Goal: Task Accomplishment & Management: Complete application form

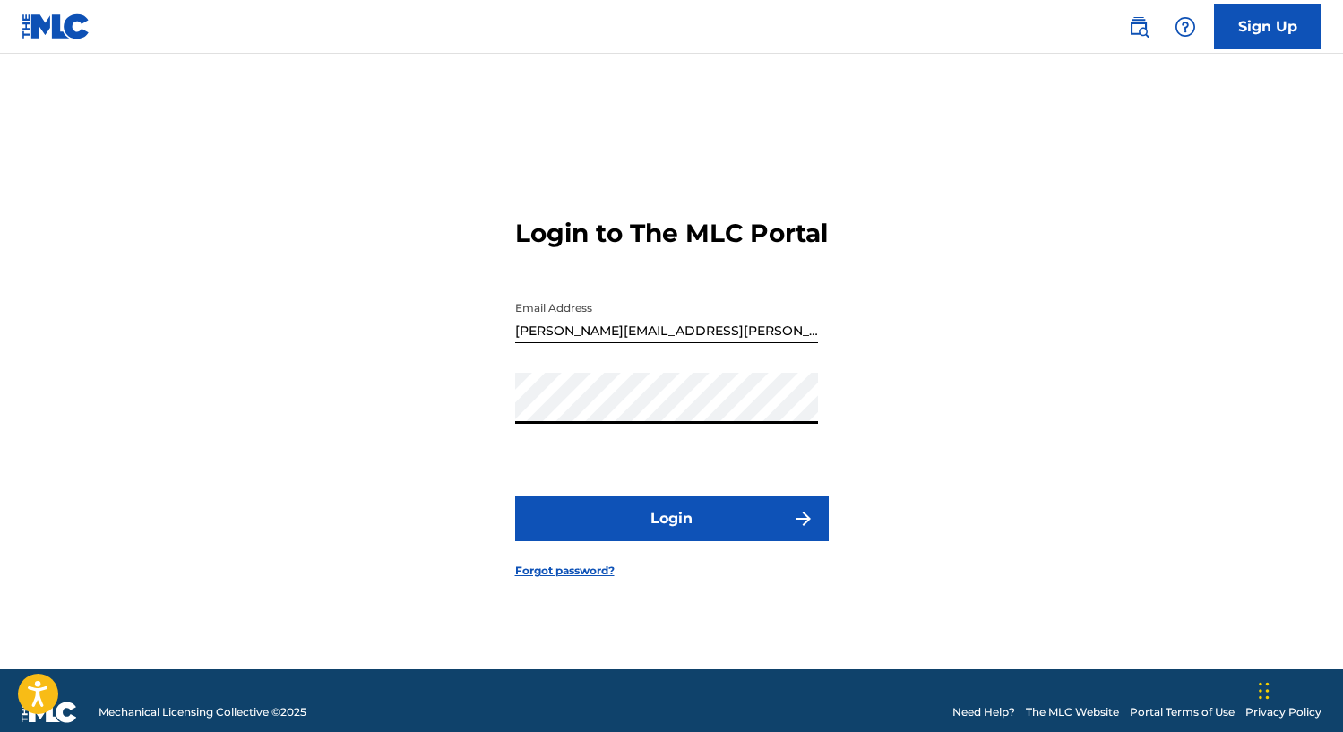
click at [515, 496] on button "Login" at bounding box center [671, 518] width 313 height 45
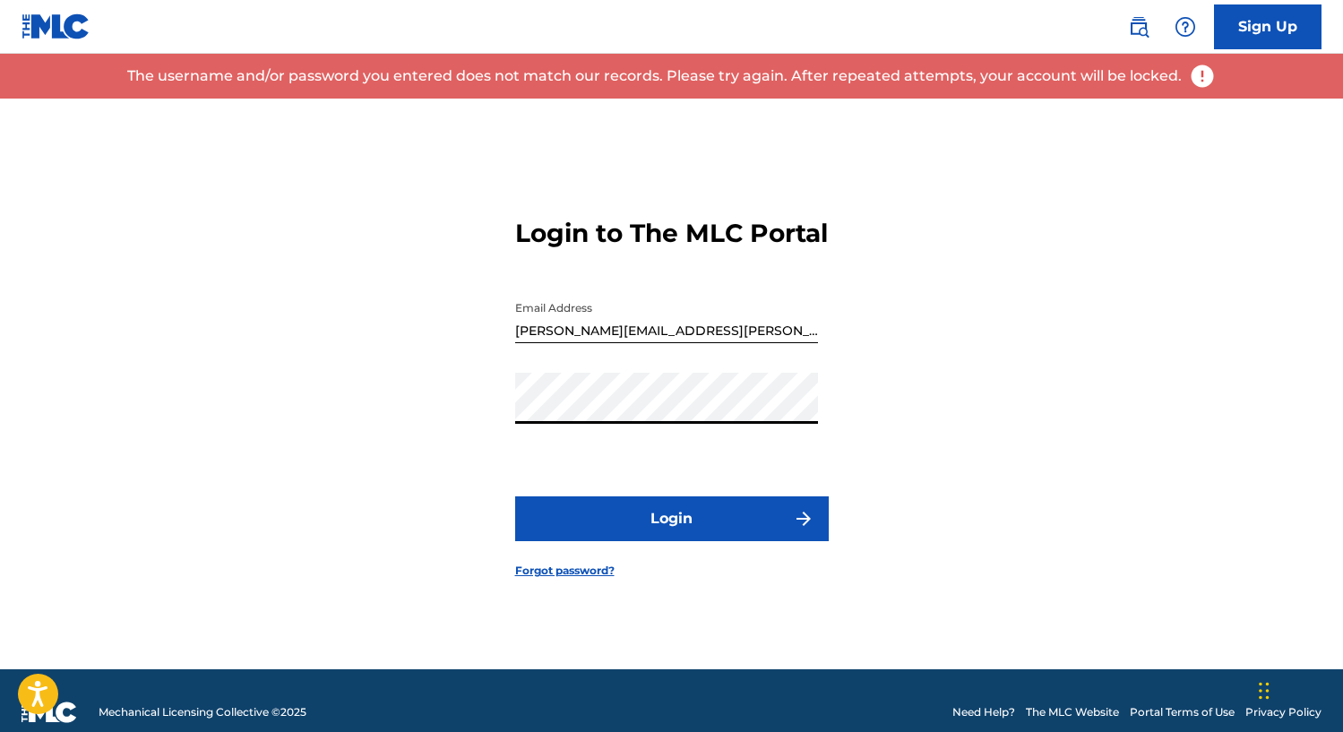
click at [751, 343] on input "[PERSON_NAME][EMAIL_ADDRESS][PERSON_NAME][DOMAIN_NAME]" at bounding box center [666, 317] width 303 height 51
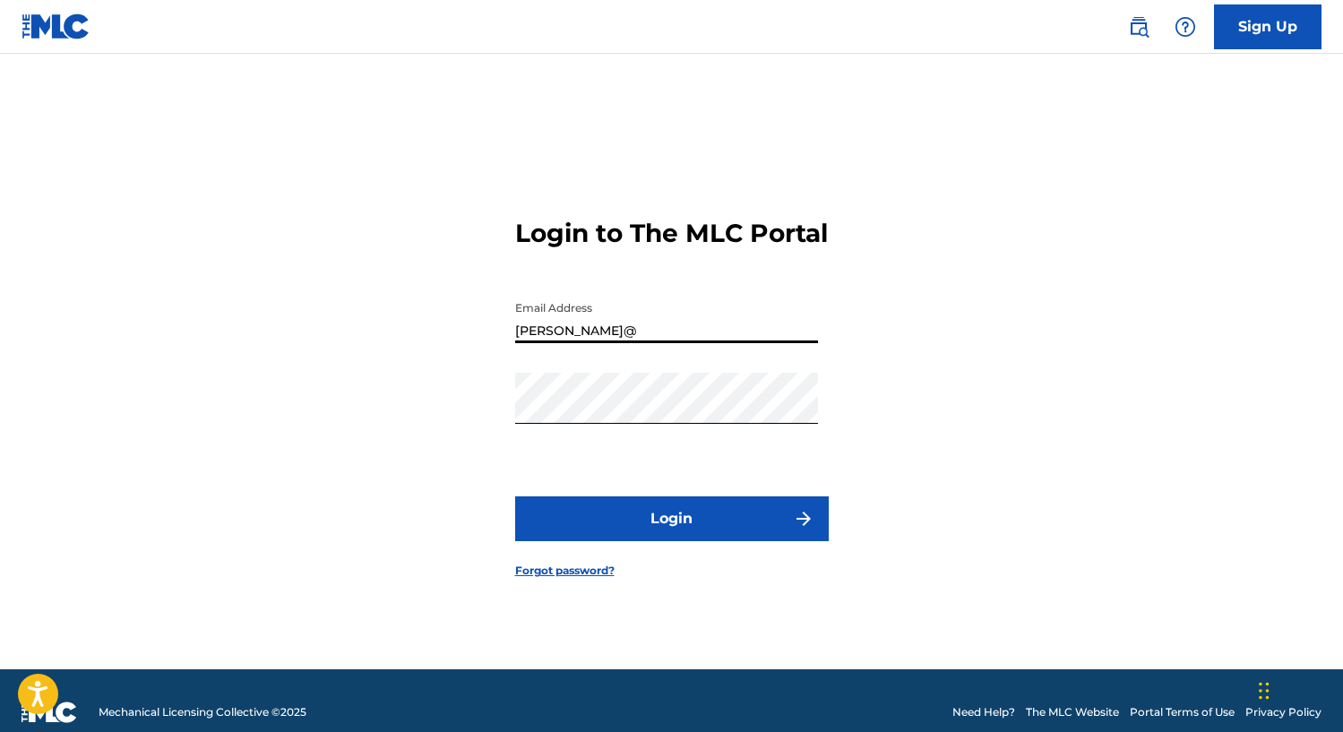
type input "[PERSON_NAME][EMAIL_ADDRESS][DOMAIN_NAME]"
click at [701, 541] on button "Login" at bounding box center [671, 518] width 313 height 45
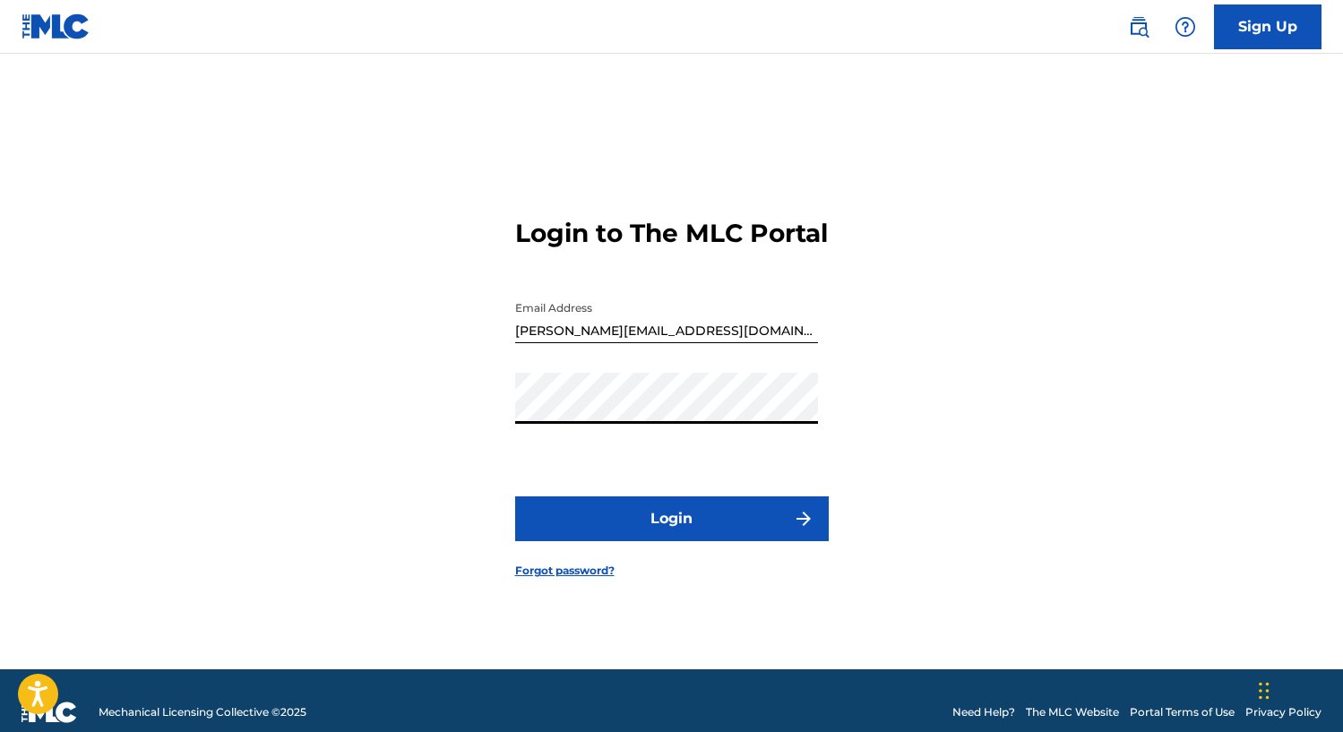
click at [515, 496] on button "Login" at bounding box center [671, 518] width 313 height 45
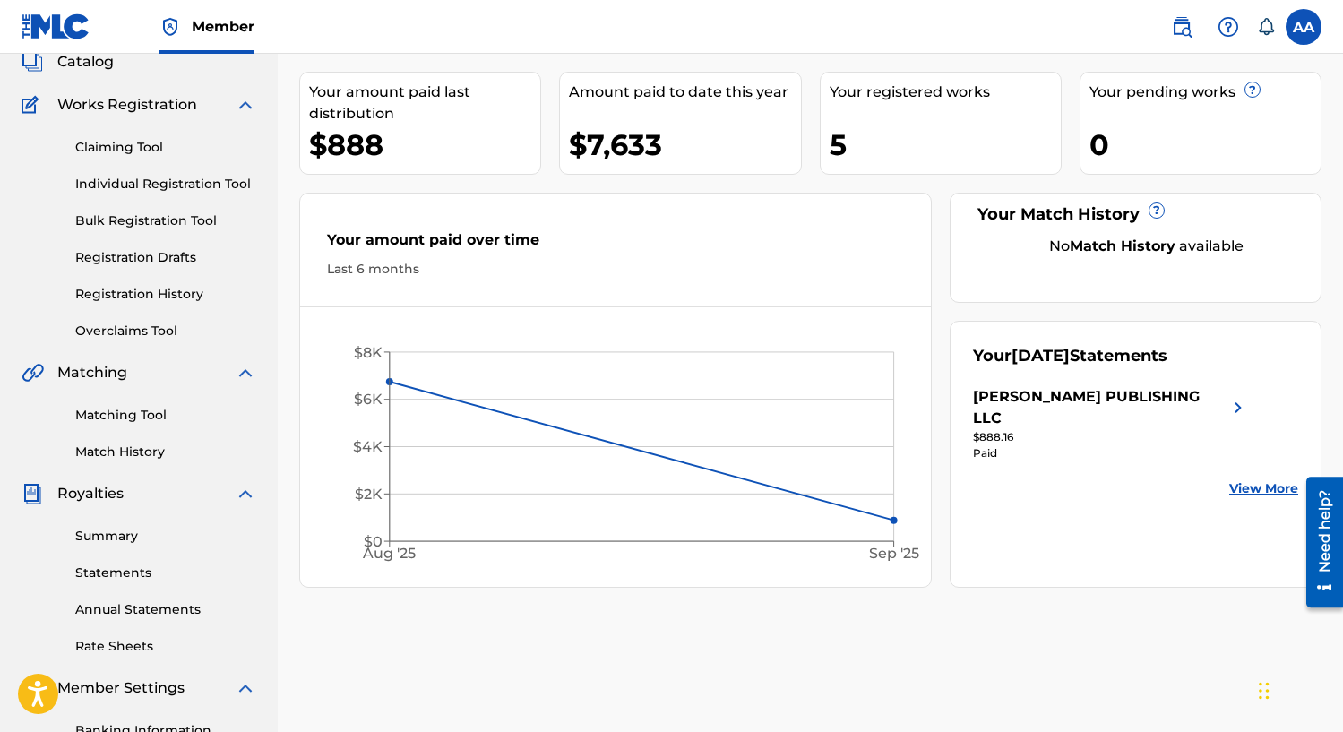
scroll to position [175, 0]
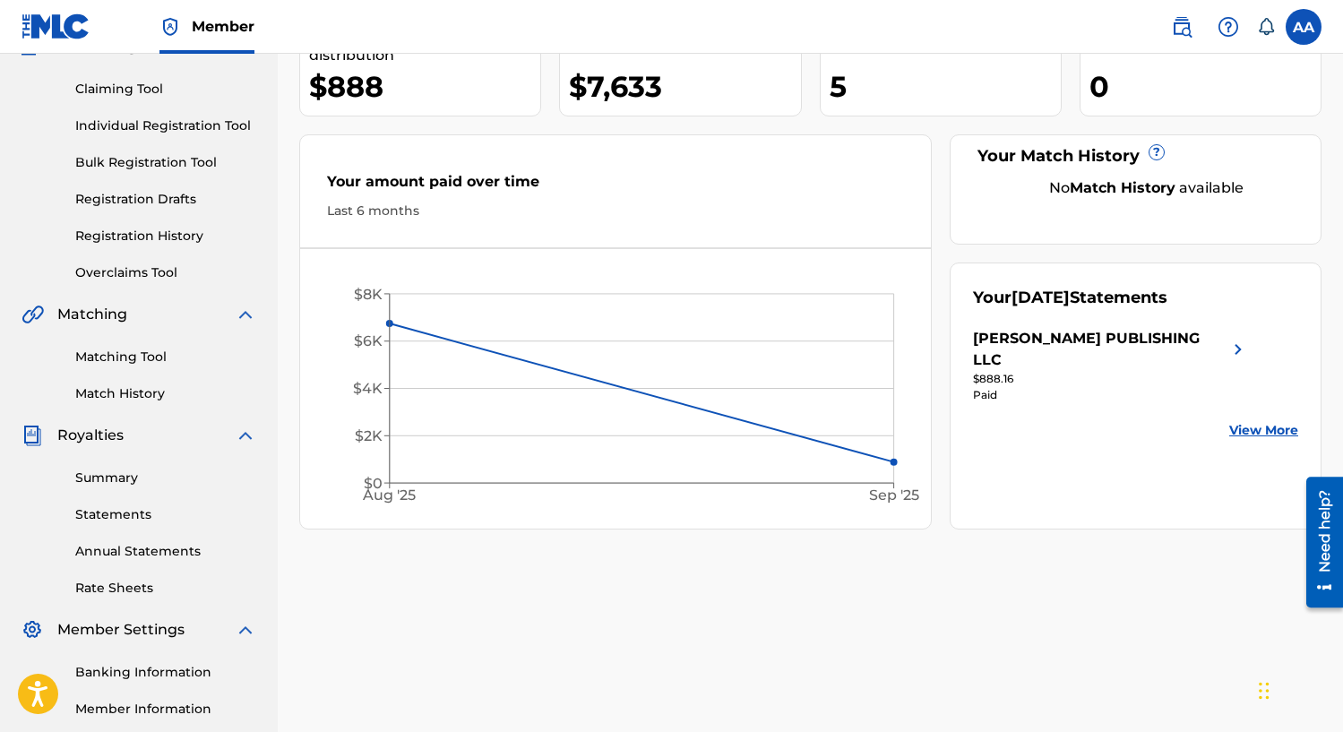
click at [203, 126] on link "Individual Registration Tool" at bounding box center [165, 125] width 181 height 19
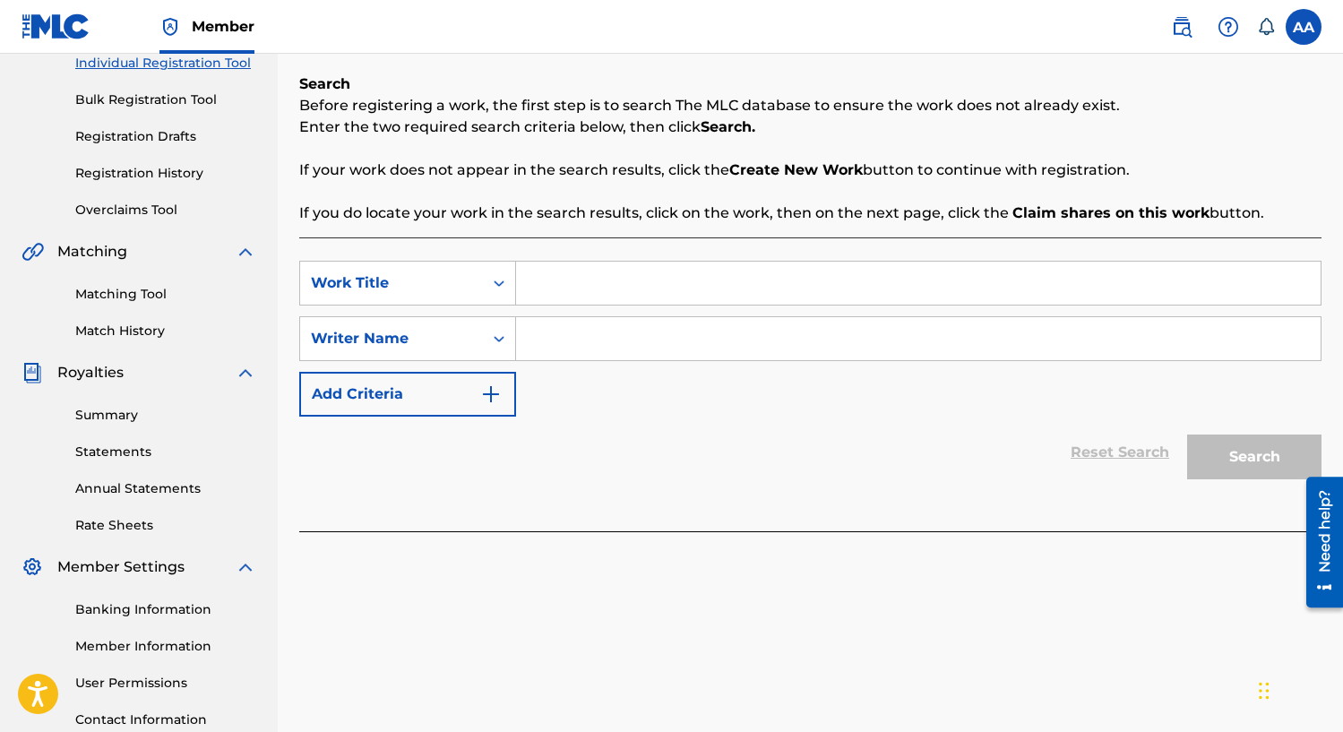
scroll to position [227, 0]
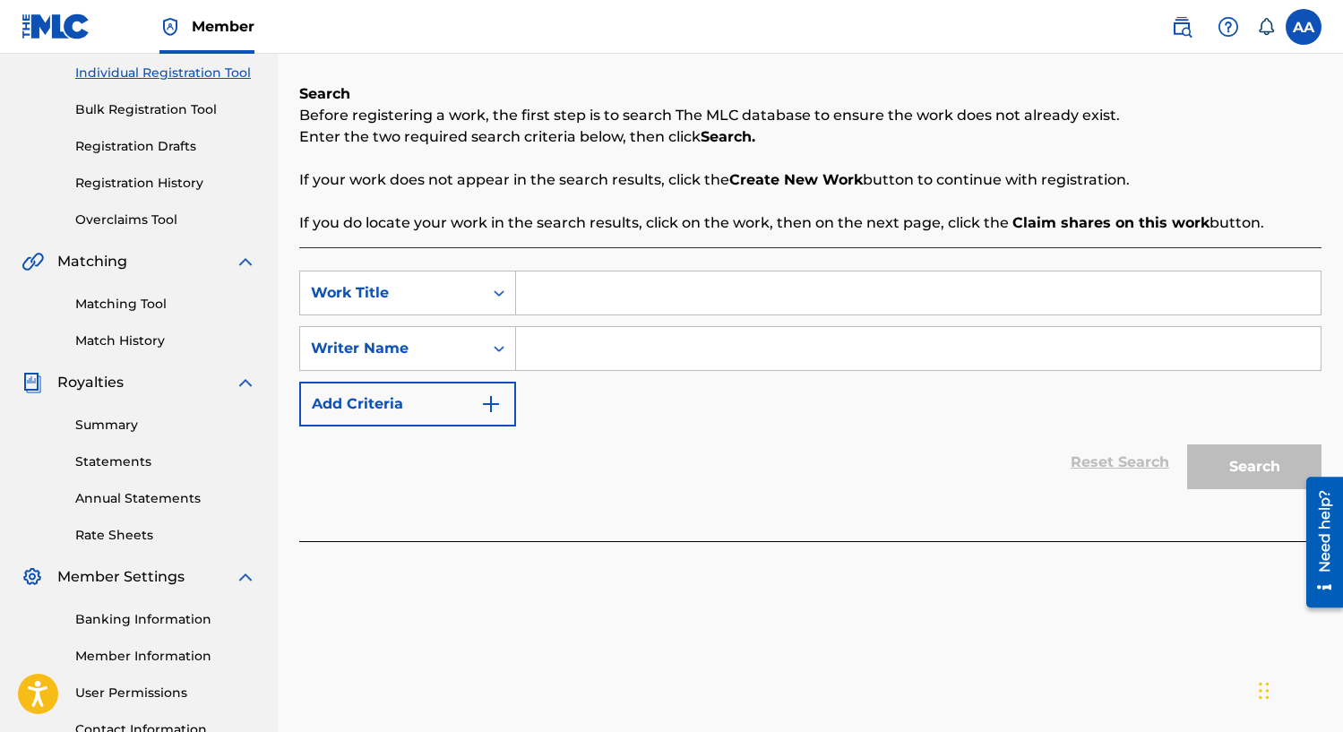
click at [1300, 28] on label at bounding box center [1303, 27] width 36 height 36
click at [1303, 27] on input "AA [PERSON_NAME] Robles [EMAIL_ADDRESS][DOMAIN_NAME] Notification Preferences P…" at bounding box center [1303, 27] width 0 height 0
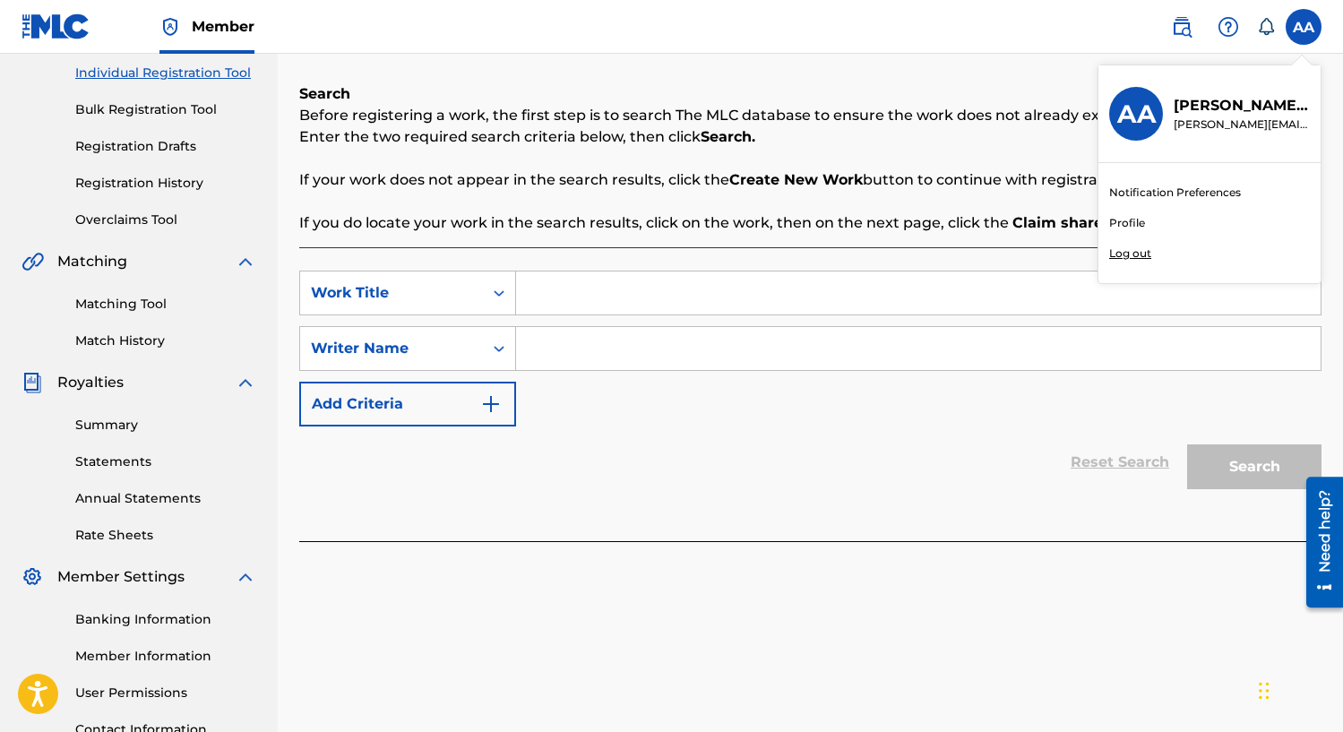
click at [1126, 219] on link "Profile" at bounding box center [1127, 223] width 36 height 16
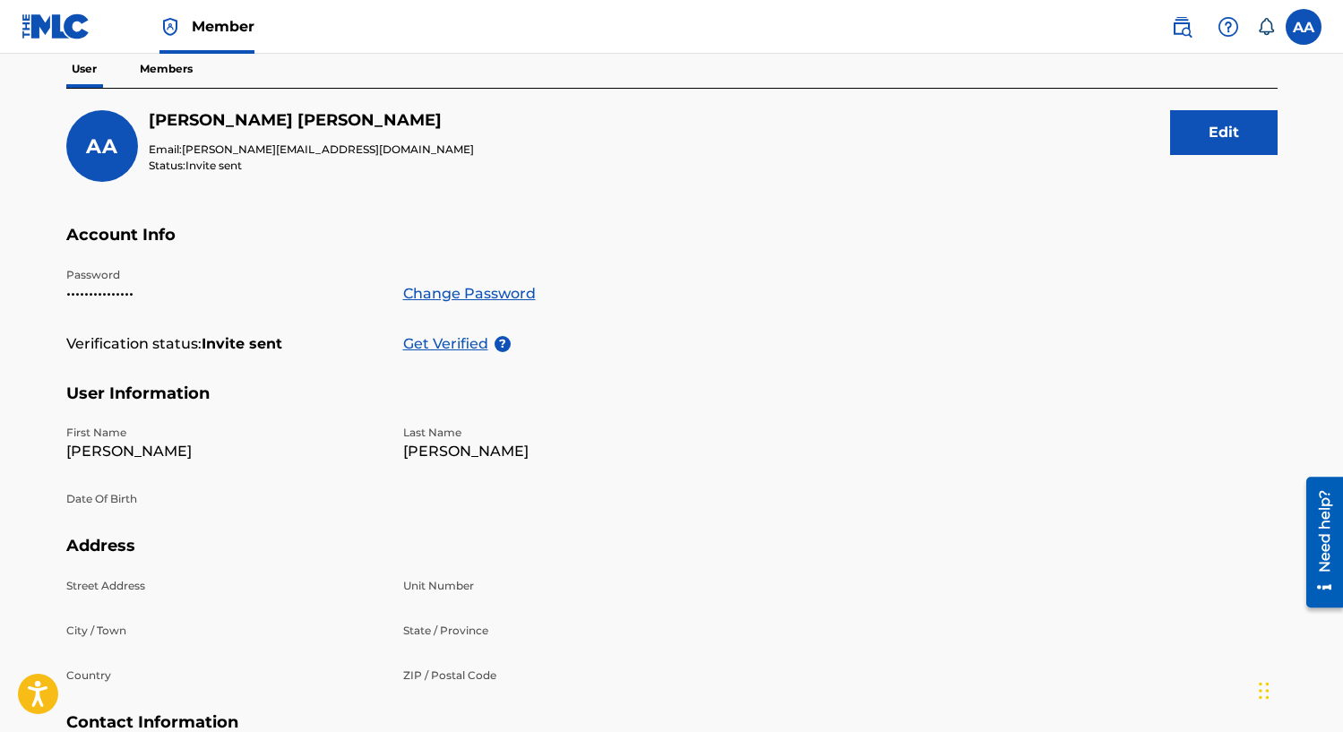
scroll to position [170, 0]
click at [468, 347] on p "Get Verified" at bounding box center [448, 344] width 91 height 21
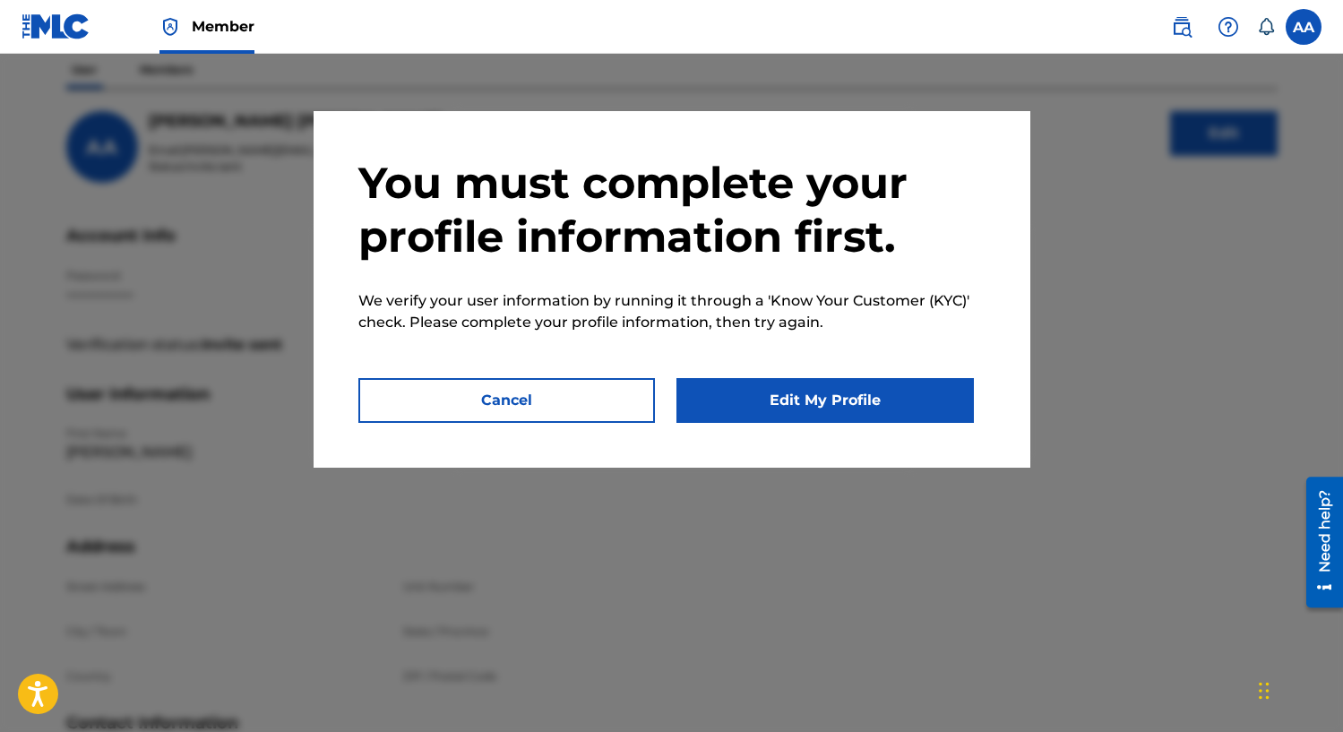
click at [1117, 339] on div at bounding box center [671, 420] width 1343 height 732
click at [577, 401] on button "Cancel" at bounding box center [506, 400] width 297 height 45
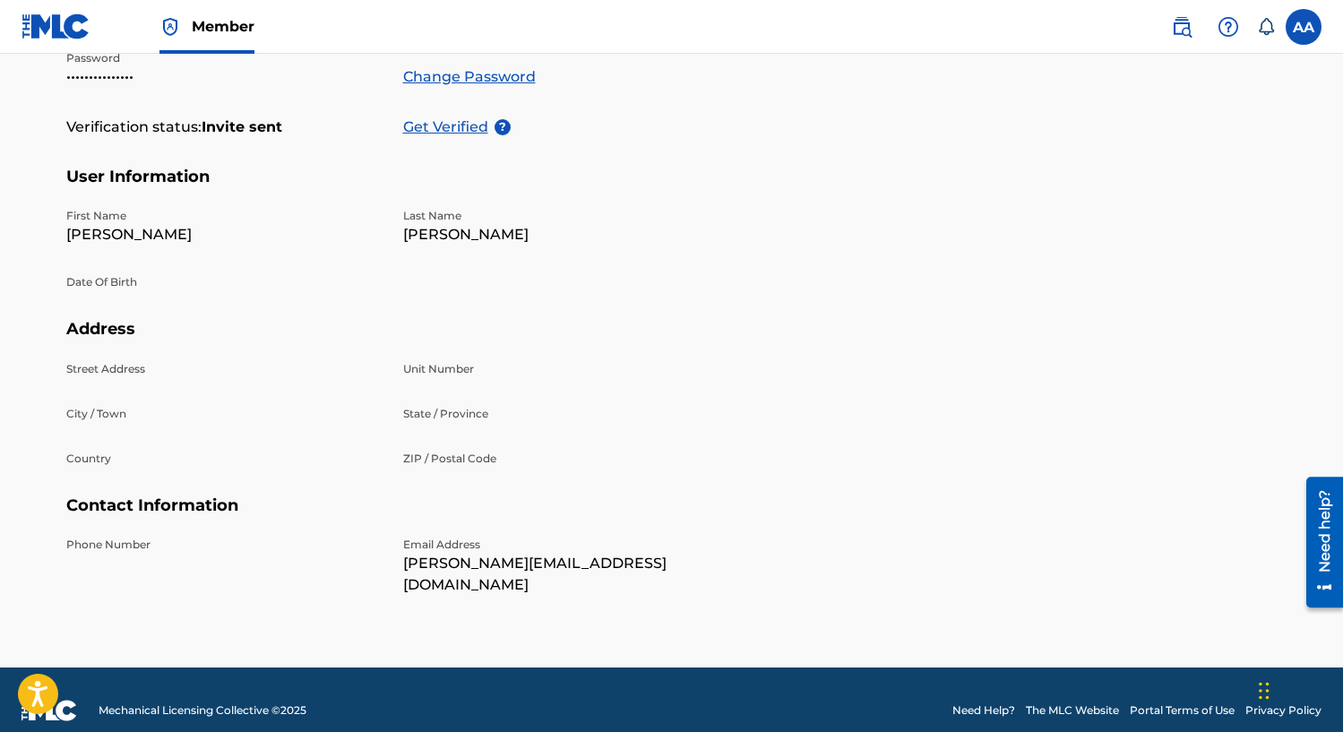
scroll to position [0, 0]
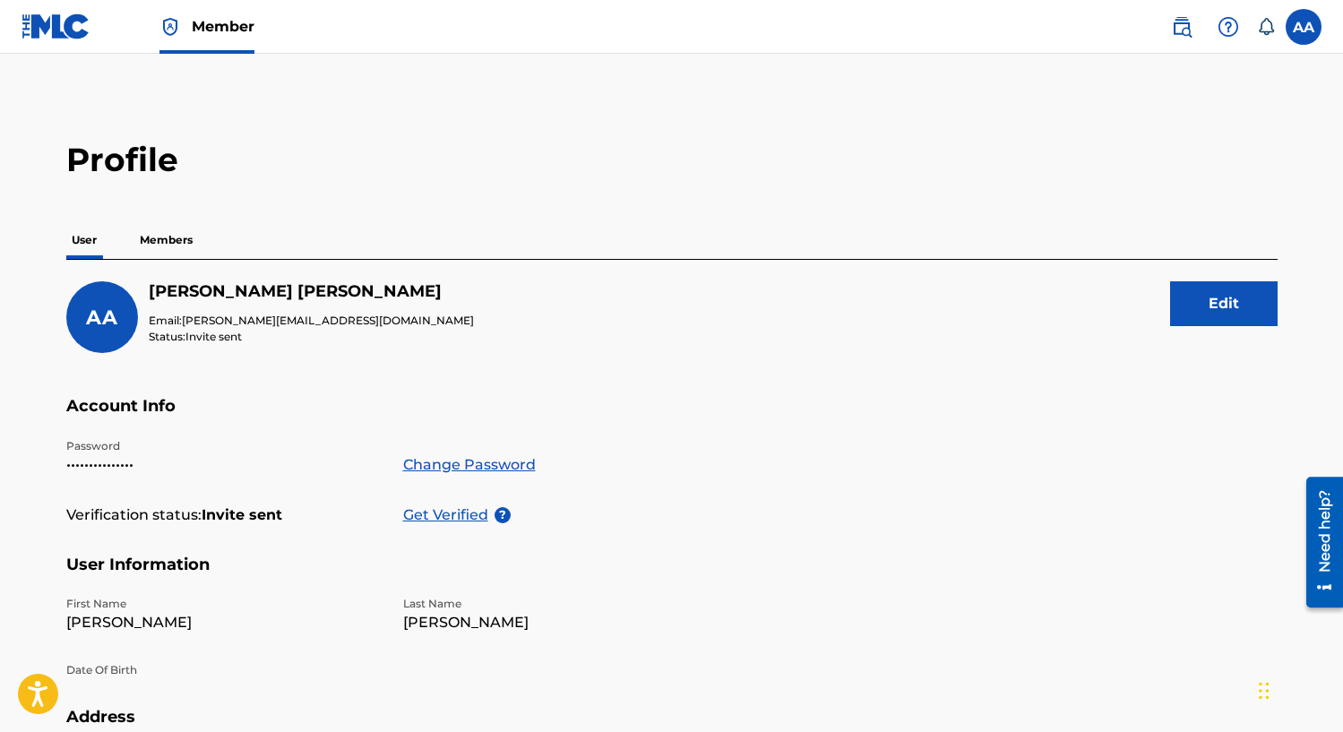
click at [54, 23] on img at bounding box center [55, 26] width 69 height 26
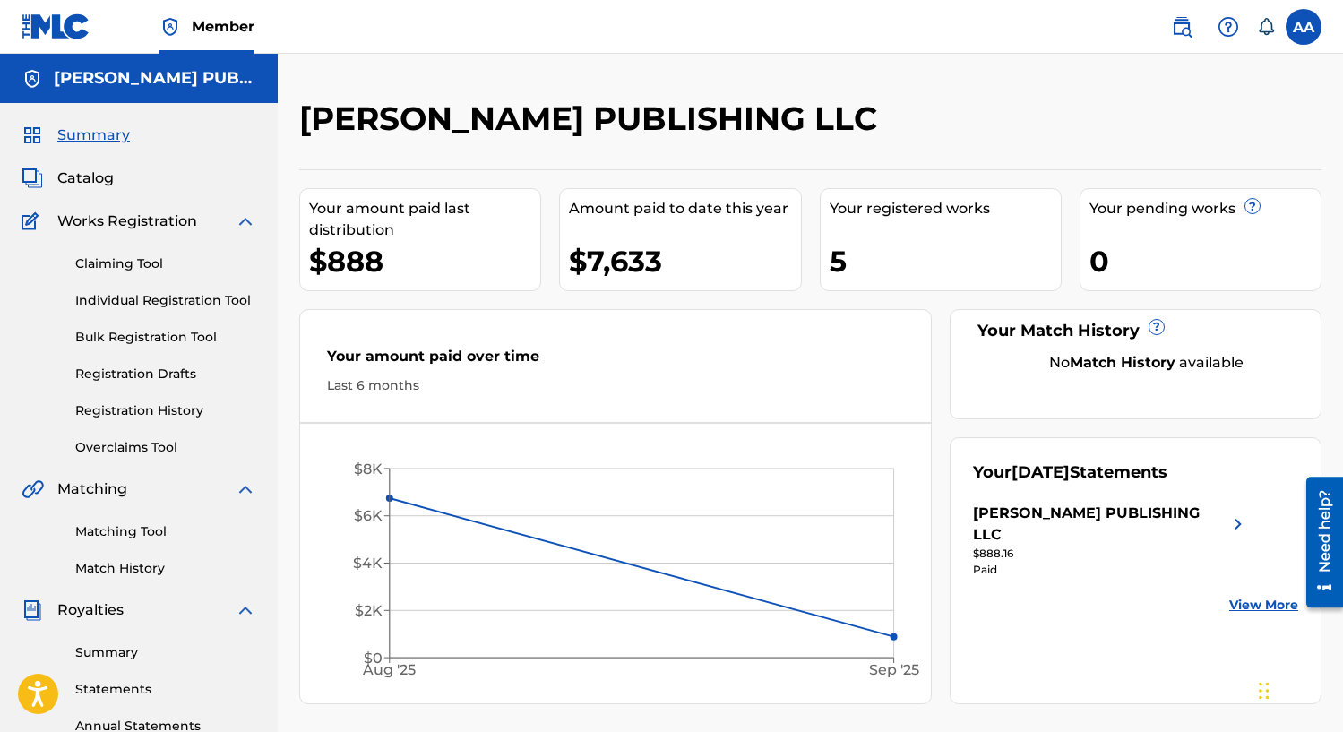
click at [134, 296] on link "Individual Registration Tool" at bounding box center [165, 300] width 181 height 19
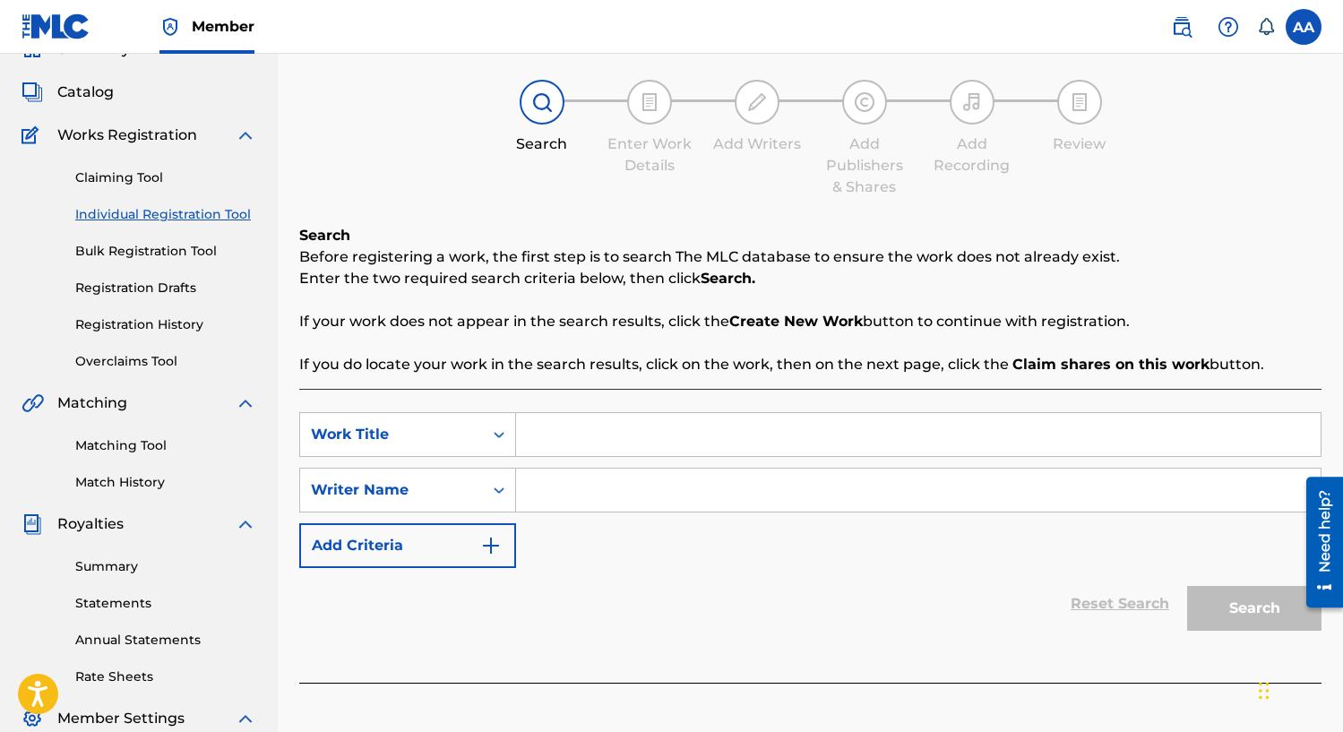
scroll to position [90, 0]
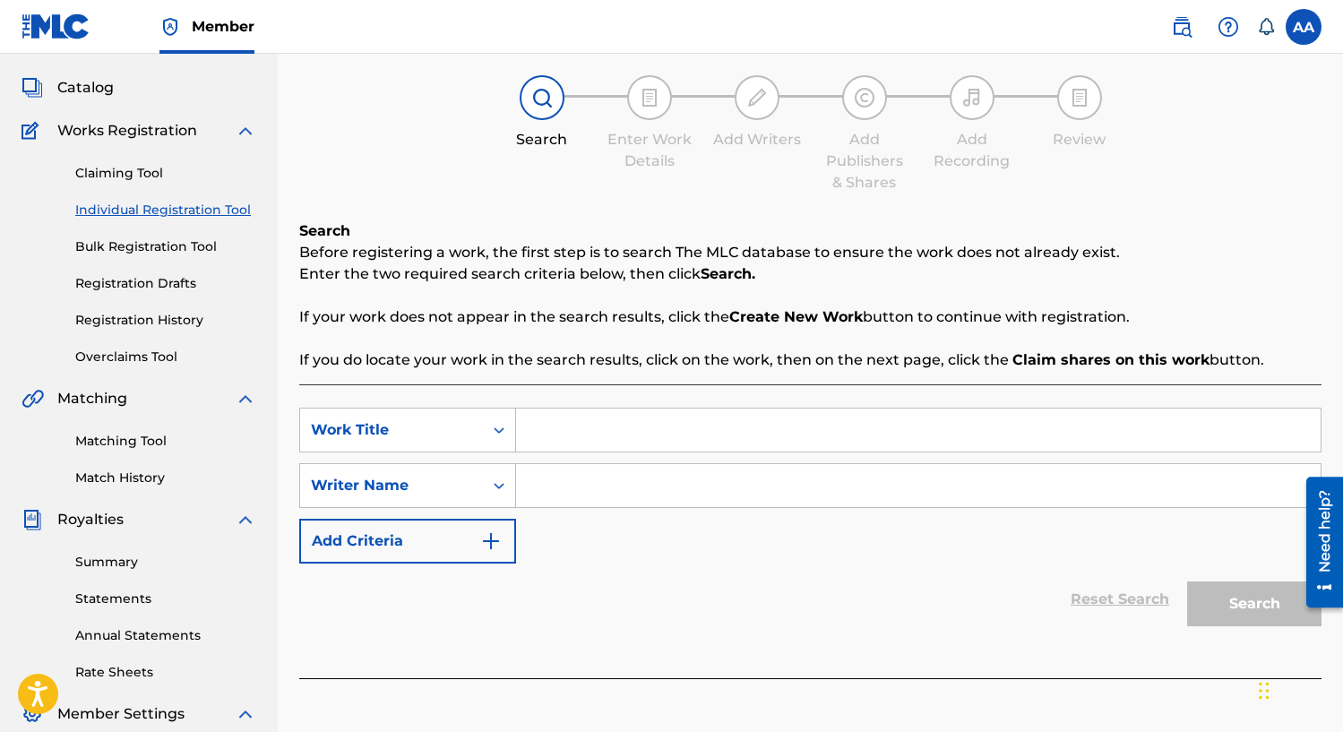
click at [750, 432] on input "Search Form" at bounding box center [918, 429] width 804 height 43
type input "[PERSON_NAME]"
click at [492, 490] on icon "Search Form" at bounding box center [499, 485] width 18 height 18
click at [677, 574] on div "Reset Search Search" at bounding box center [810, 598] width 1022 height 72
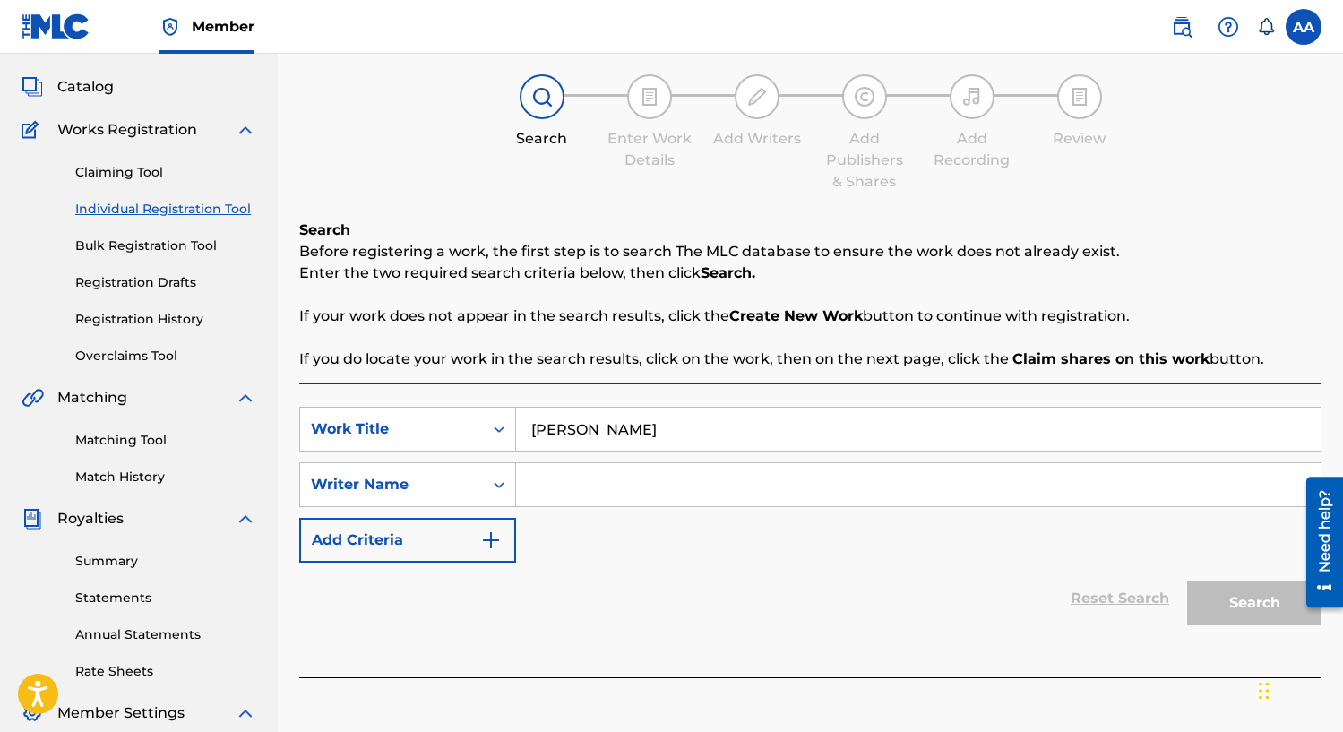
click at [622, 487] on input "Search Form" at bounding box center [918, 484] width 804 height 43
type input "[PERSON_NAME]"
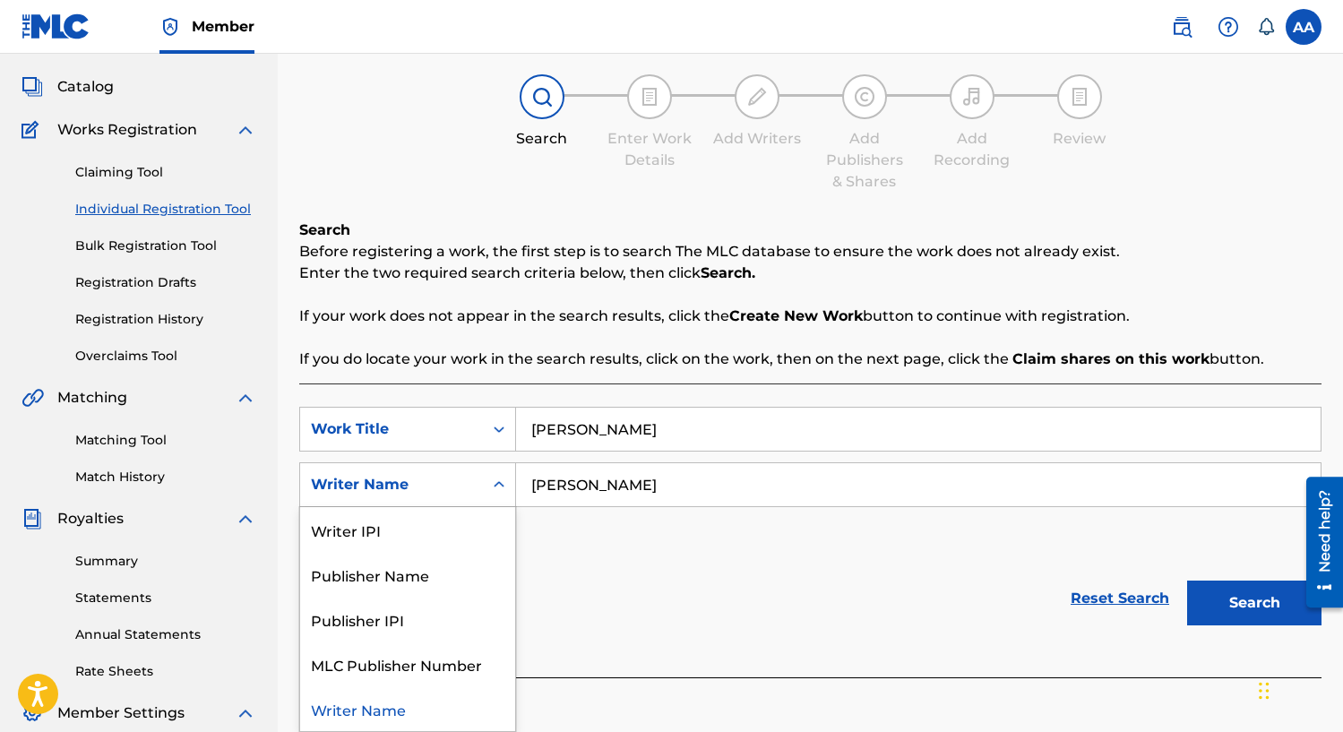
click at [495, 484] on icon "Search Form" at bounding box center [498, 484] width 11 height 6
click at [725, 569] on div "Reset Search Search" at bounding box center [810, 598] width 1022 height 72
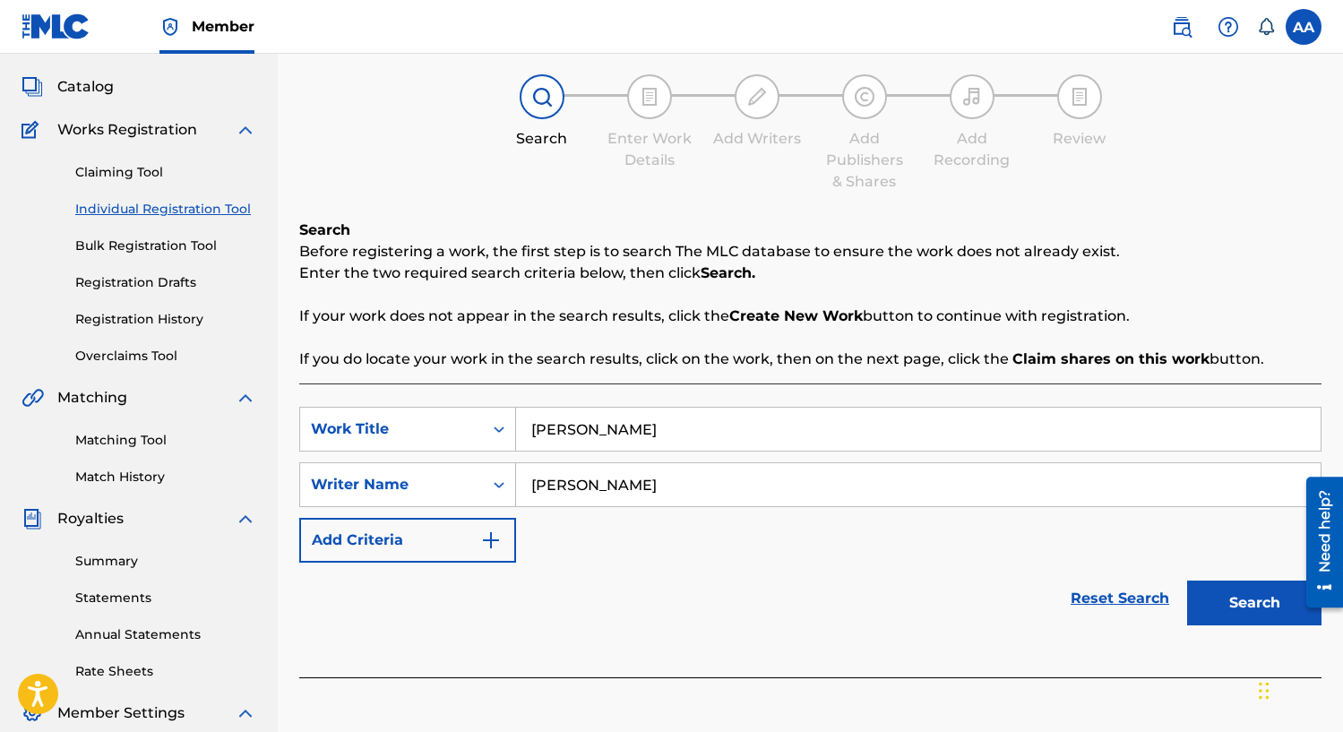
click at [1245, 604] on button "Search" at bounding box center [1254, 602] width 134 height 45
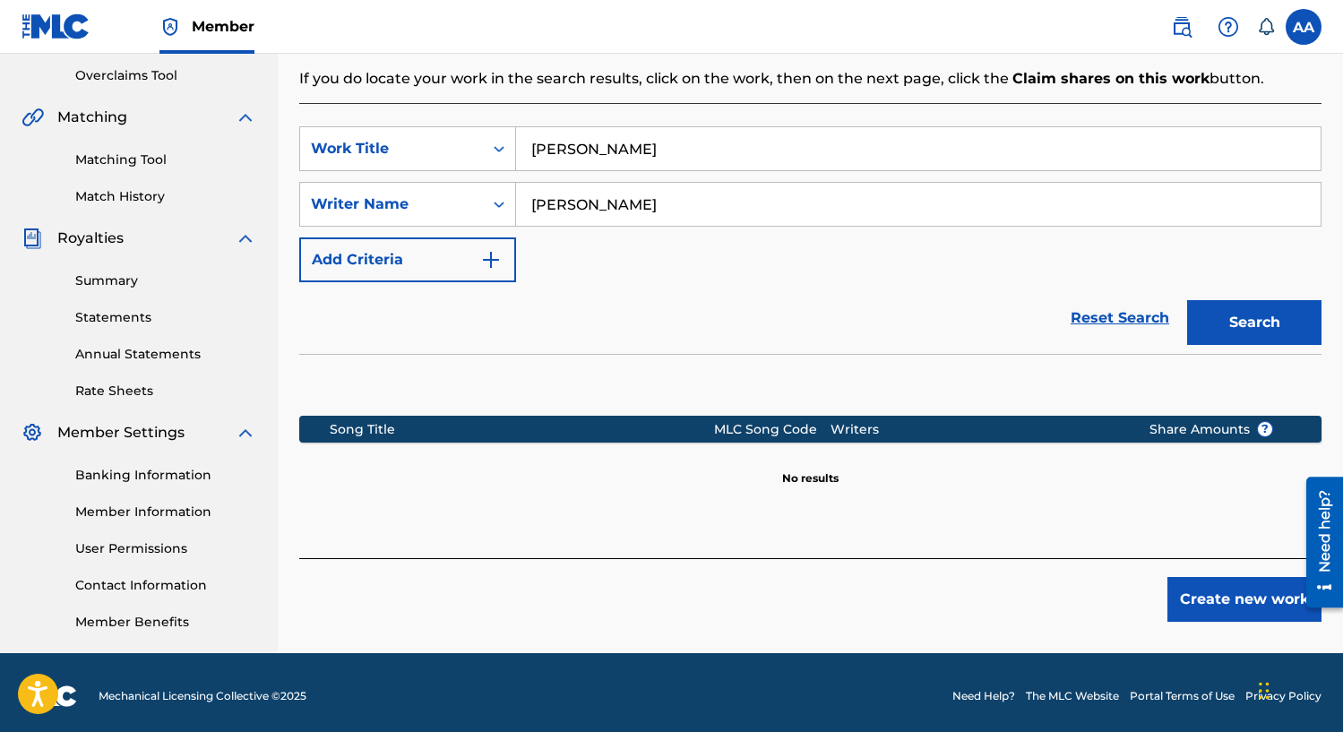
scroll to position [379, 0]
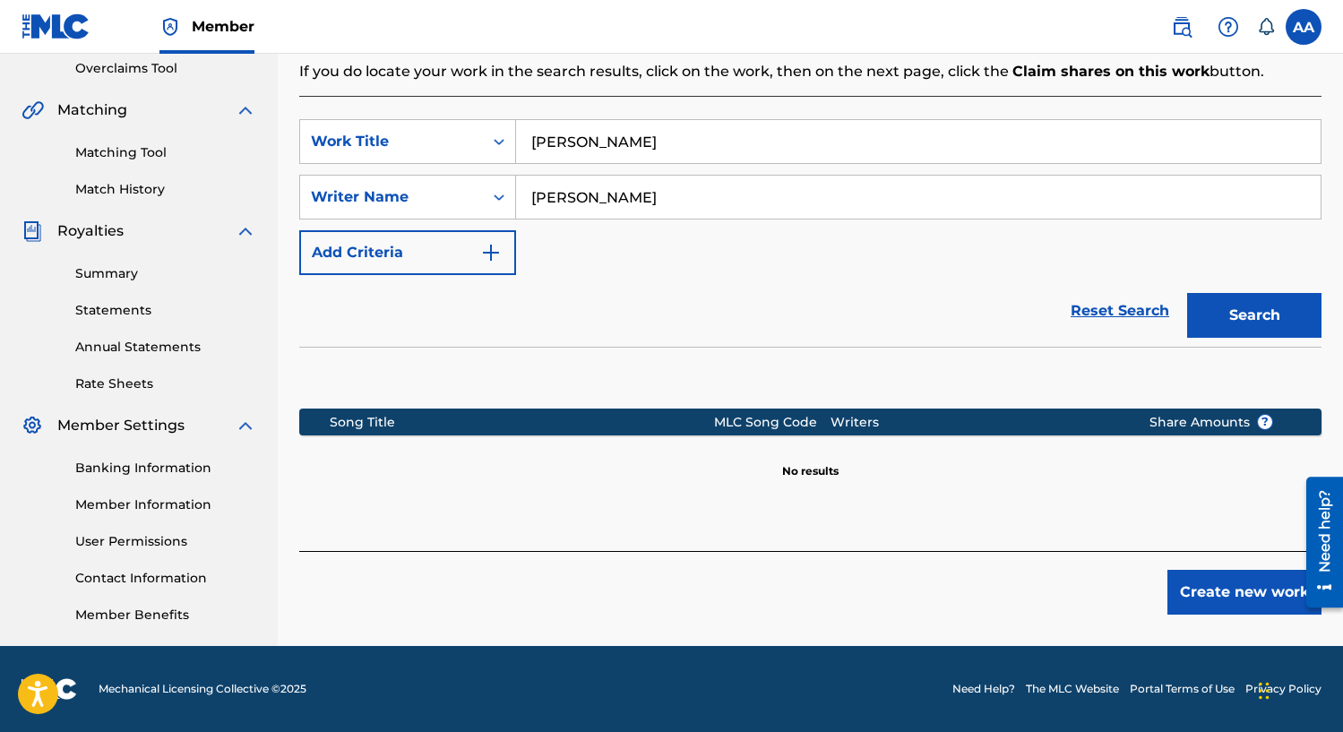
click at [1241, 596] on button "Create new work" at bounding box center [1244, 592] width 154 height 45
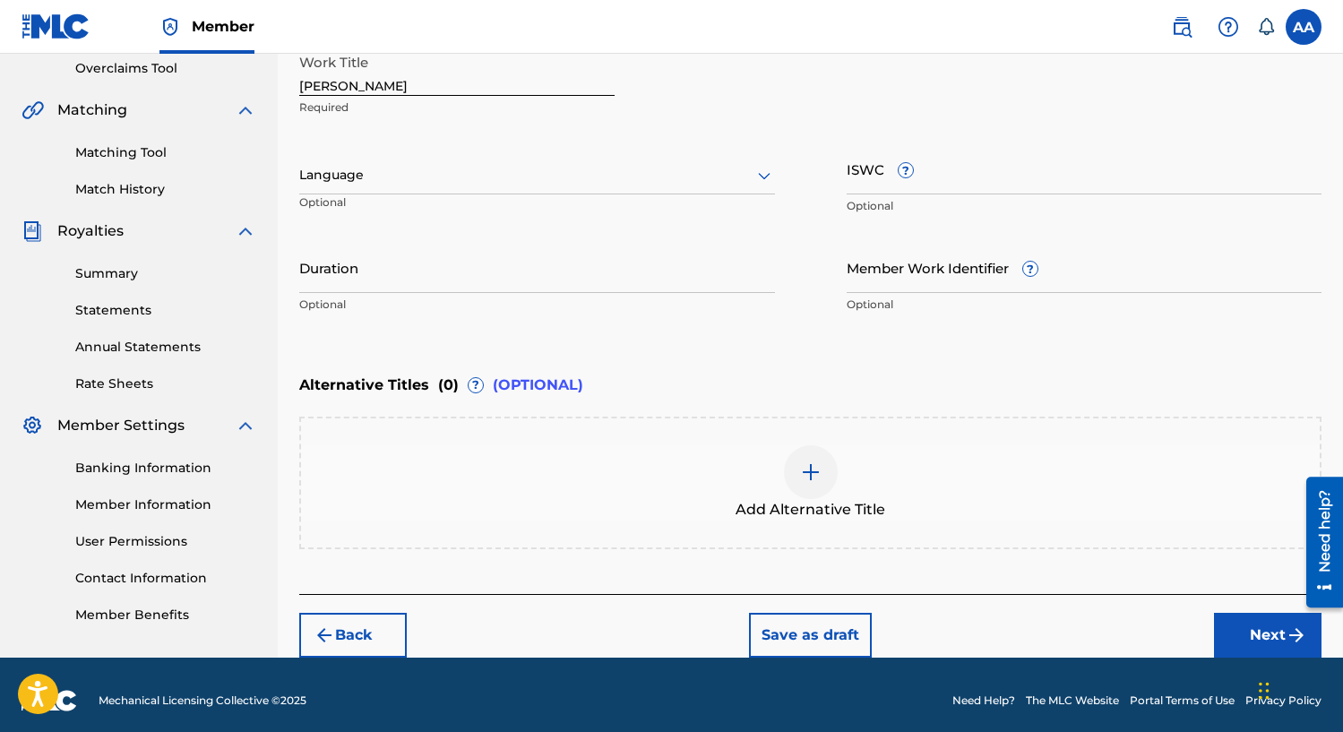
click at [389, 85] on input "[PERSON_NAME]" at bounding box center [456, 70] width 315 height 51
type input "[PERSON_NAME]"
click at [768, 172] on icon at bounding box center [763, 175] width 21 height 21
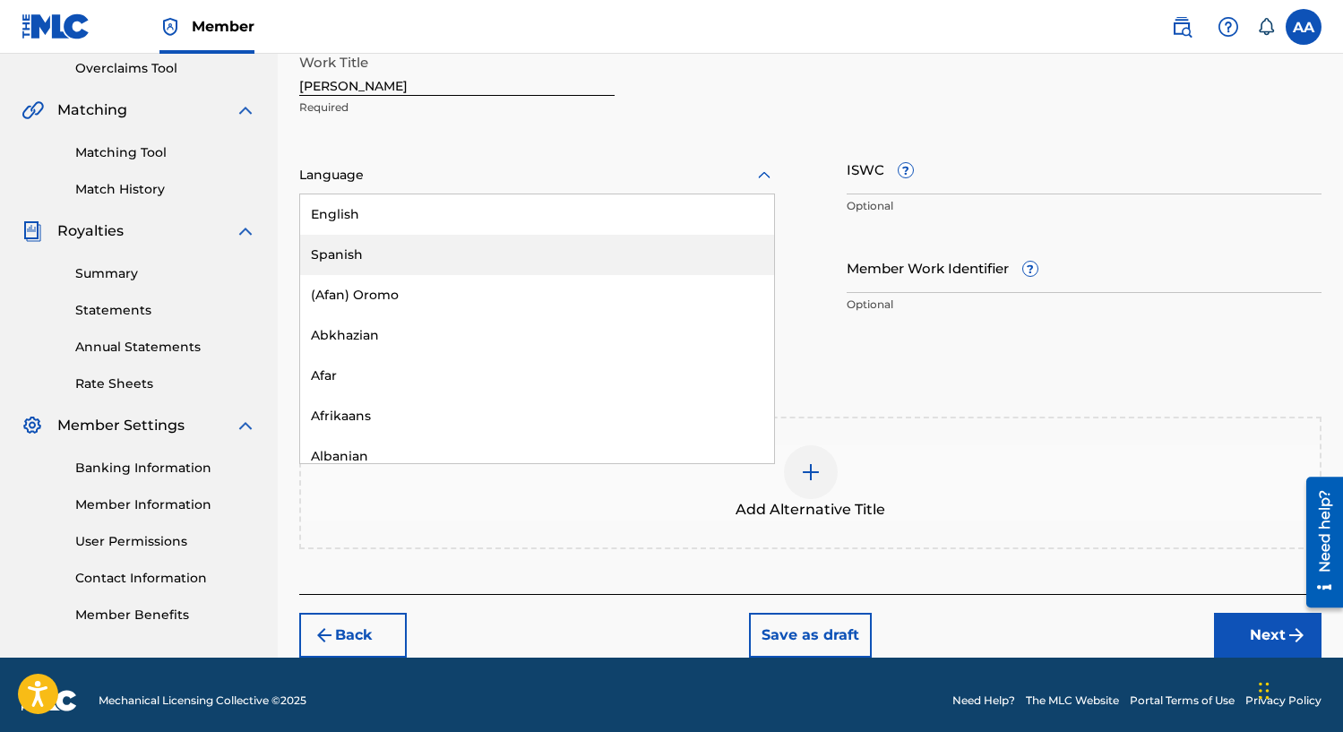
click at [648, 270] on div "Spanish" at bounding box center [537, 255] width 474 height 40
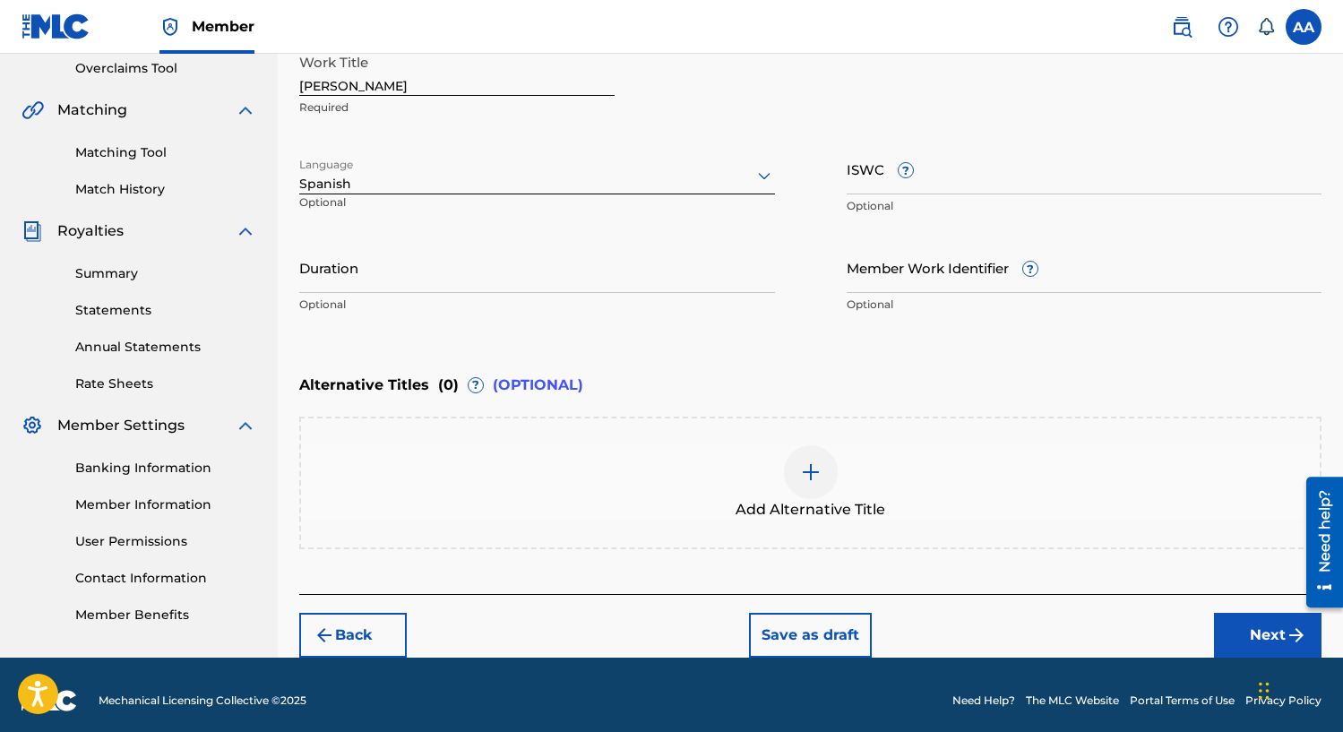
click at [480, 281] on input "Duration" at bounding box center [537, 267] width 476 height 51
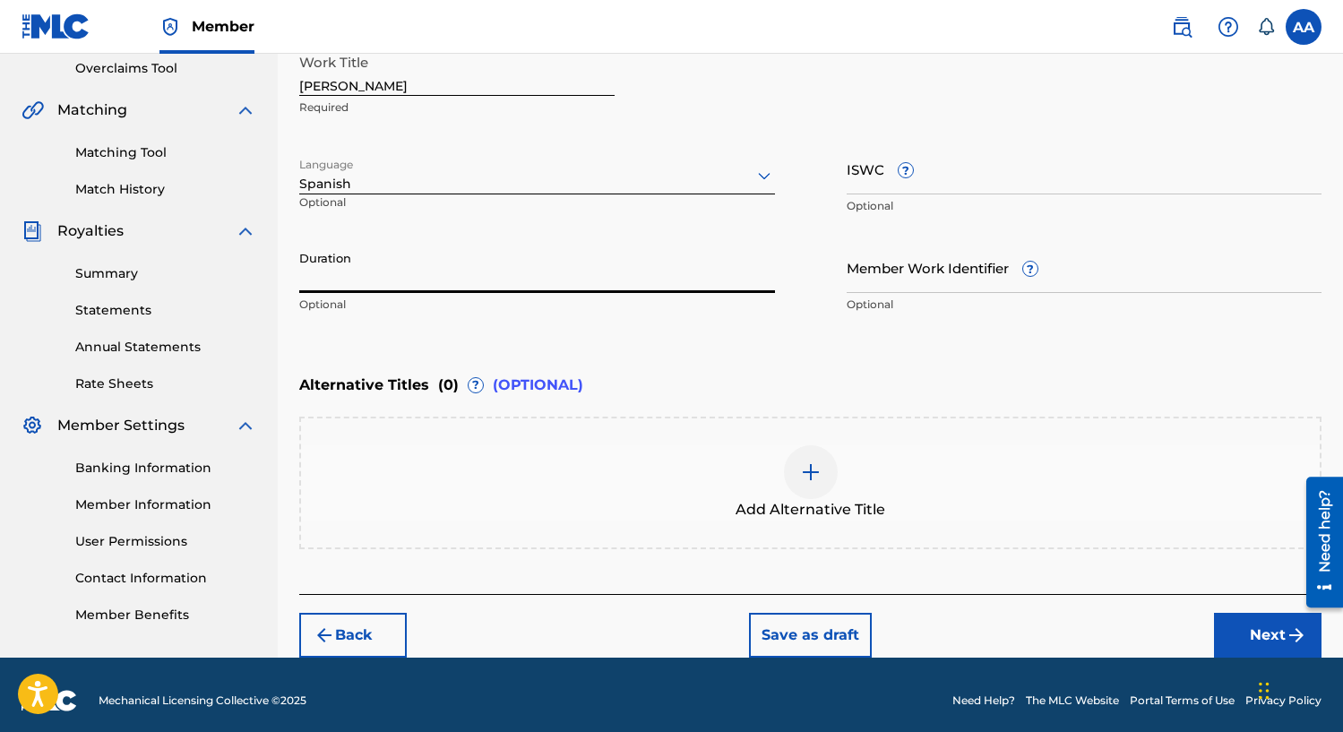
type input "2"
type input "02:44"
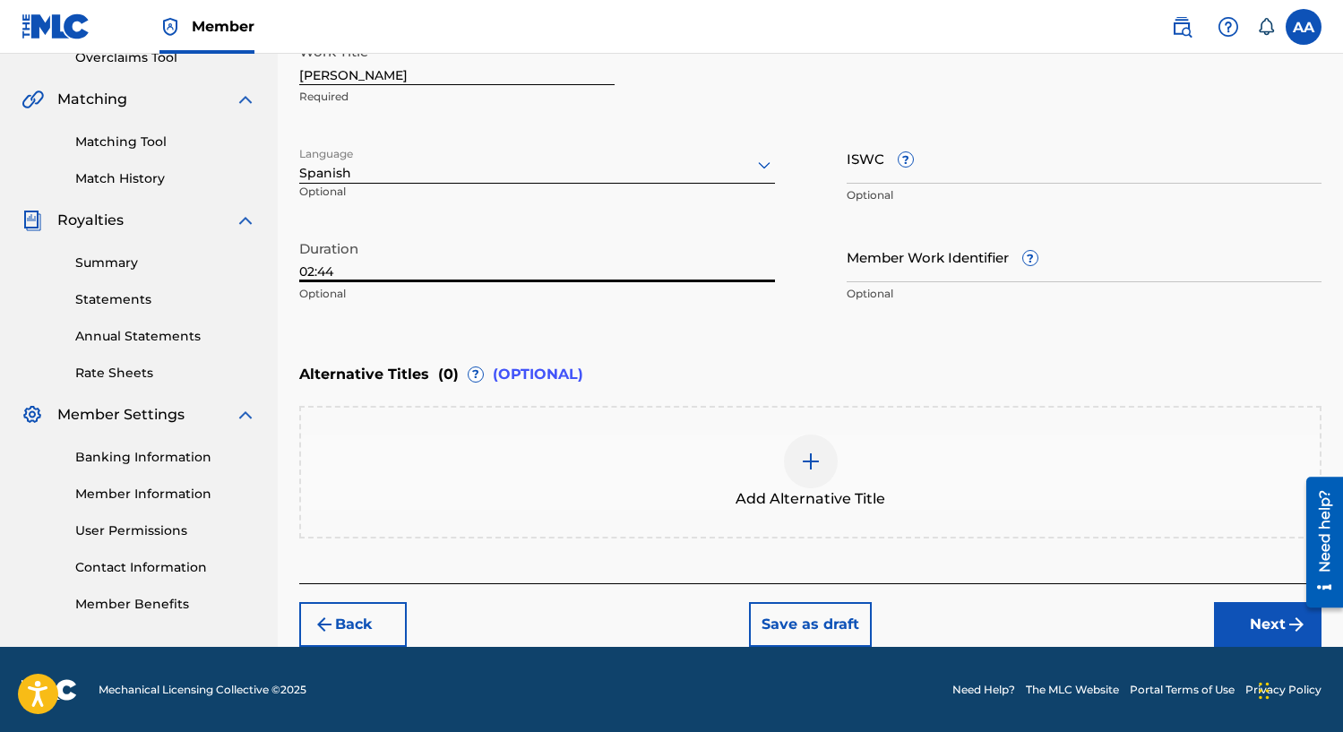
click at [1257, 632] on button "Next" at bounding box center [1267, 624] width 107 height 45
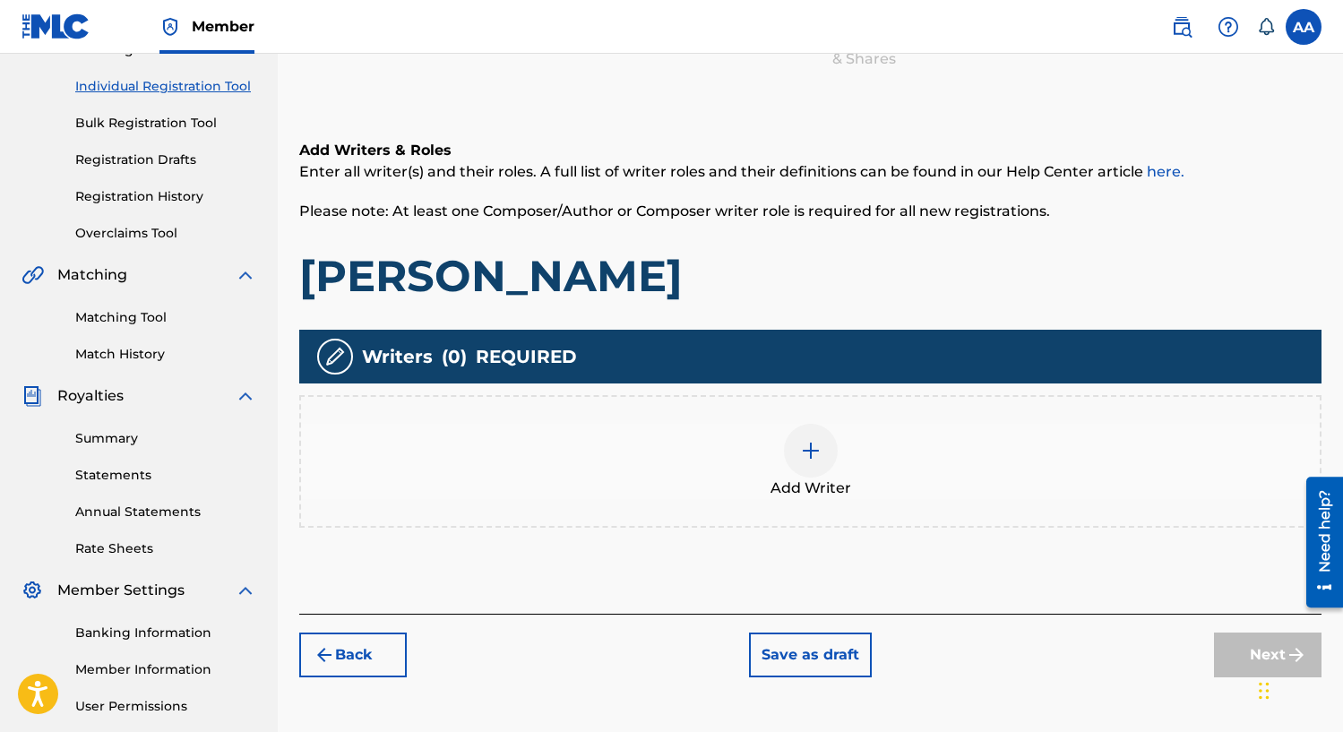
scroll to position [219, 0]
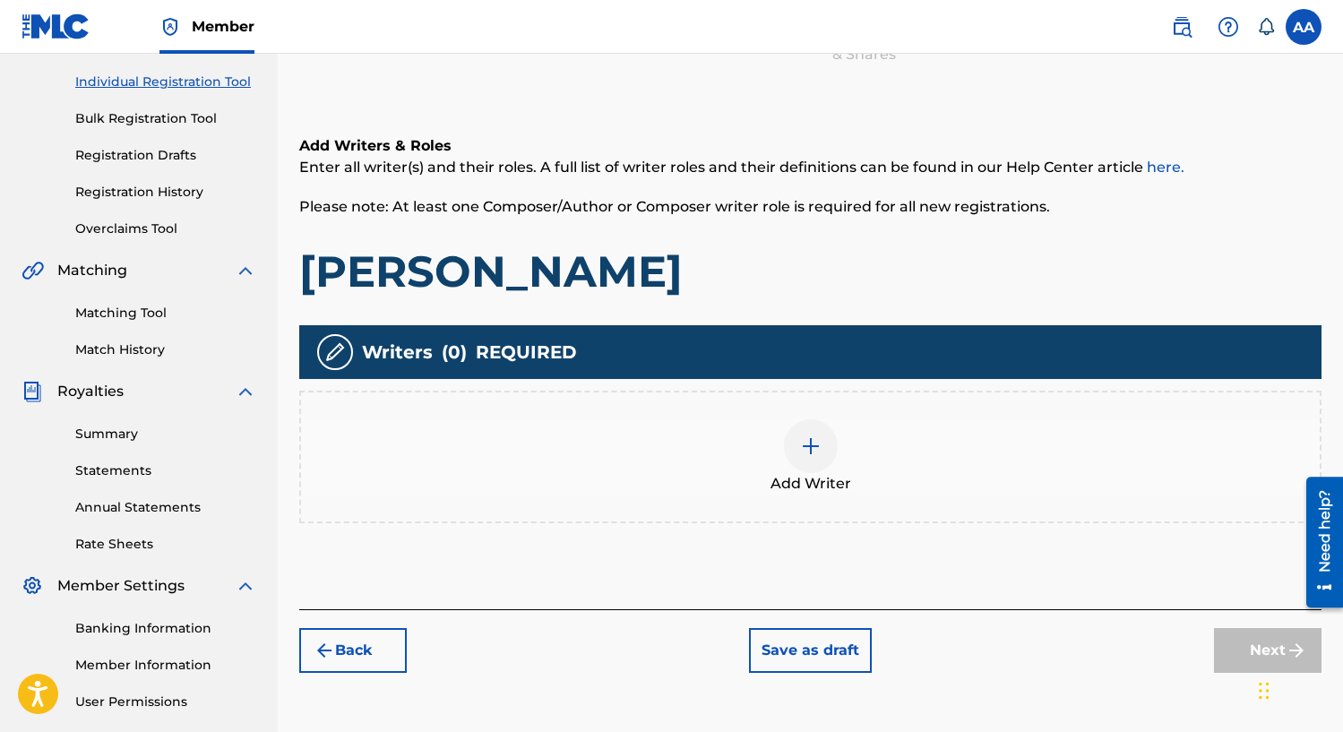
click at [805, 449] on img at bounding box center [810, 445] width 21 height 21
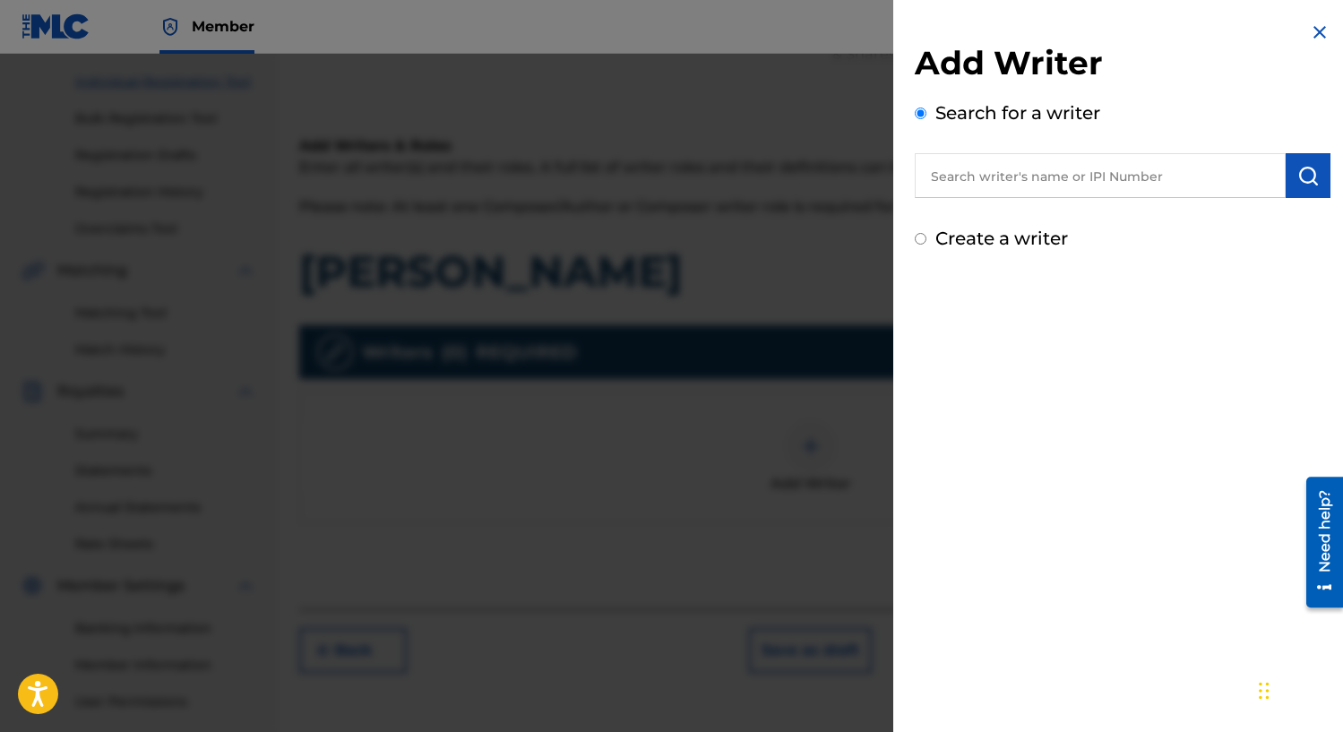
click at [1226, 181] on input "text" at bounding box center [1099, 175] width 371 height 45
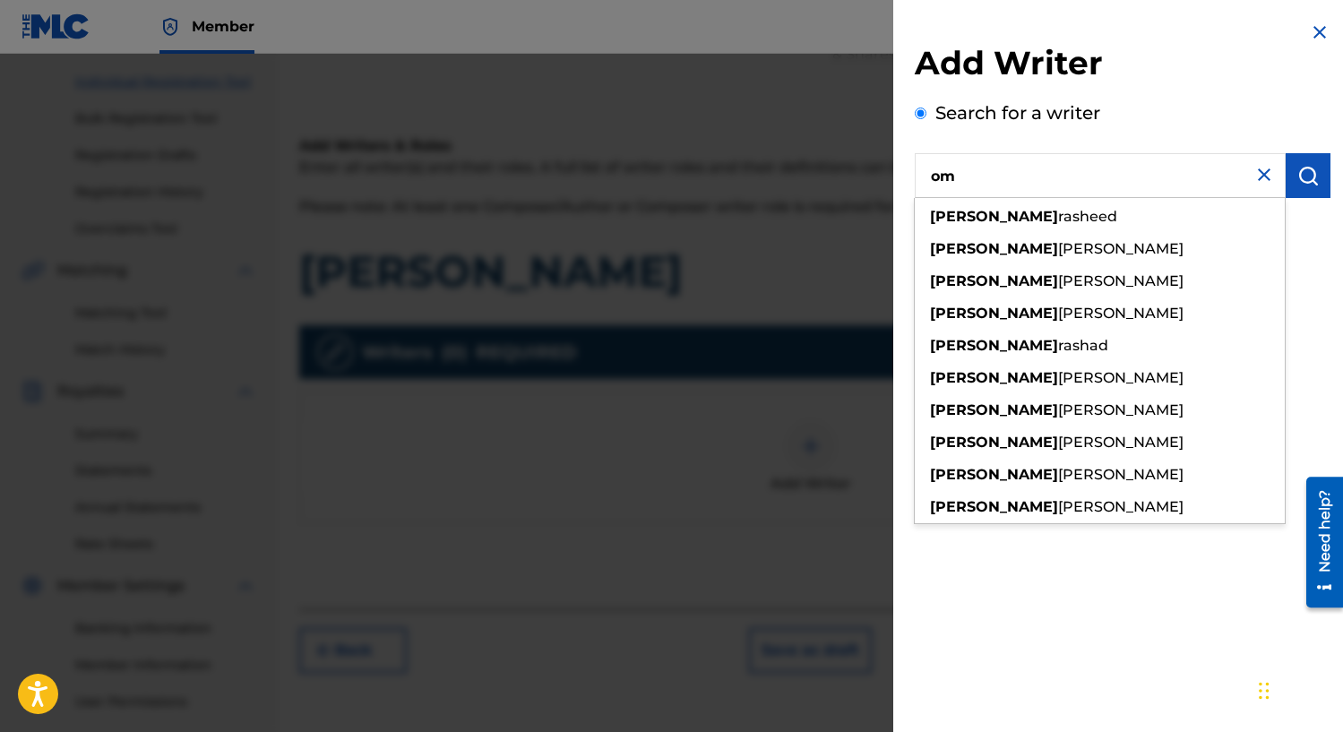
type input "o"
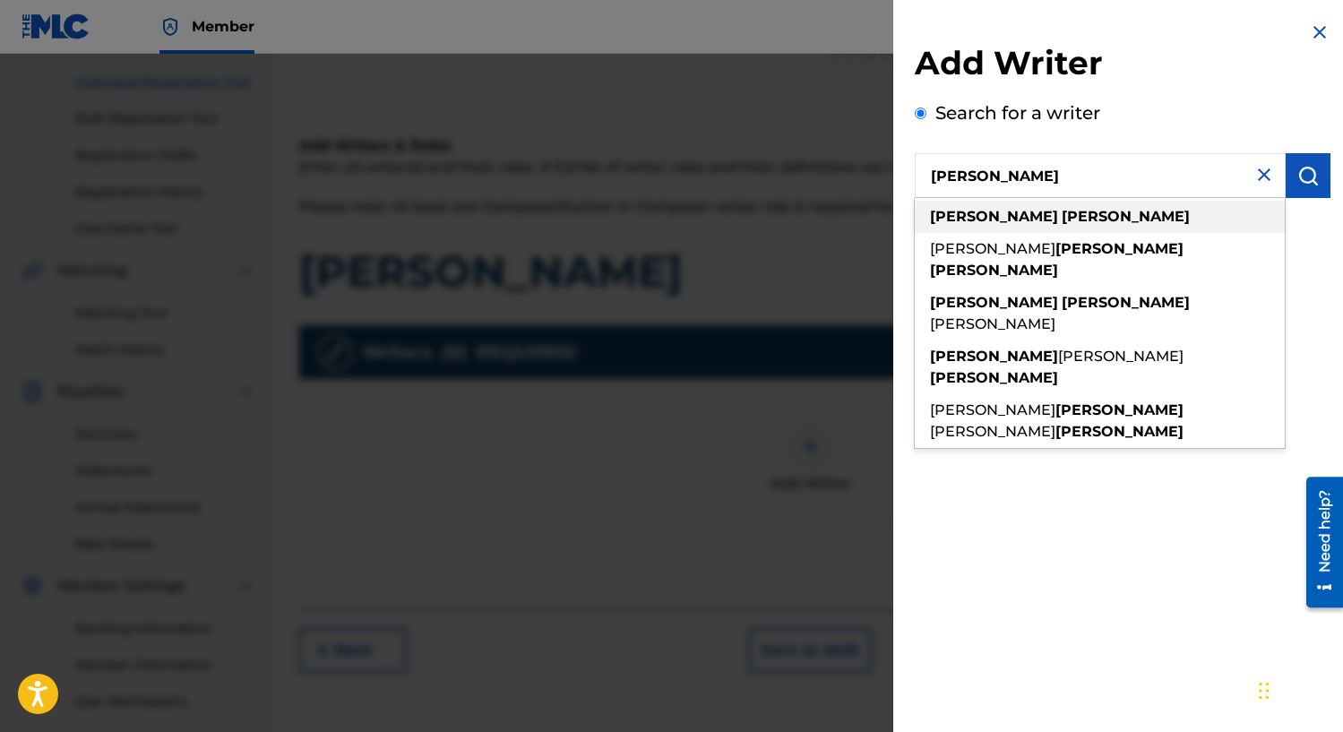
click at [1181, 222] on div "[PERSON_NAME]" at bounding box center [1099, 217] width 370 height 32
type input "[PERSON_NAME]"
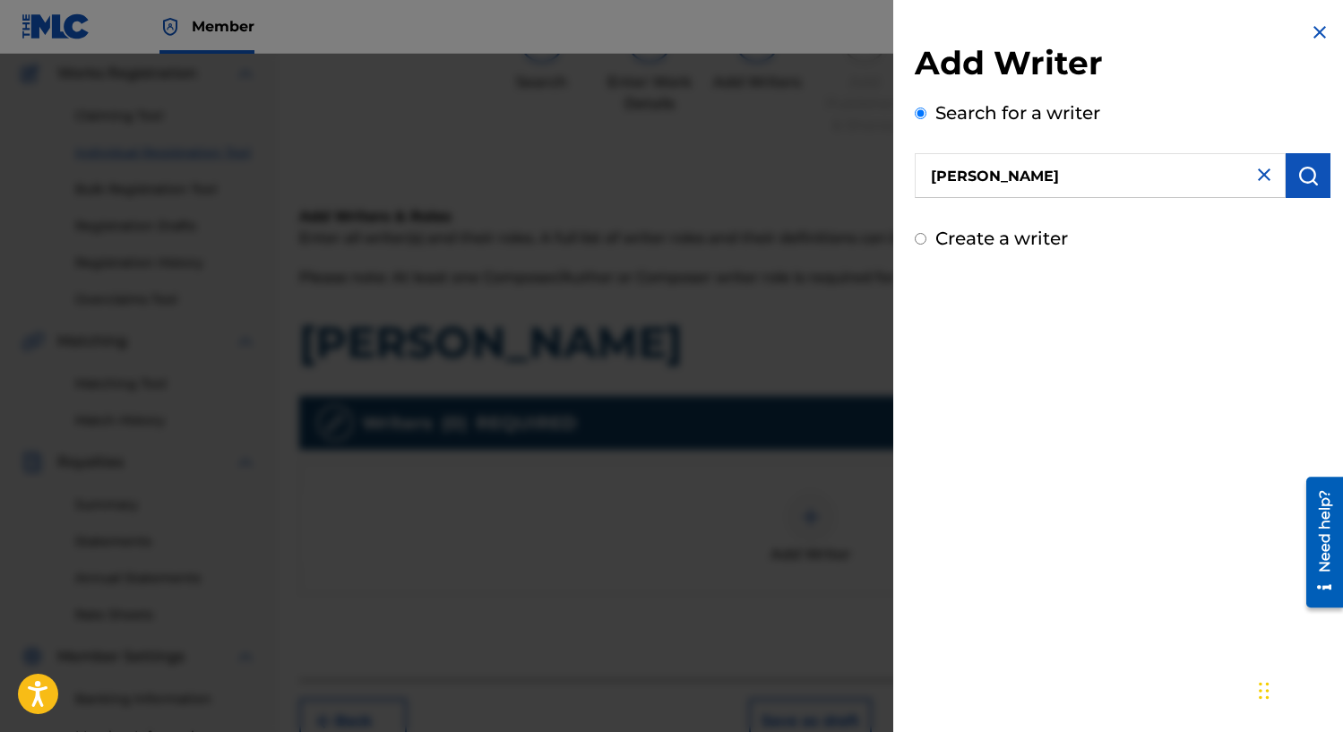
scroll to position [0, 0]
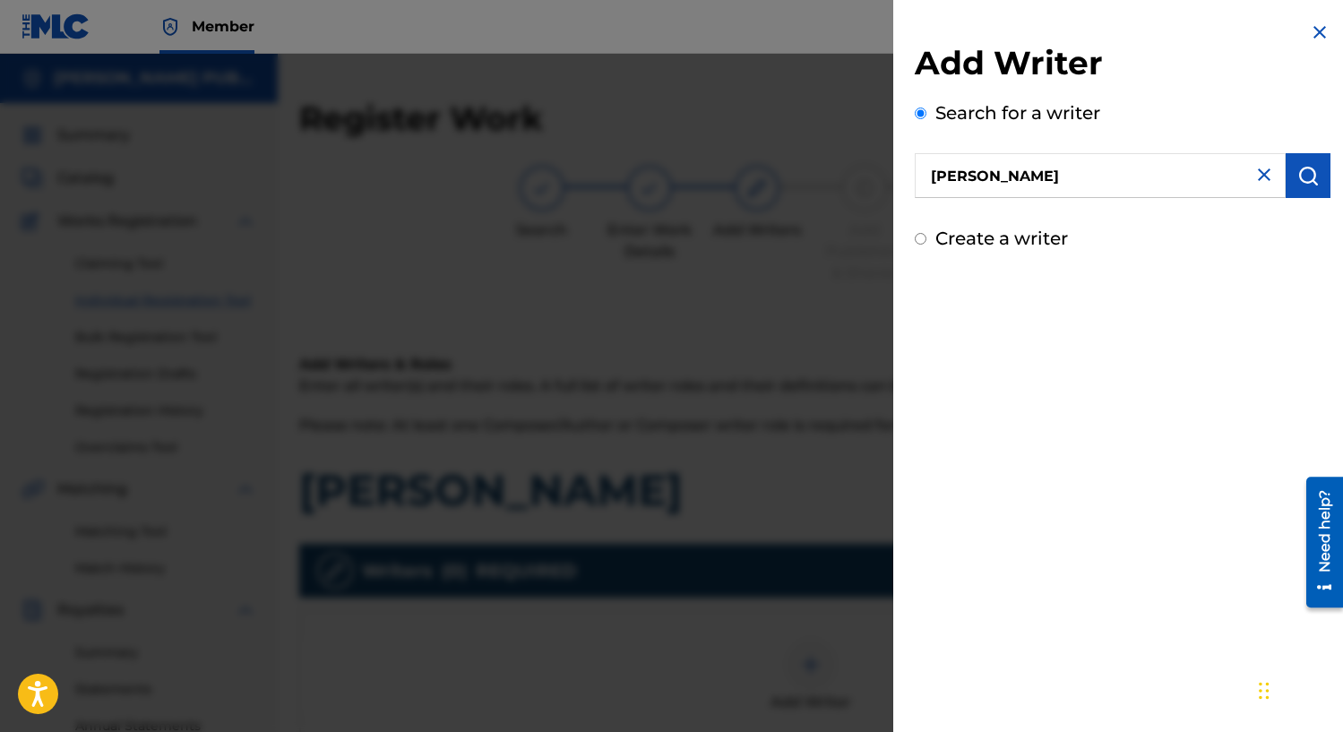
click at [1302, 184] on img "submit" at bounding box center [1307, 175] width 21 height 21
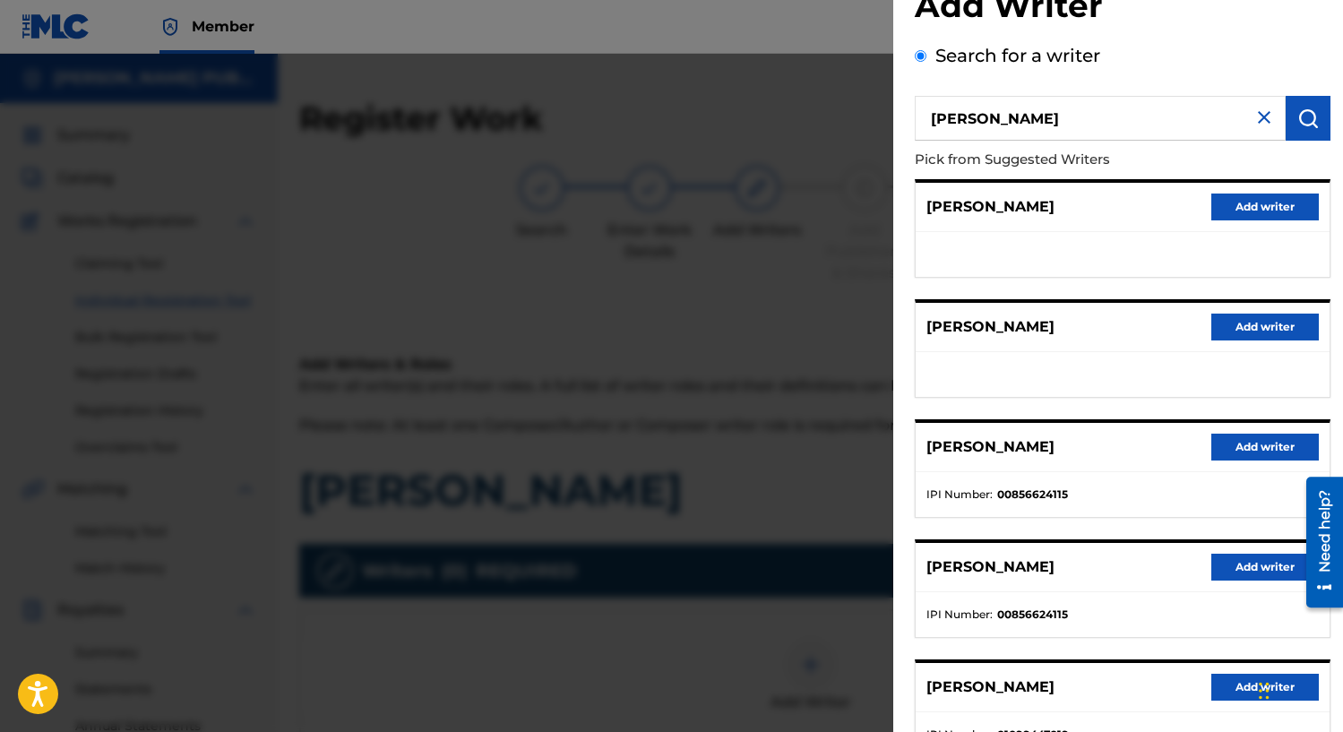
scroll to position [99, 0]
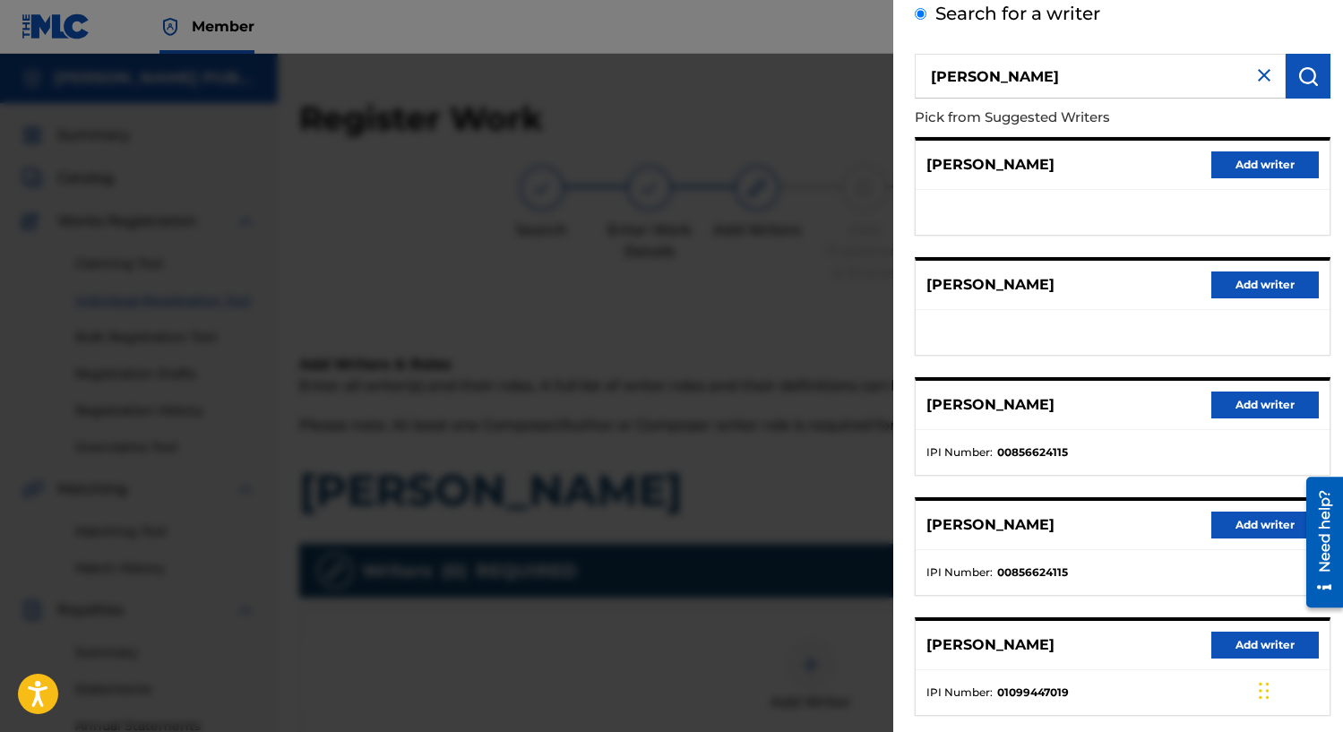
click at [1249, 411] on button "Add writer" at bounding box center [1264, 404] width 107 height 27
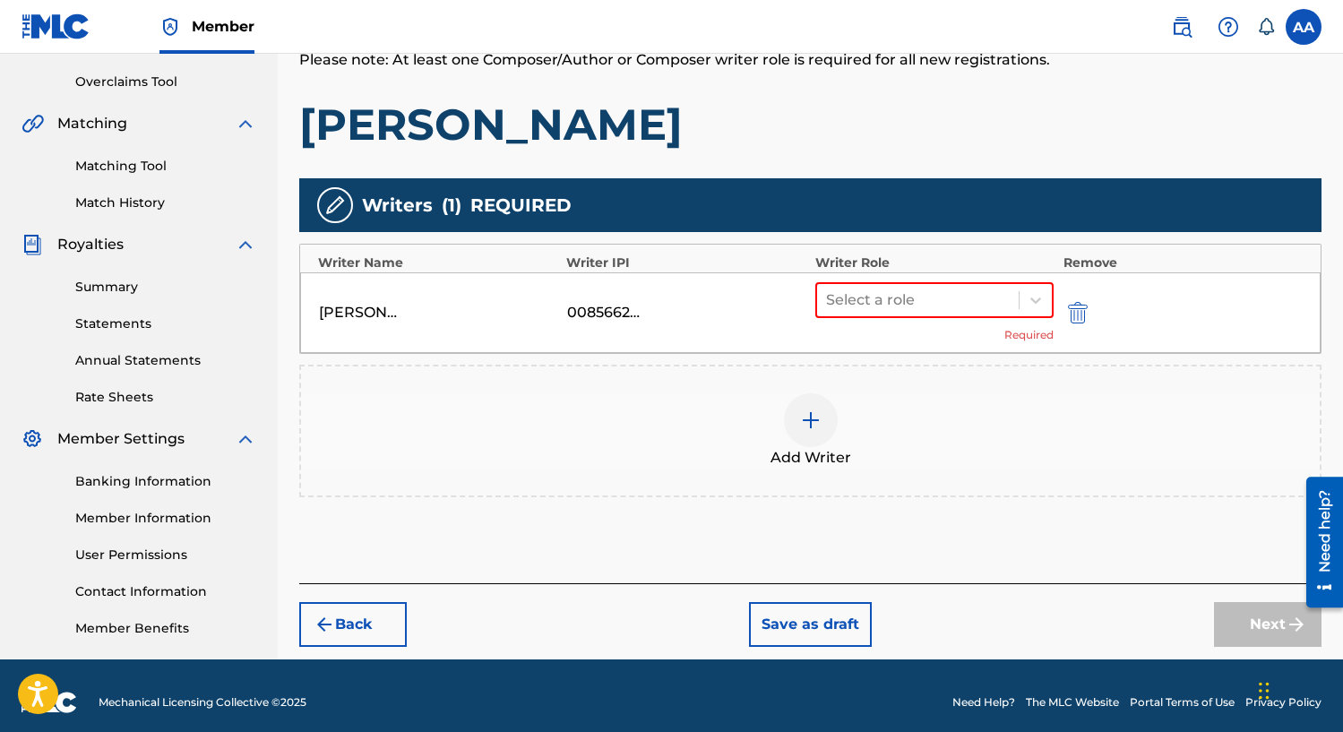
scroll to position [367, 0]
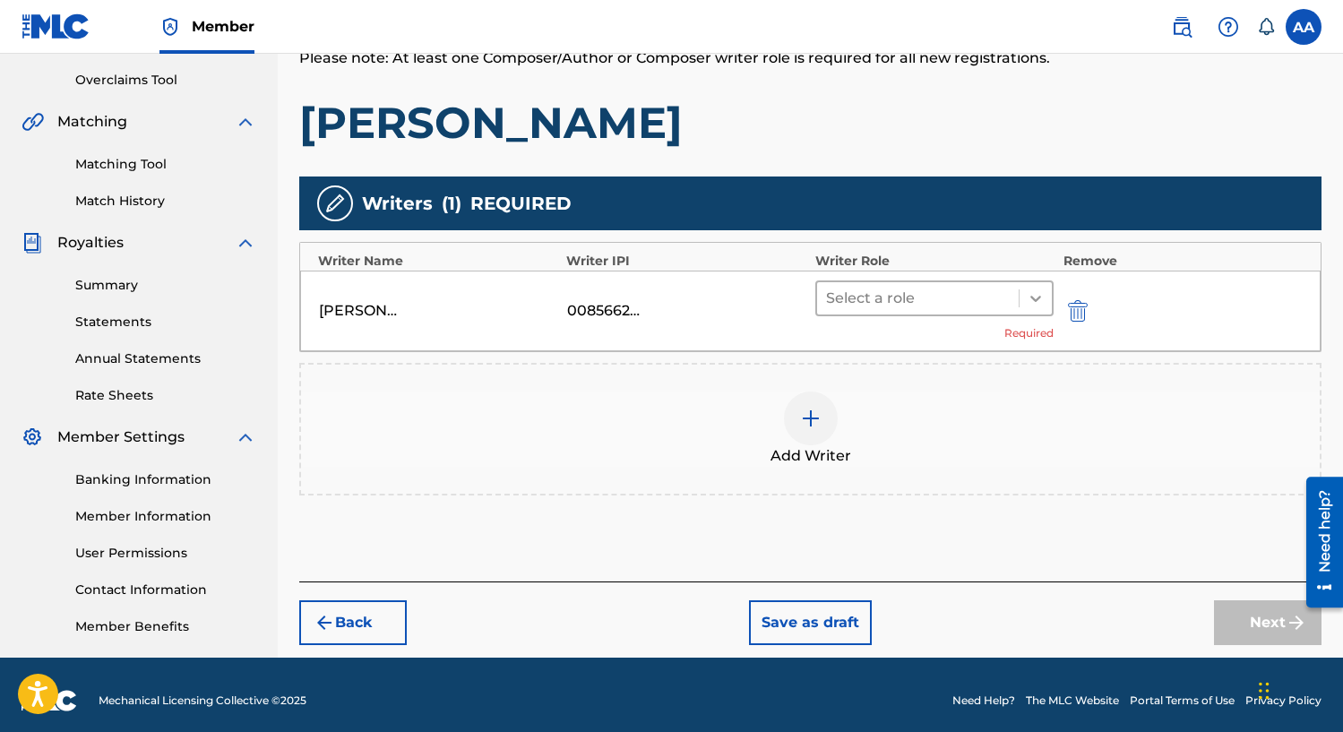
click at [1038, 293] on icon at bounding box center [1035, 298] width 18 height 18
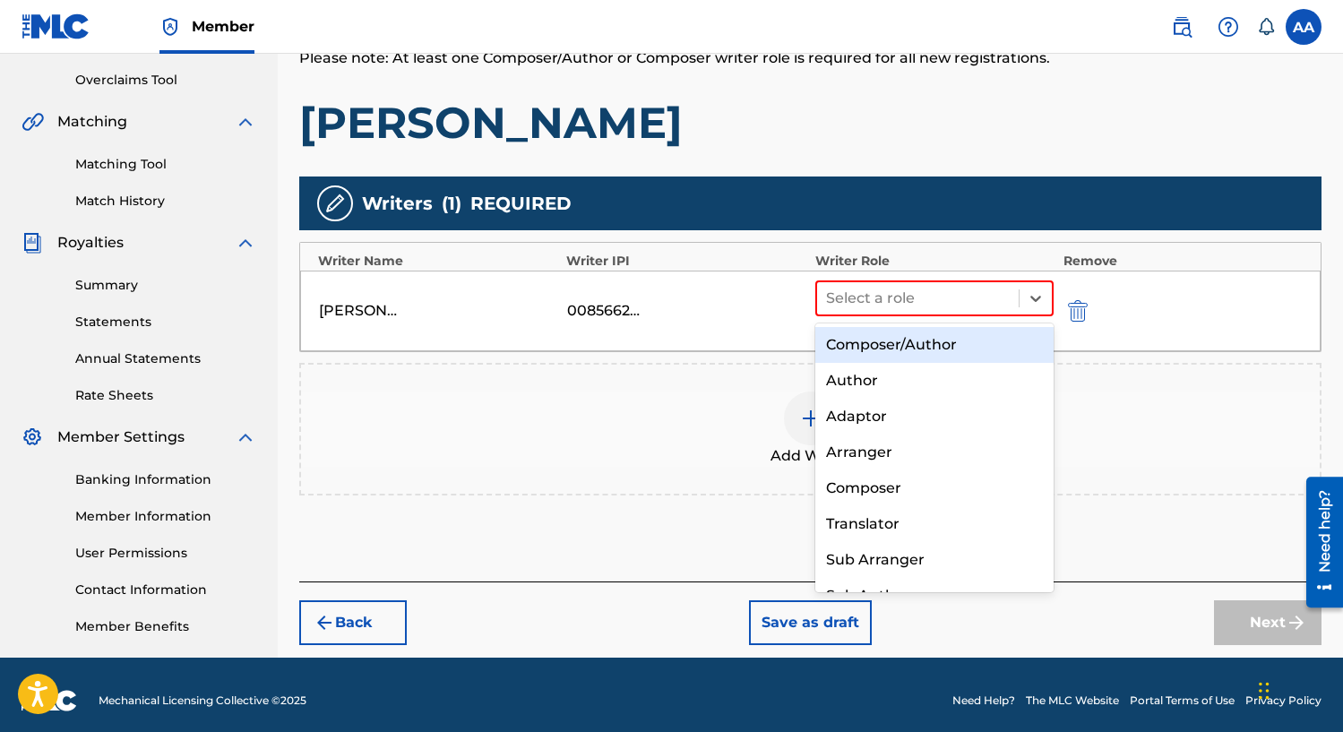
click at [992, 339] on div "Composer/Author" at bounding box center [934, 345] width 239 height 36
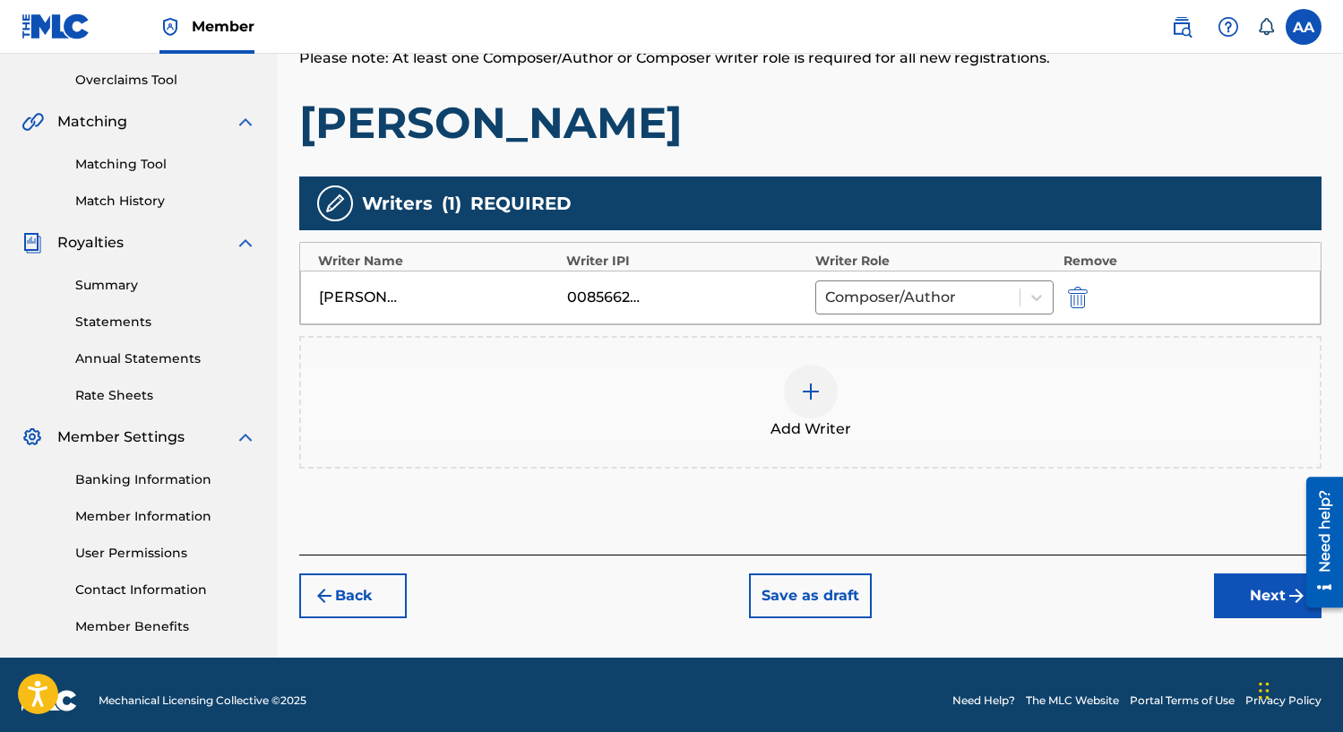
click at [809, 387] on img at bounding box center [810, 391] width 21 height 21
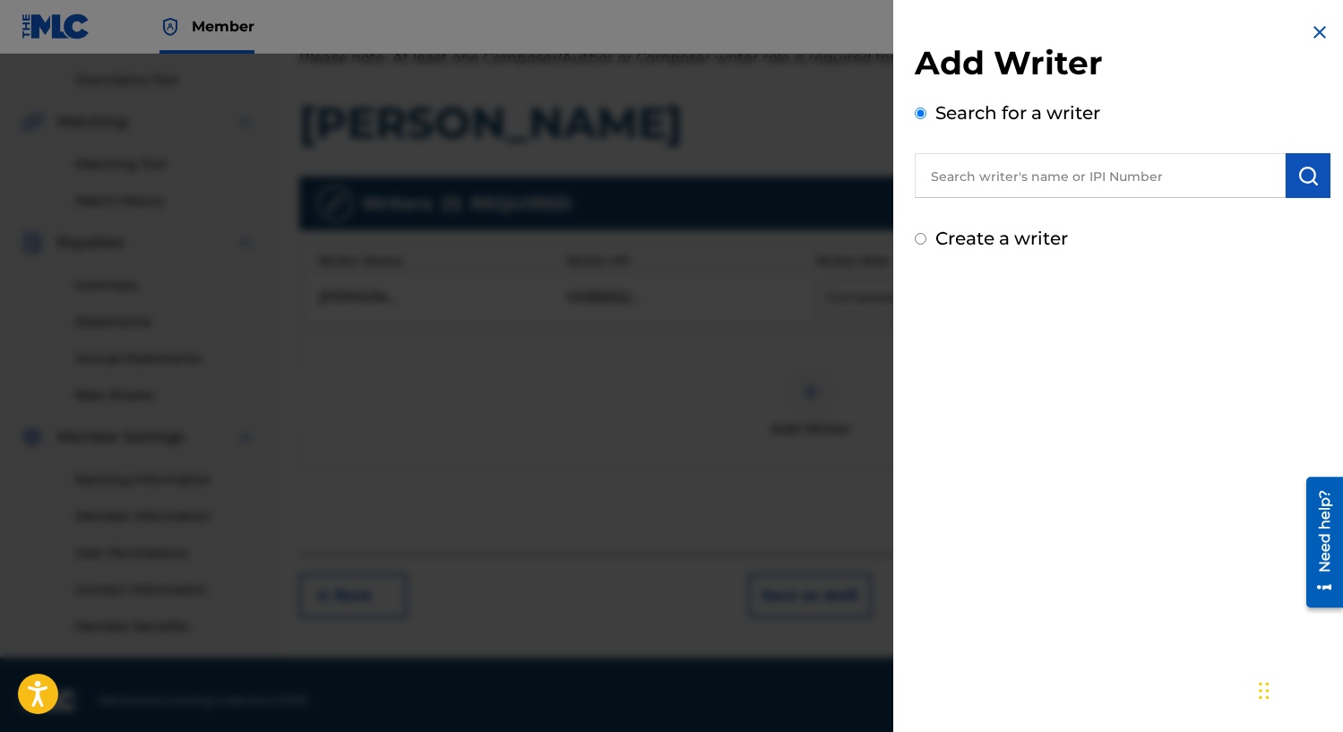
click at [1074, 174] on input "text" at bounding box center [1099, 175] width 371 height 45
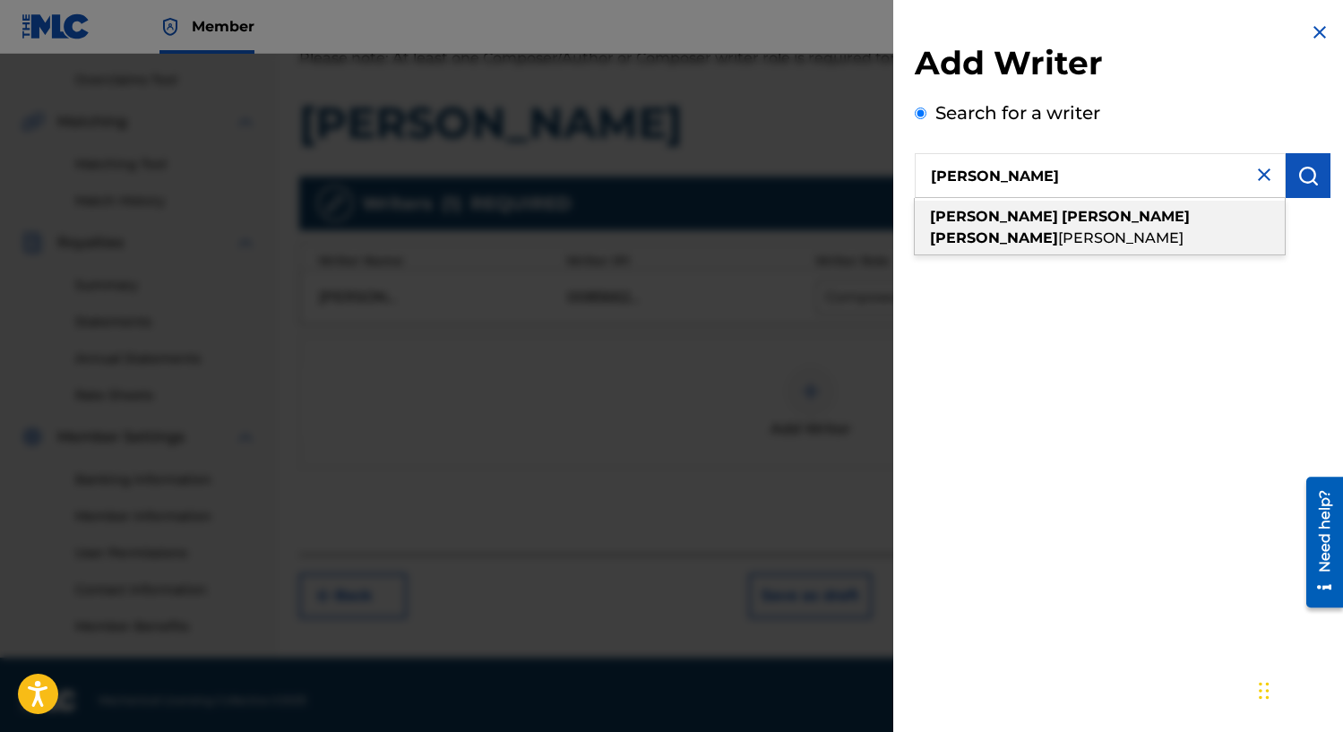
click at [1046, 229] on strong "[PERSON_NAME]" at bounding box center [994, 237] width 128 height 17
type input "[PERSON_NAME] [PERSON_NAME]"
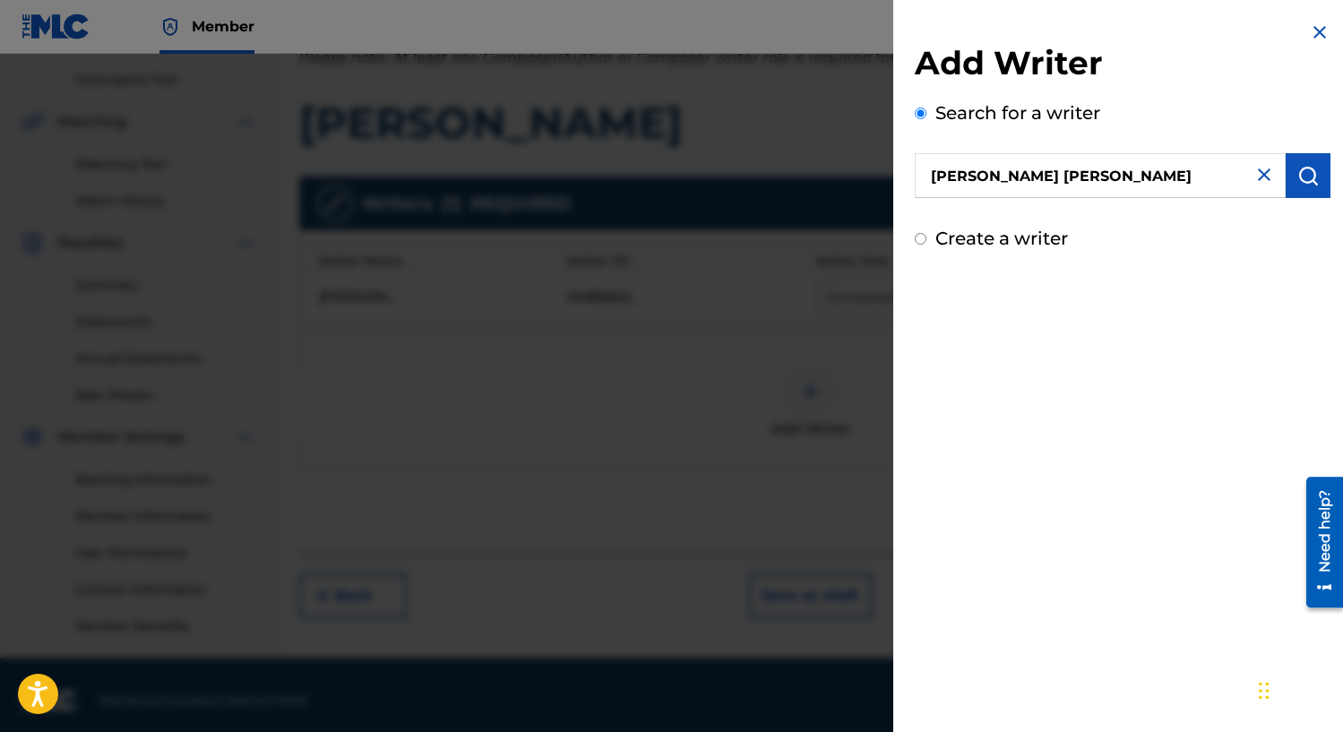
click at [1305, 176] on img "submit" at bounding box center [1307, 175] width 21 height 21
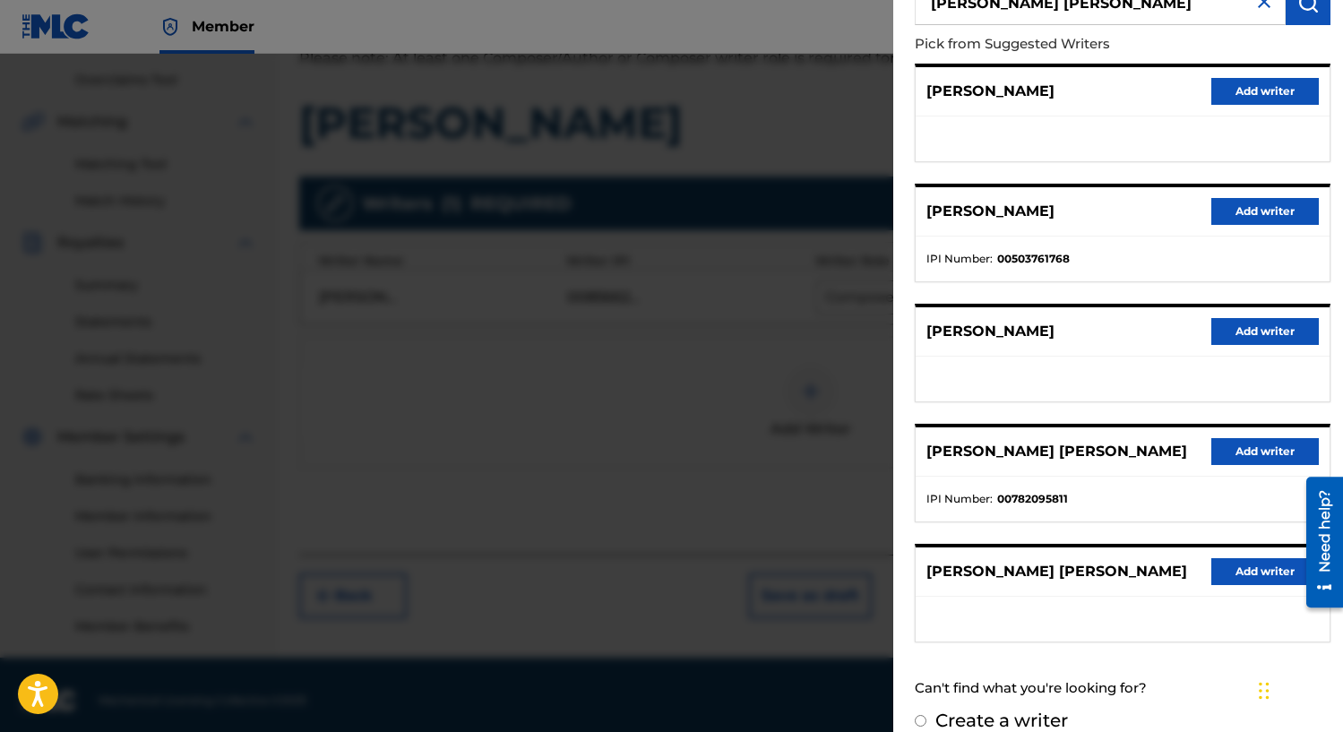
scroll to position [196, 0]
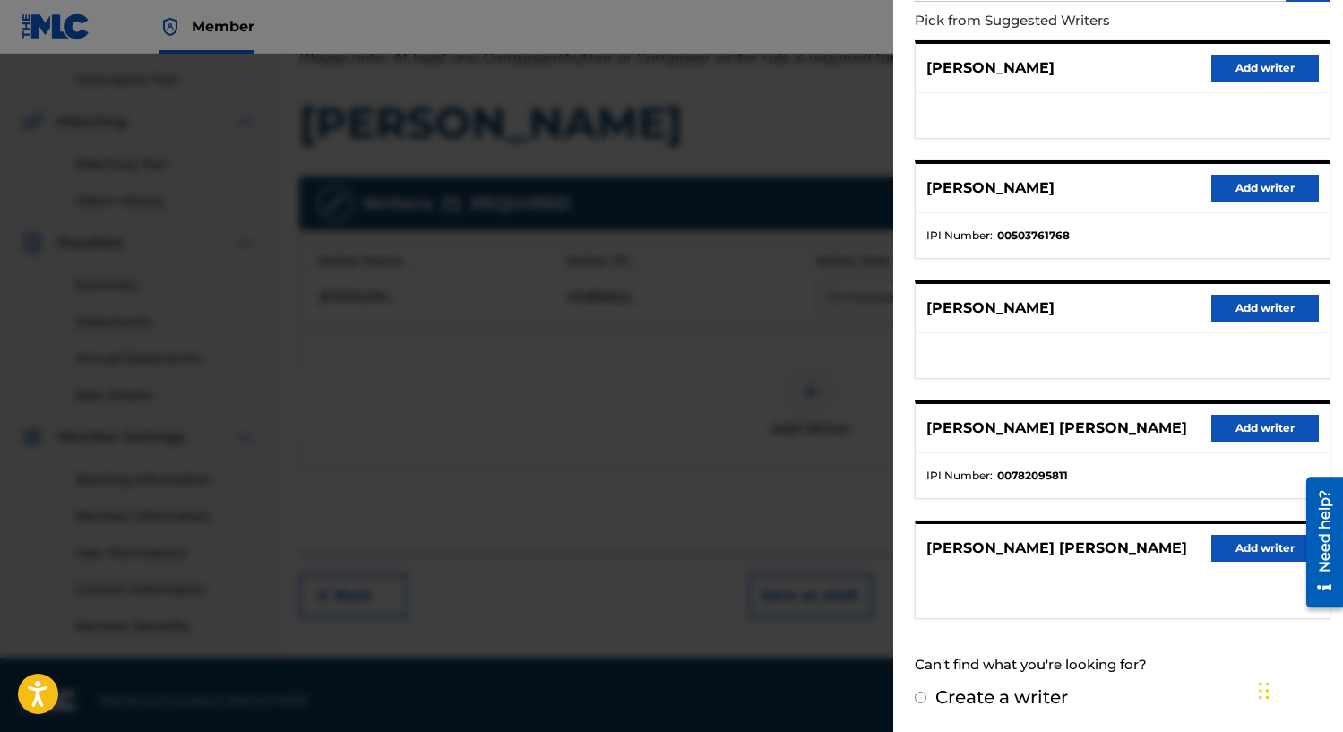
click at [1249, 426] on button "Add writer" at bounding box center [1264, 428] width 107 height 27
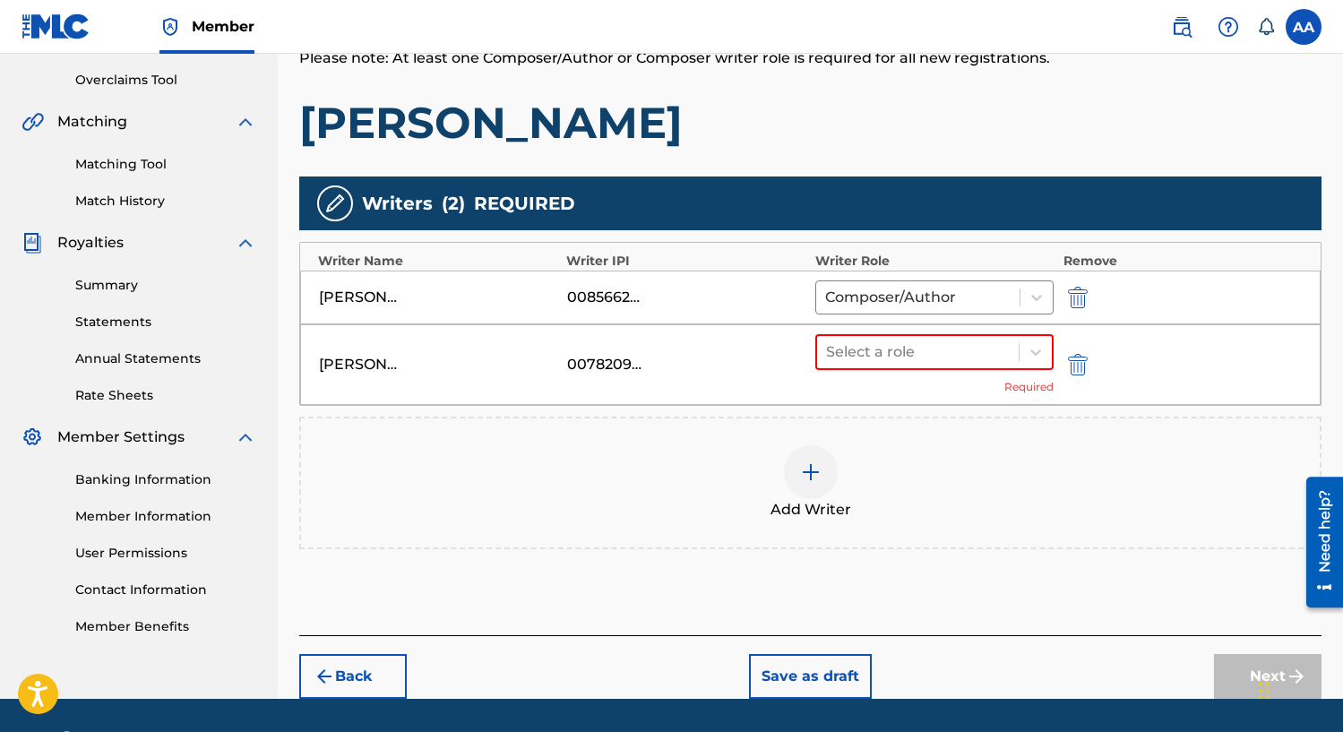
click at [802, 449] on div at bounding box center [811, 472] width 54 height 54
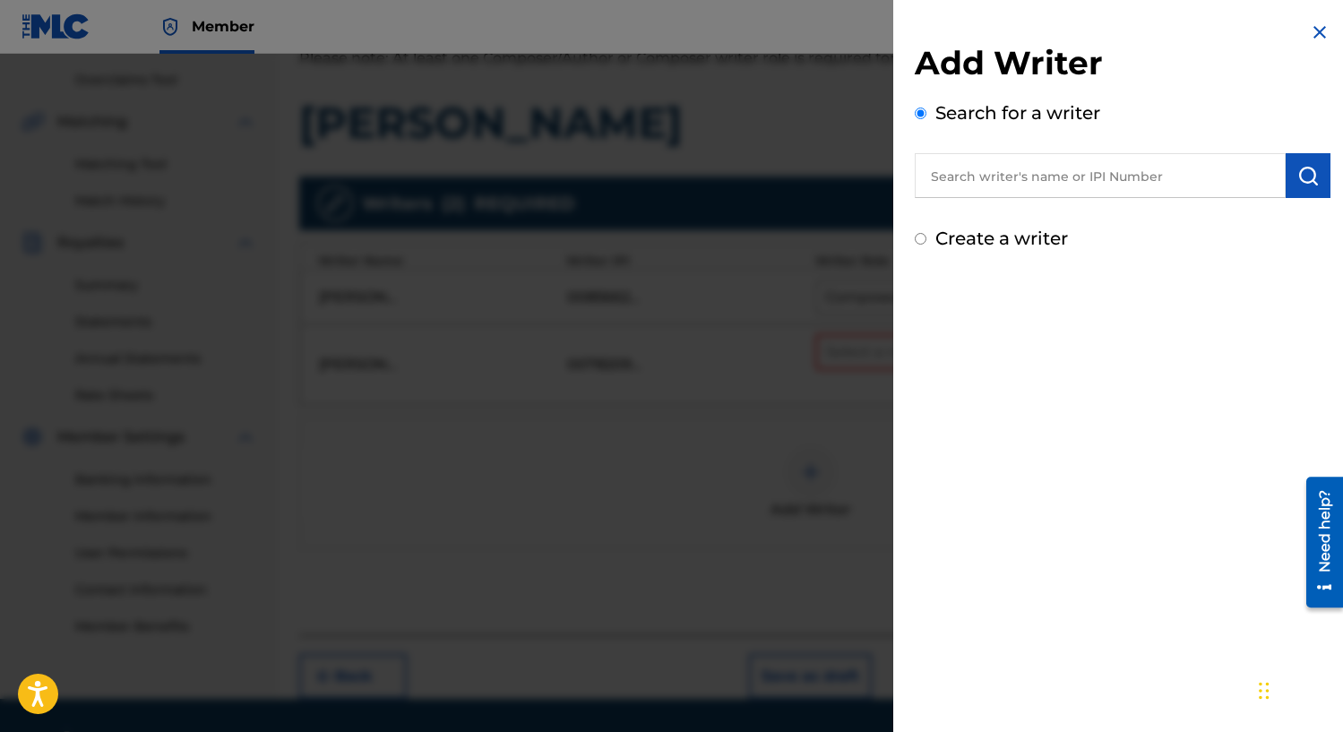
click at [1087, 173] on input "text" at bounding box center [1099, 175] width 371 height 45
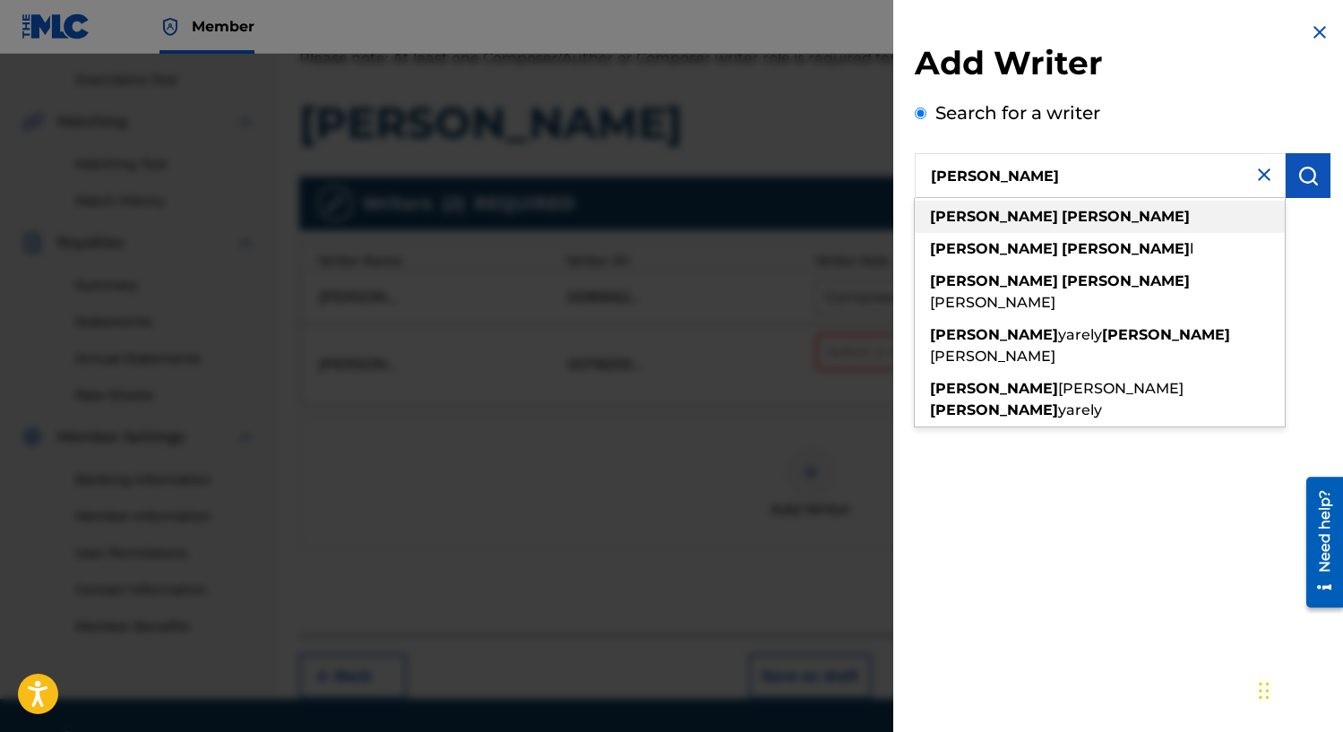
type input "[PERSON_NAME]"
click at [1122, 212] on div "[PERSON_NAME]" at bounding box center [1099, 217] width 370 height 32
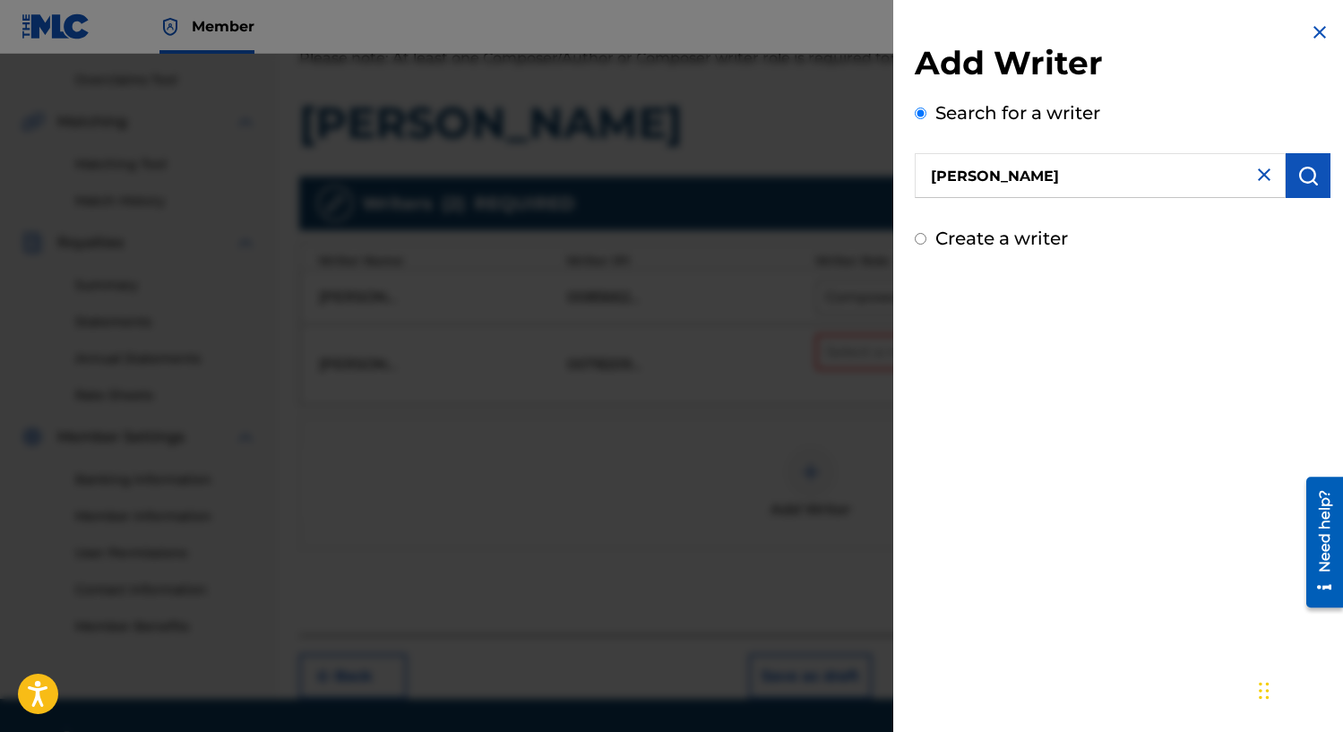
click at [1302, 180] on img "submit" at bounding box center [1307, 175] width 21 height 21
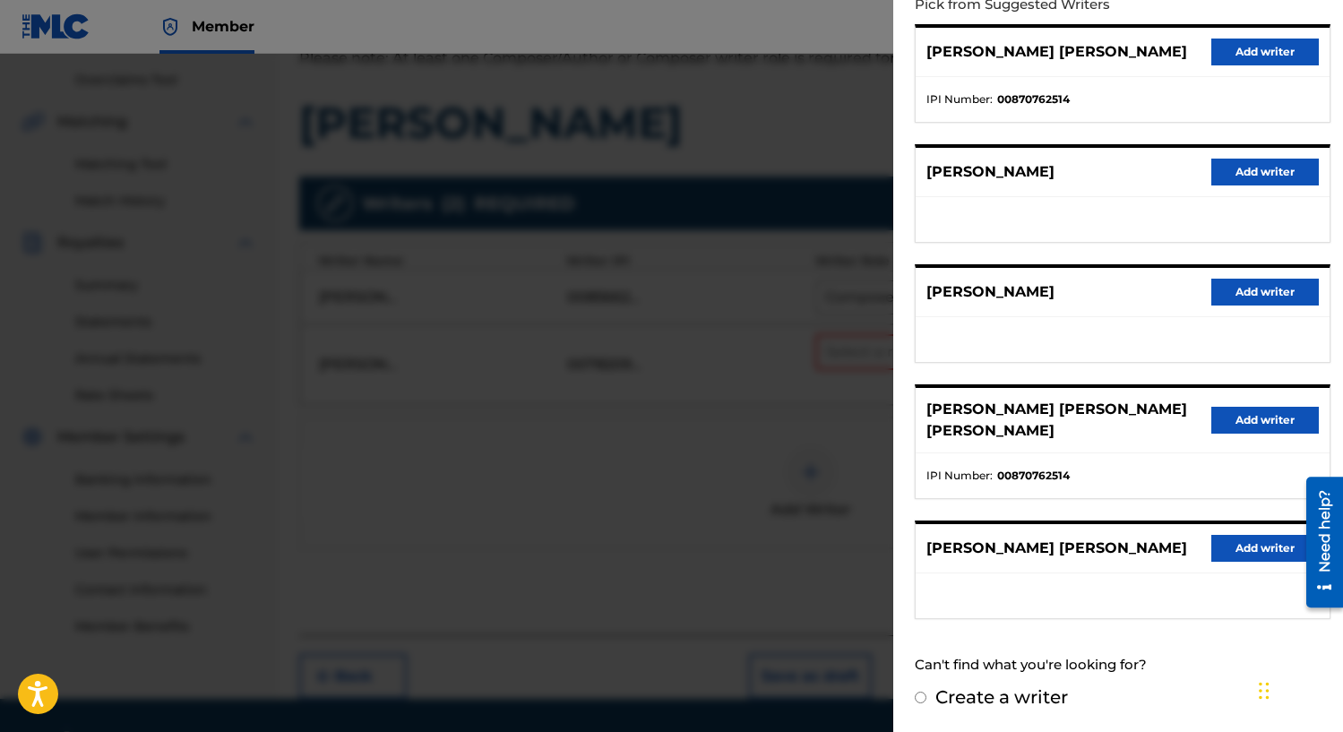
scroll to position [0, 0]
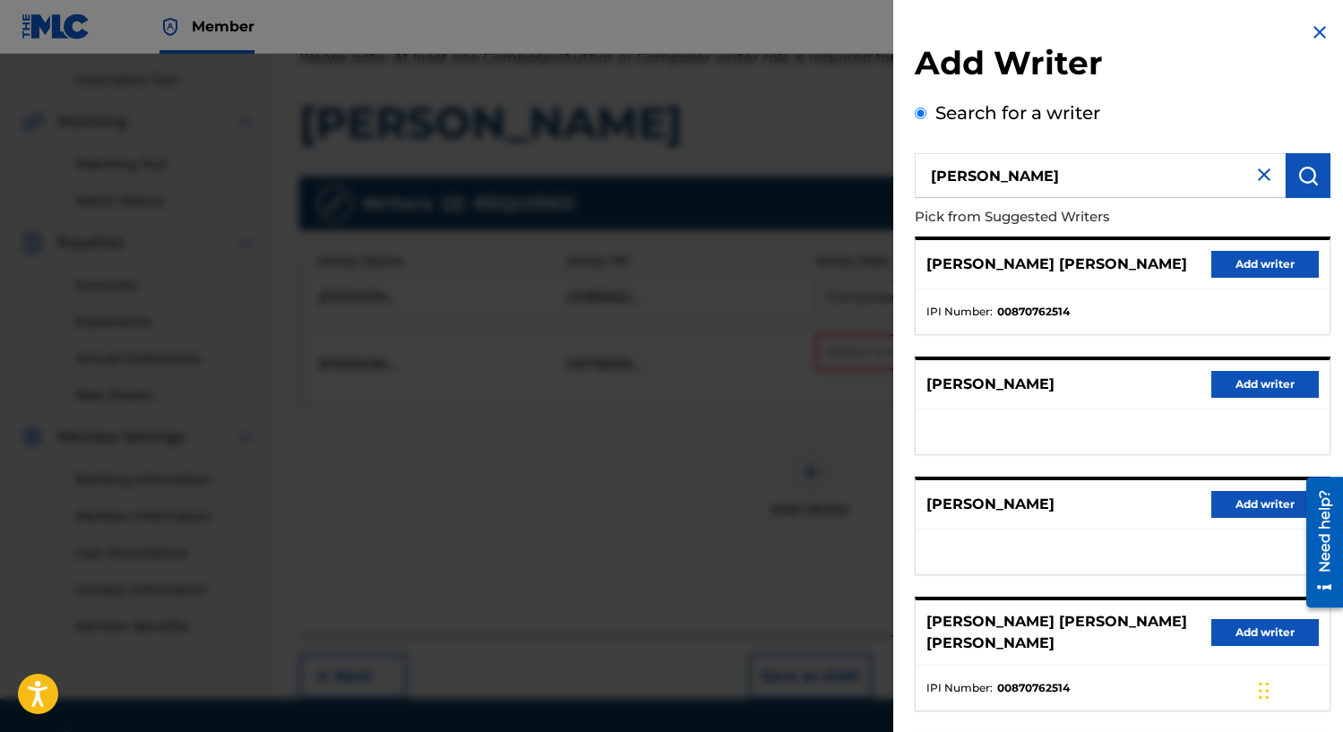
click at [1260, 265] on button "Add writer" at bounding box center [1264, 264] width 107 height 27
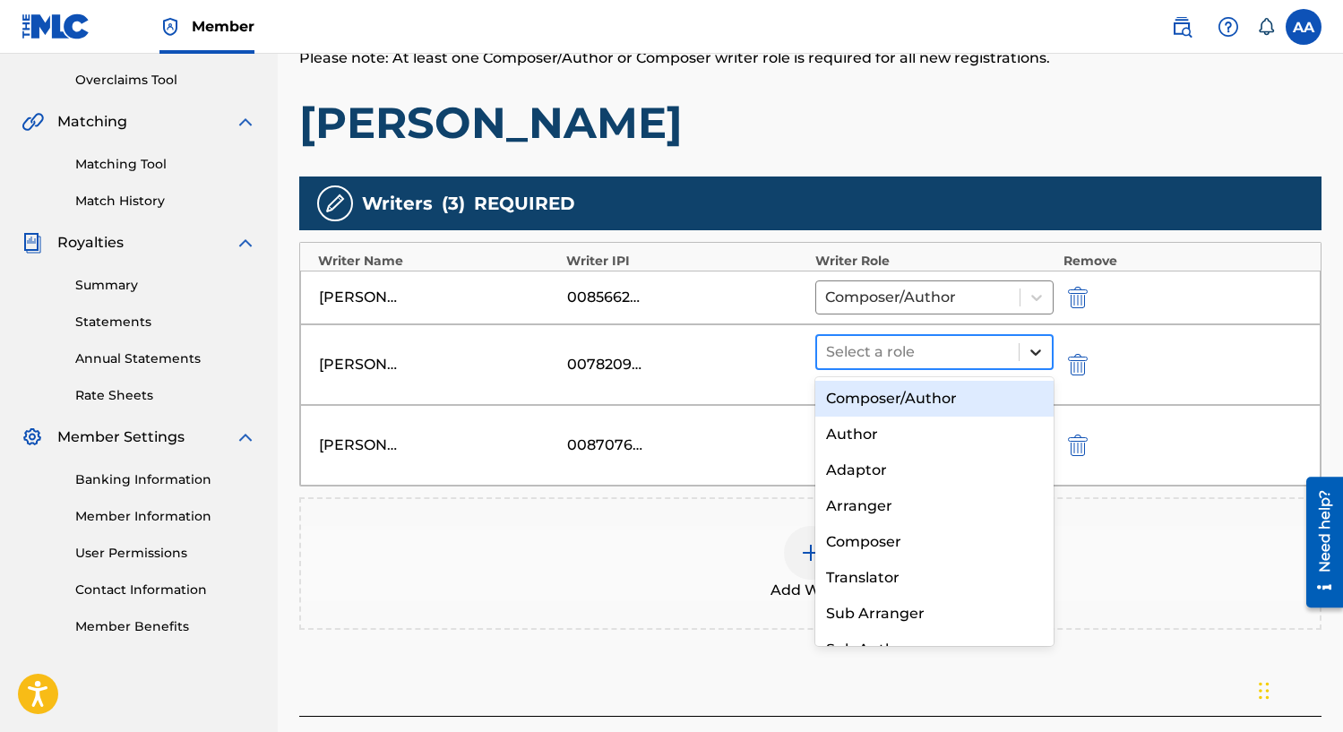
click at [1035, 356] on icon at bounding box center [1035, 352] width 18 height 18
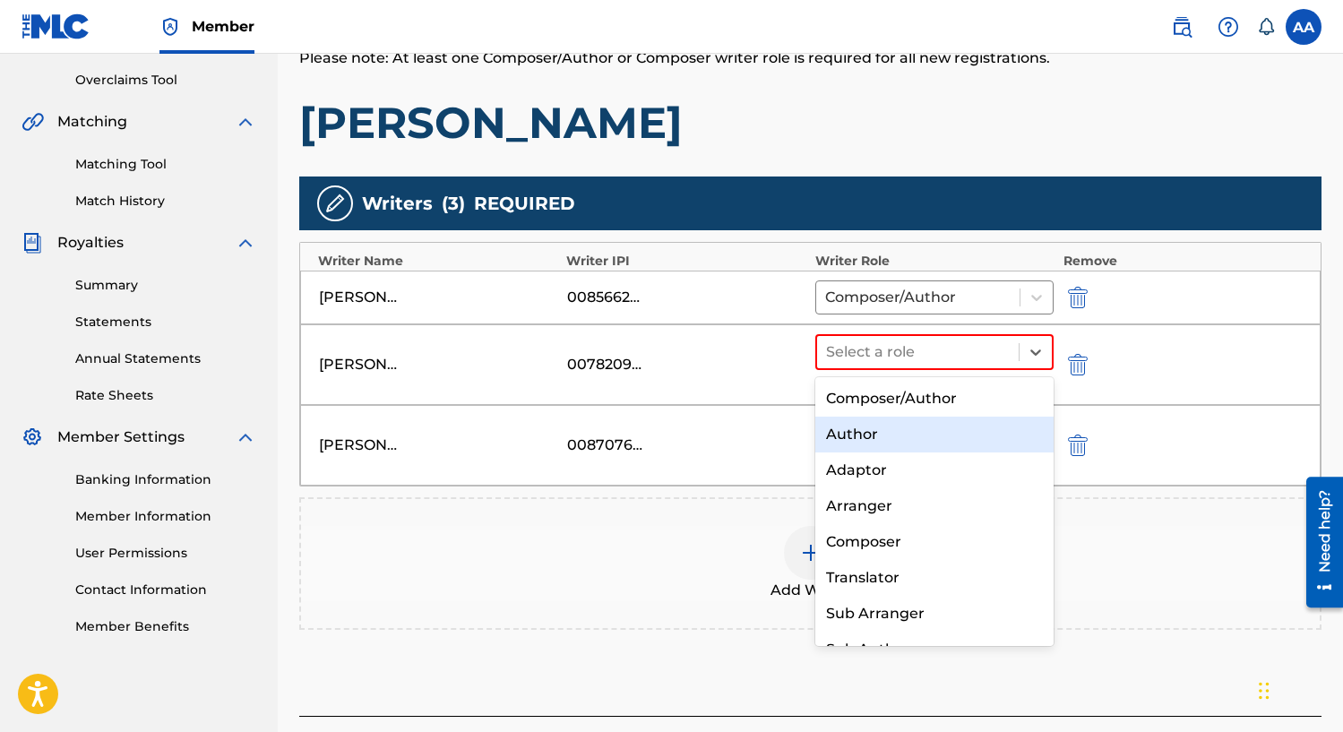
click at [974, 433] on div "Author" at bounding box center [934, 434] width 239 height 36
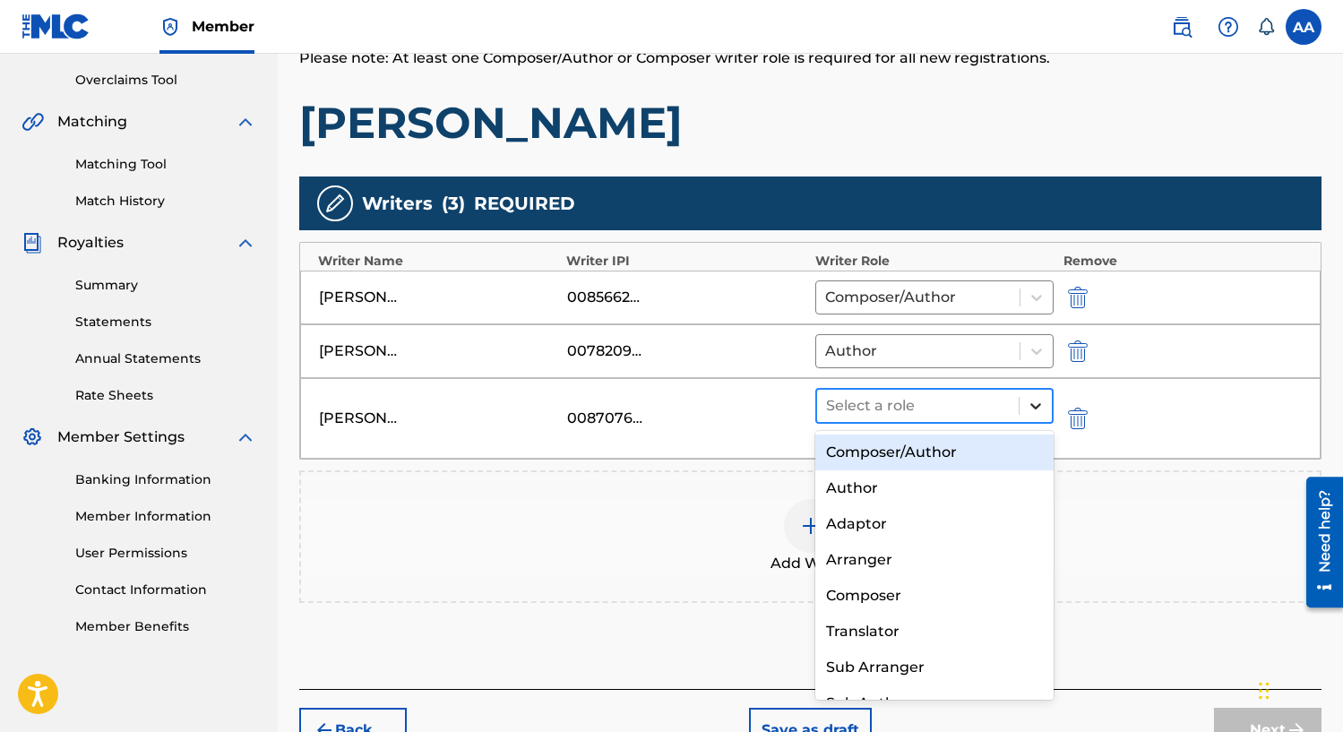
click at [1032, 403] on icon at bounding box center [1035, 406] width 11 height 6
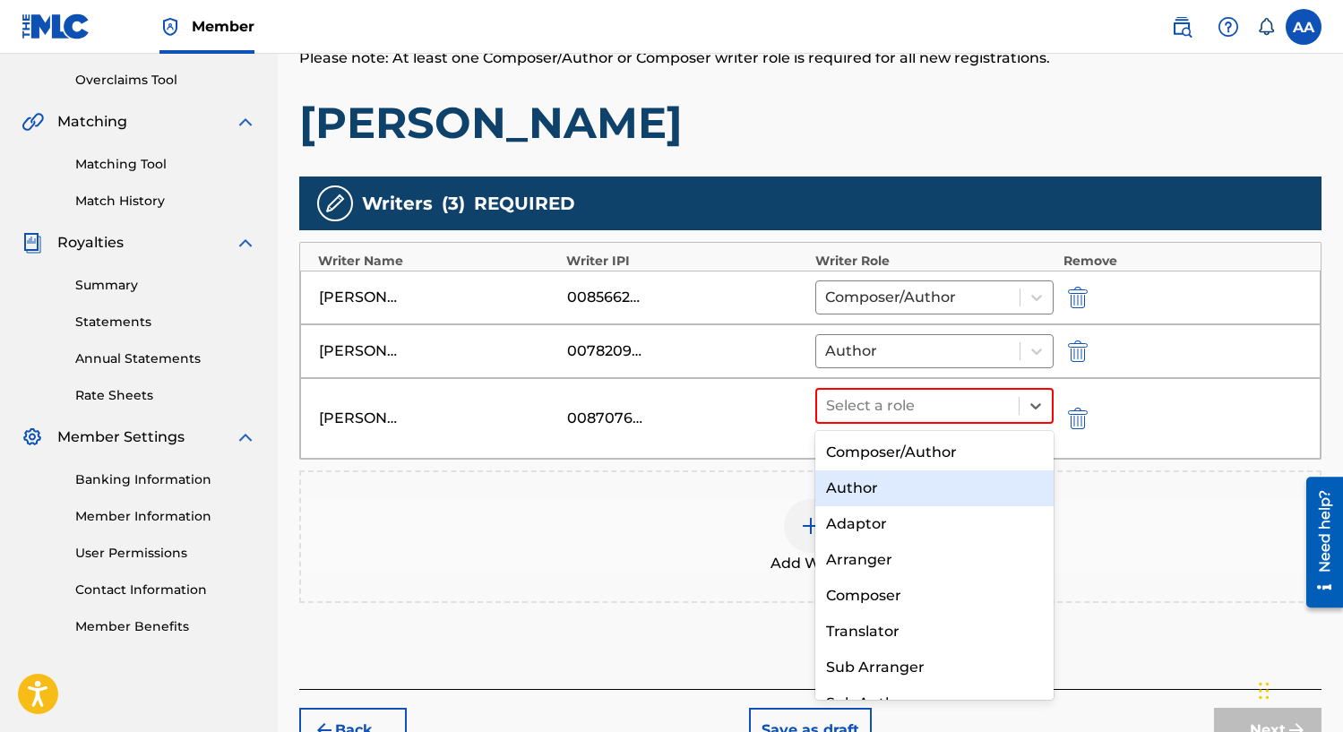
click at [1003, 485] on div "Author" at bounding box center [934, 488] width 239 height 36
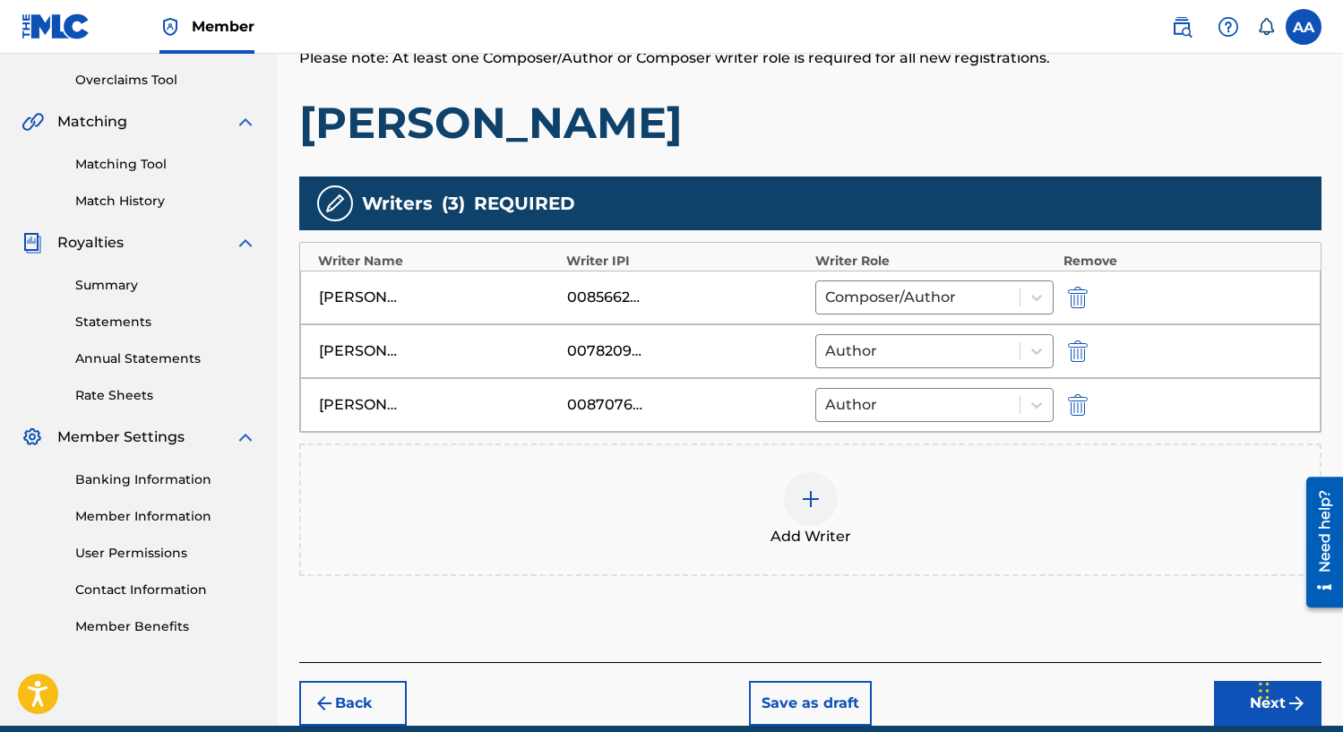
click at [813, 504] on img at bounding box center [810, 498] width 21 height 21
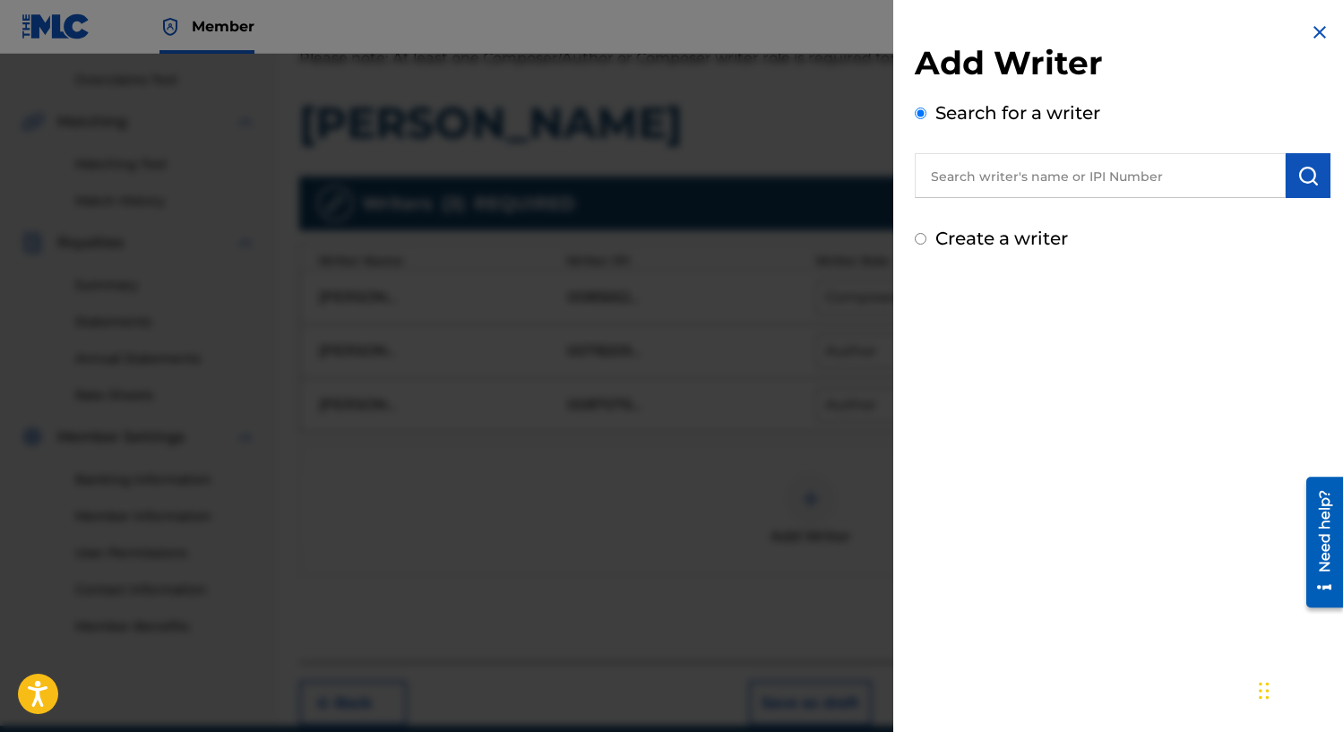
click at [1067, 180] on input "text" at bounding box center [1099, 175] width 371 height 45
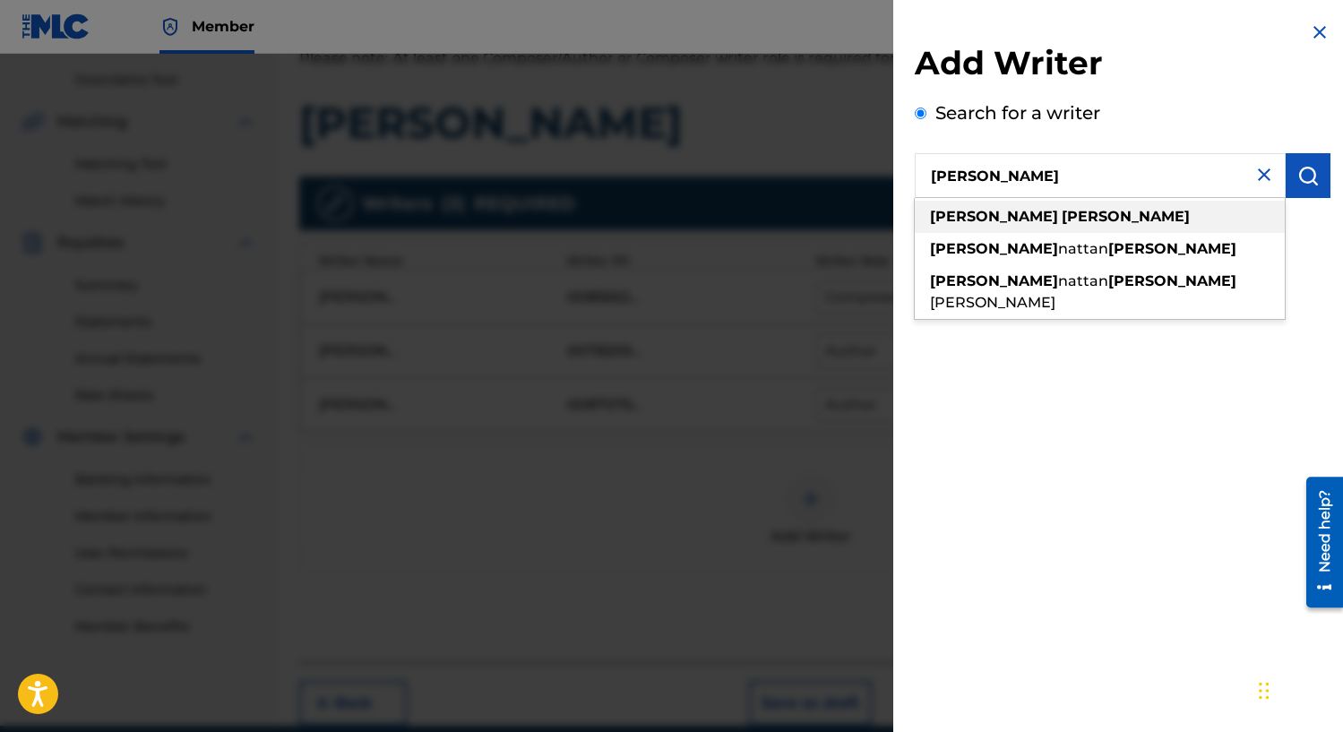
type input "[PERSON_NAME]"
click at [1073, 213] on div "[PERSON_NAME]" at bounding box center [1099, 217] width 370 height 32
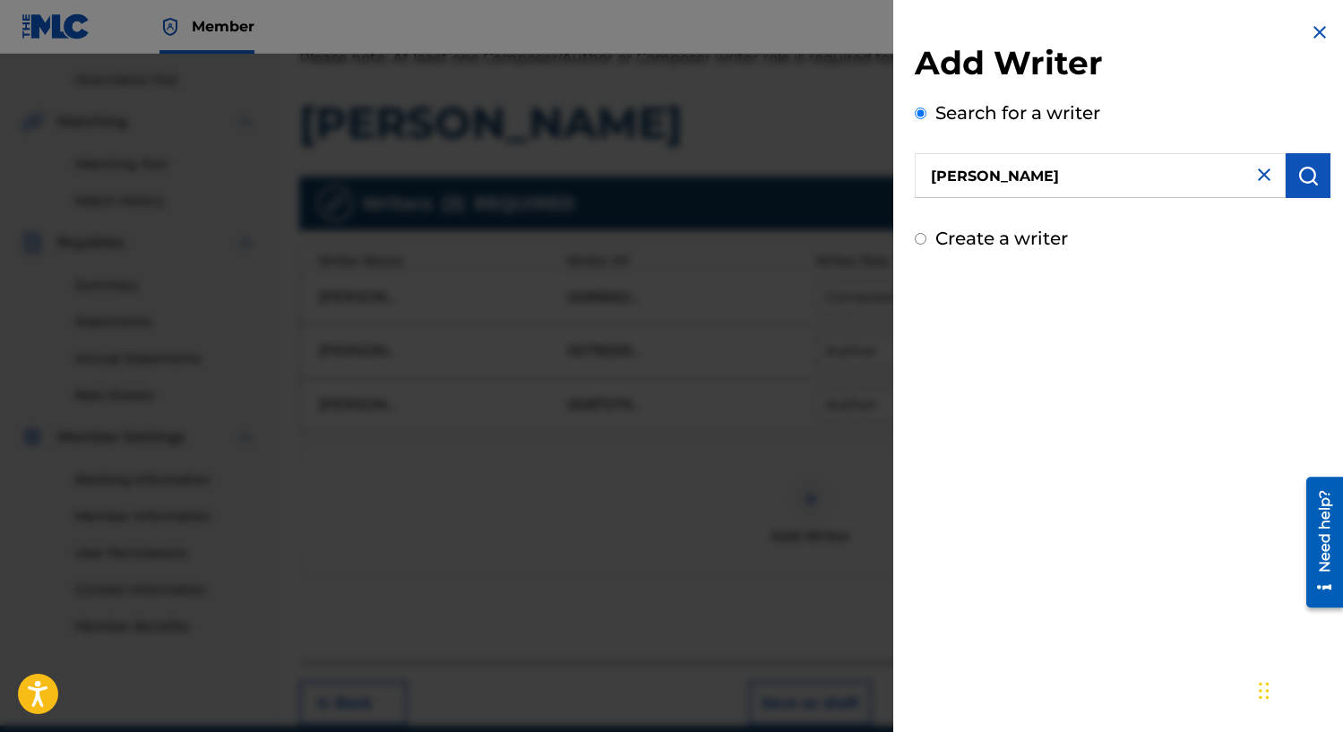
click at [1290, 178] on button "submit" at bounding box center [1307, 175] width 45 height 45
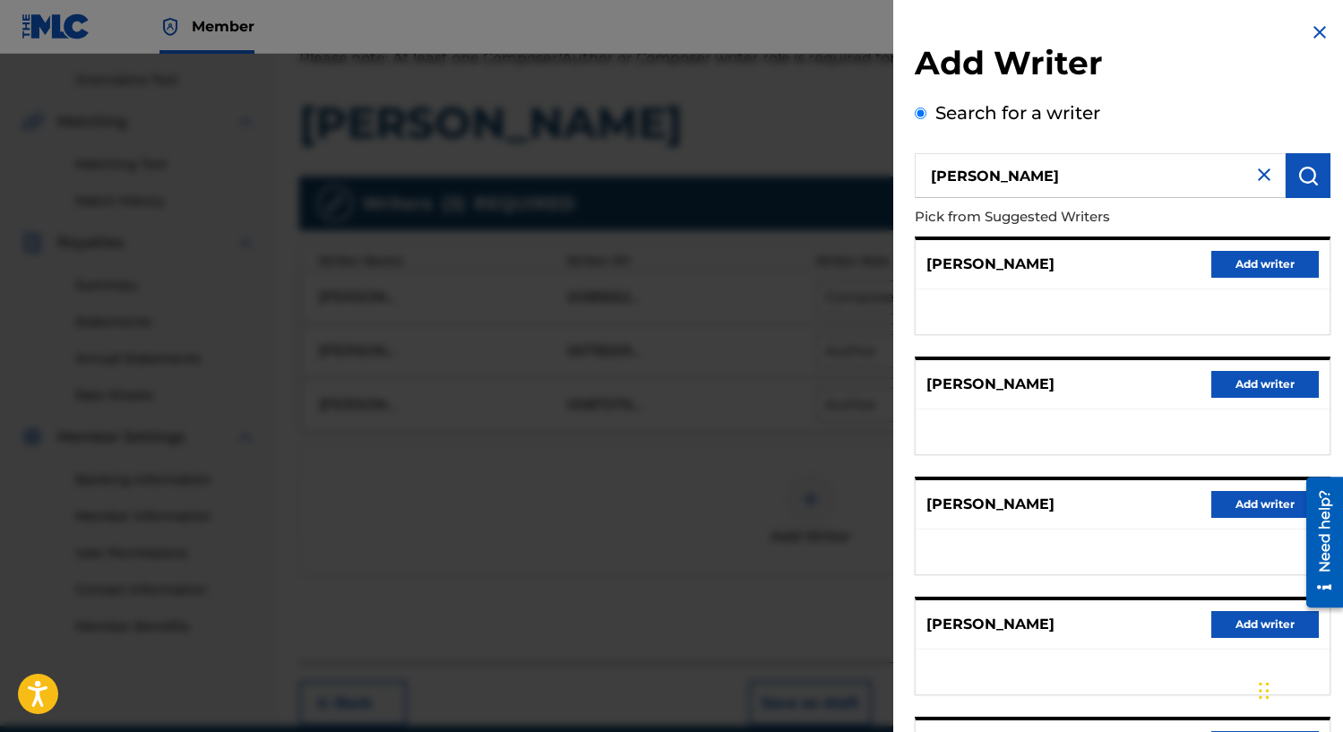
click at [1290, 178] on button "submit" at bounding box center [1307, 175] width 45 height 45
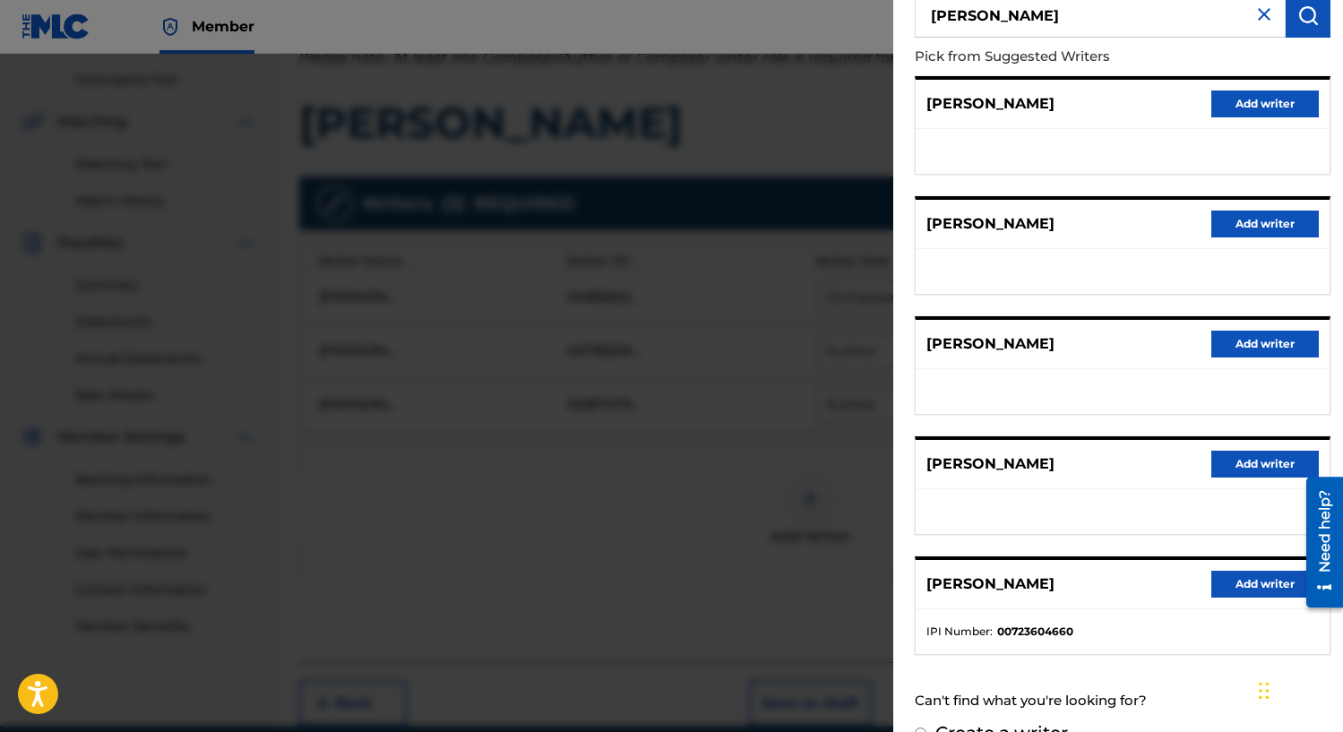
scroll to position [196, 0]
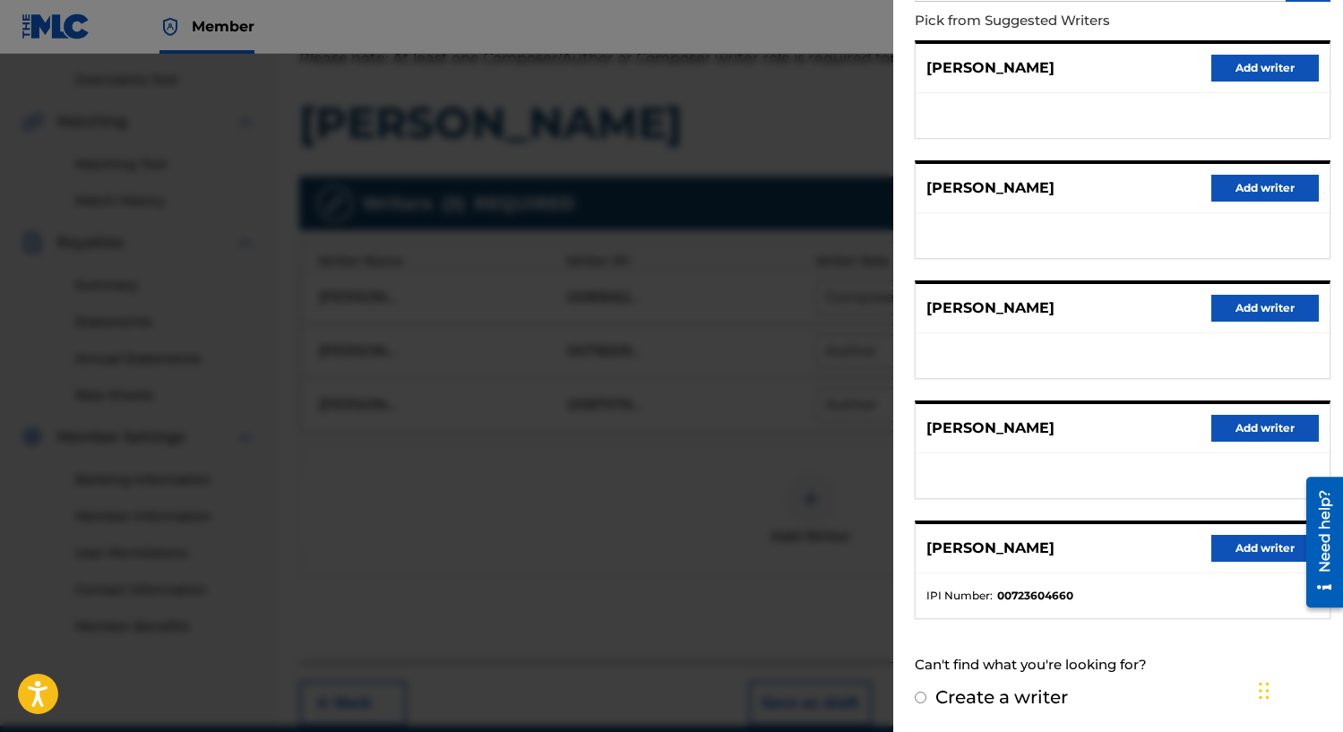
click at [1227, 546] on button "Add writer" at bounding box center [1264, 548] width 107 height 27
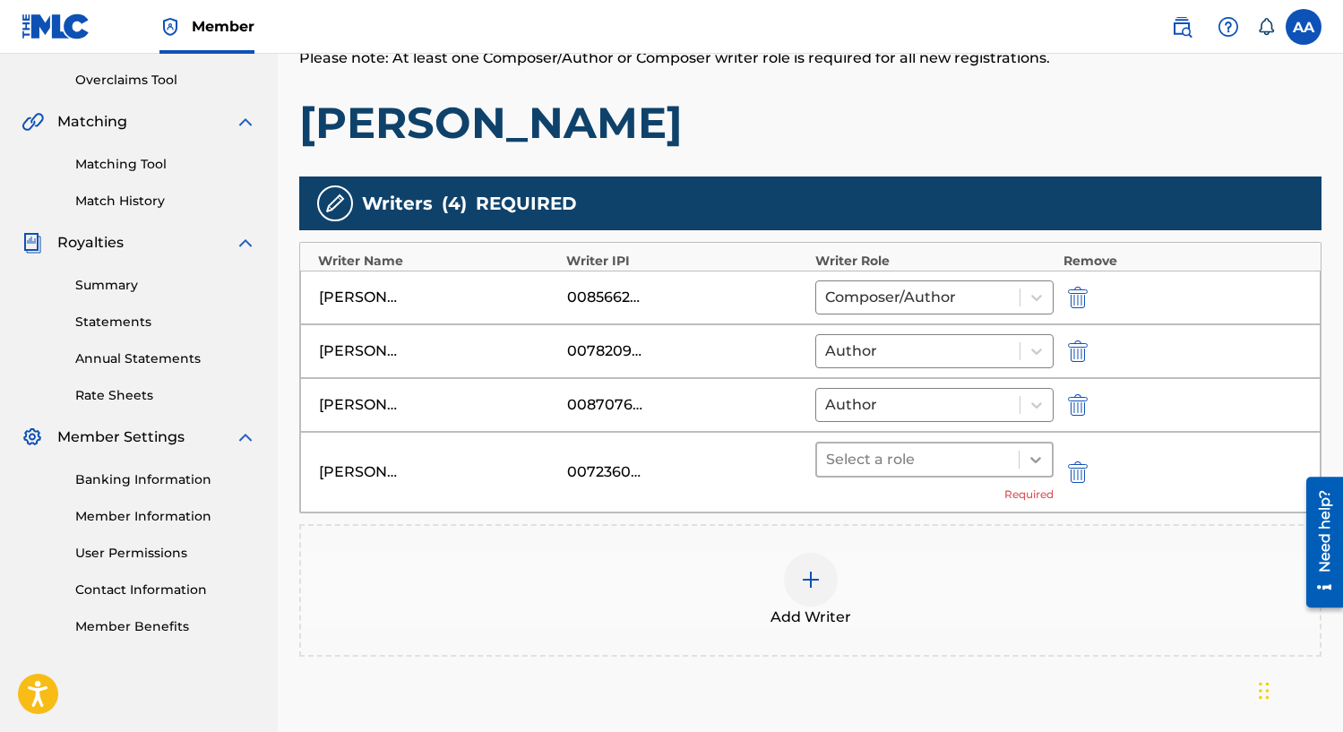
click at [1034, 457] on icon at bounding box center [1035, 460] width 18 height 18
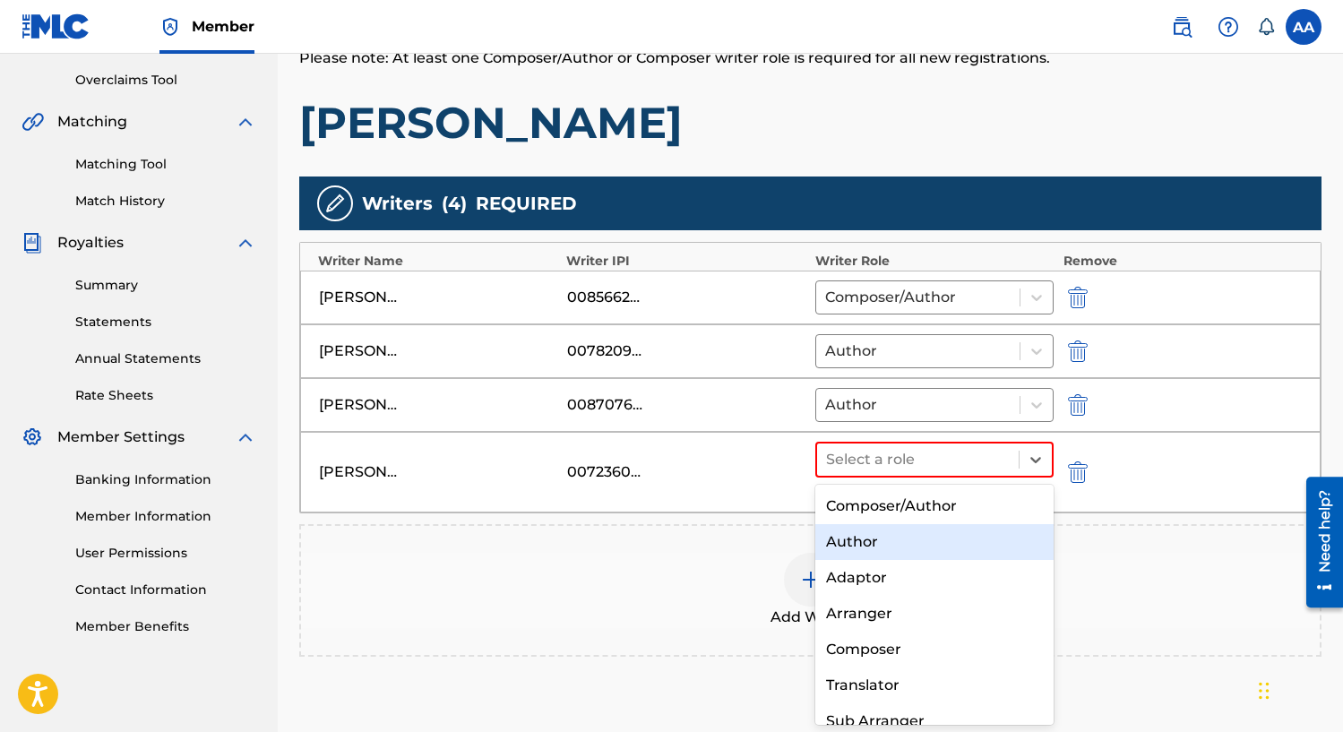
click at [966, 528] on div "Author" at bounding box center [934, 542] width 239 height 36
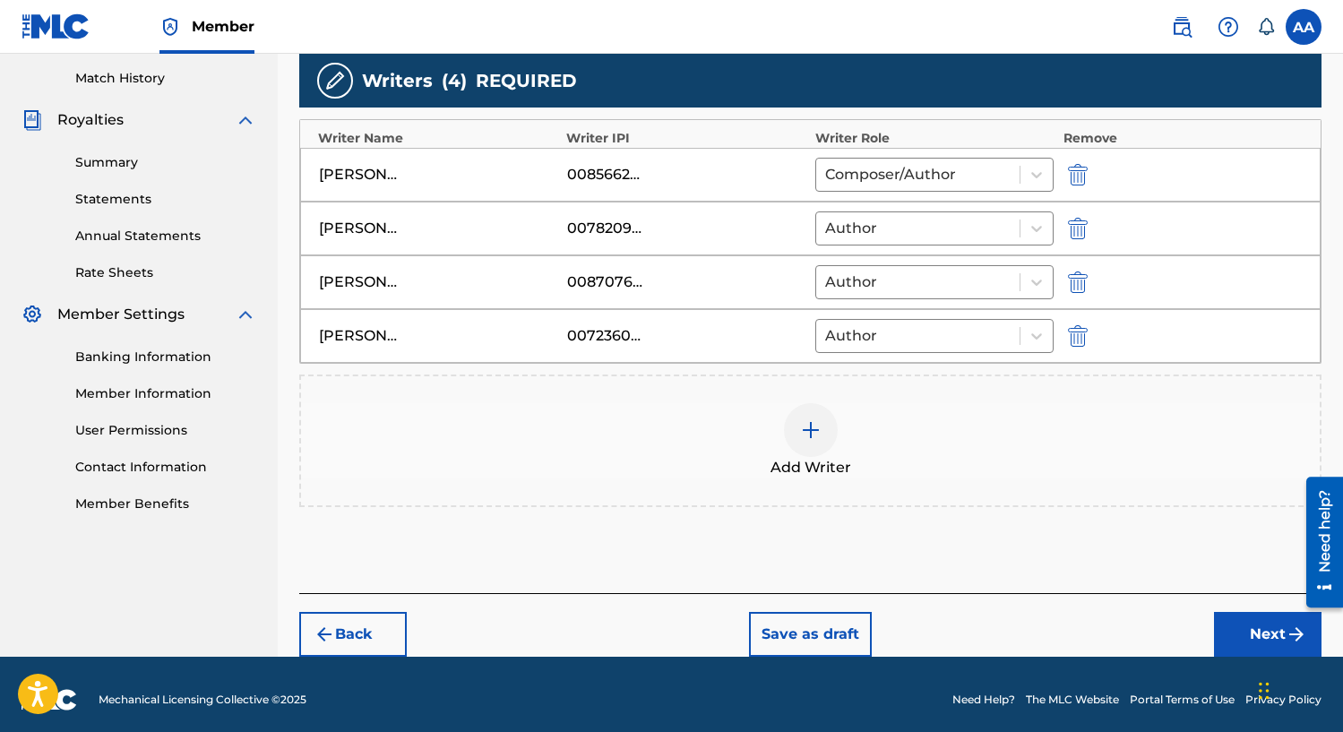
scroll to position [501, 0]
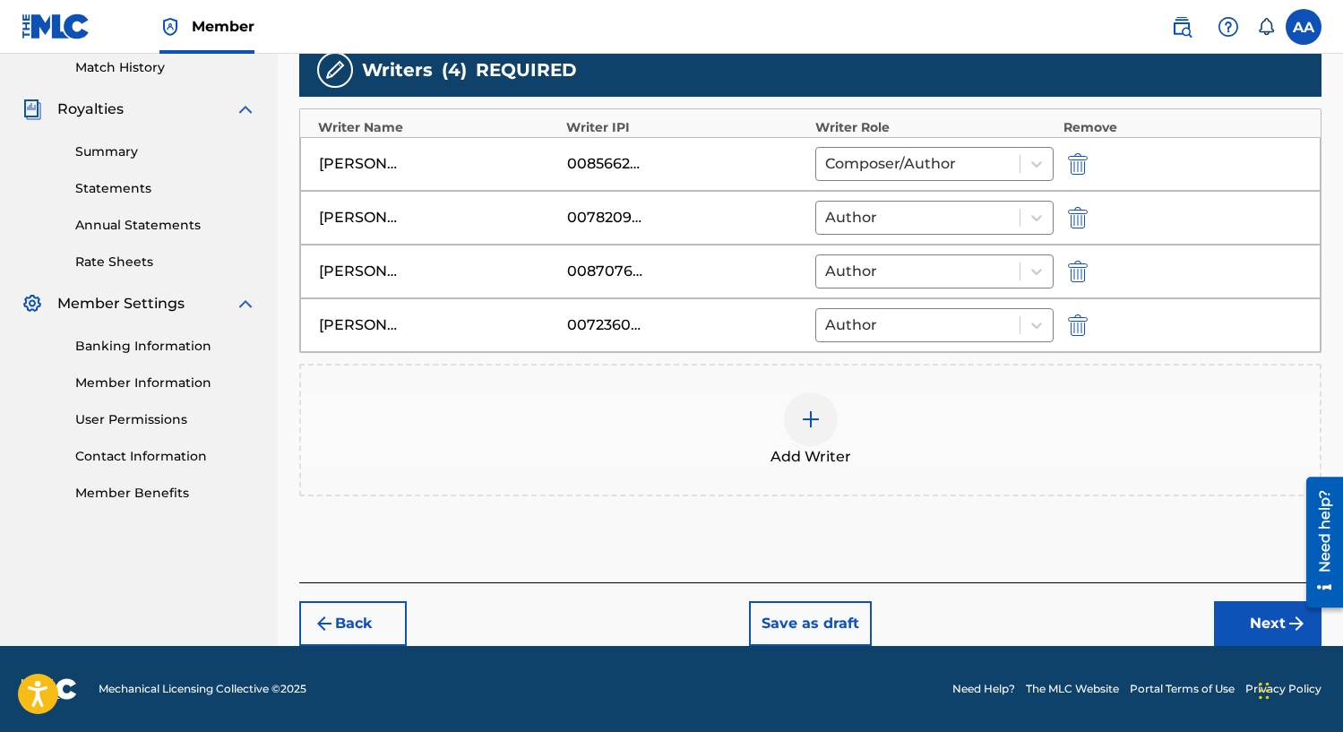
click at [1240, 614] on button "Next" at bounding box center [1267, 623] width 107 height 45
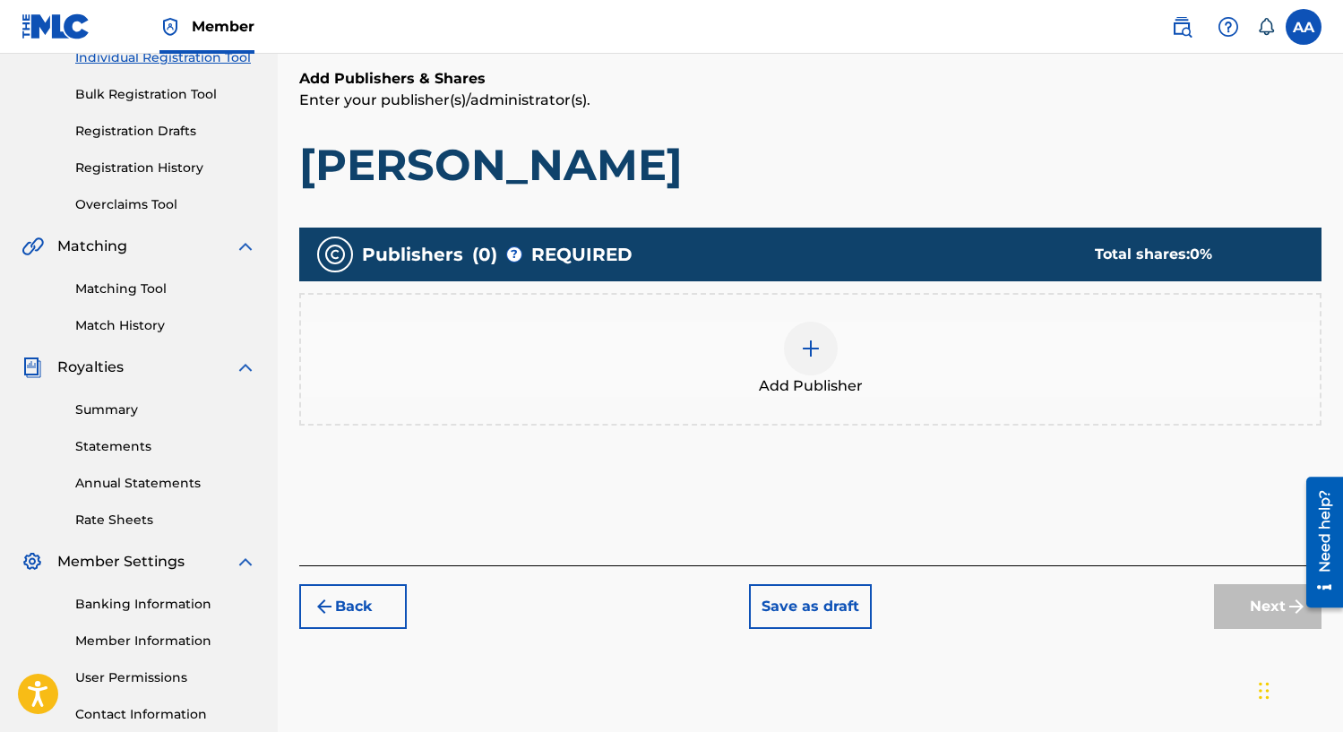
scroll to position [251, 0]
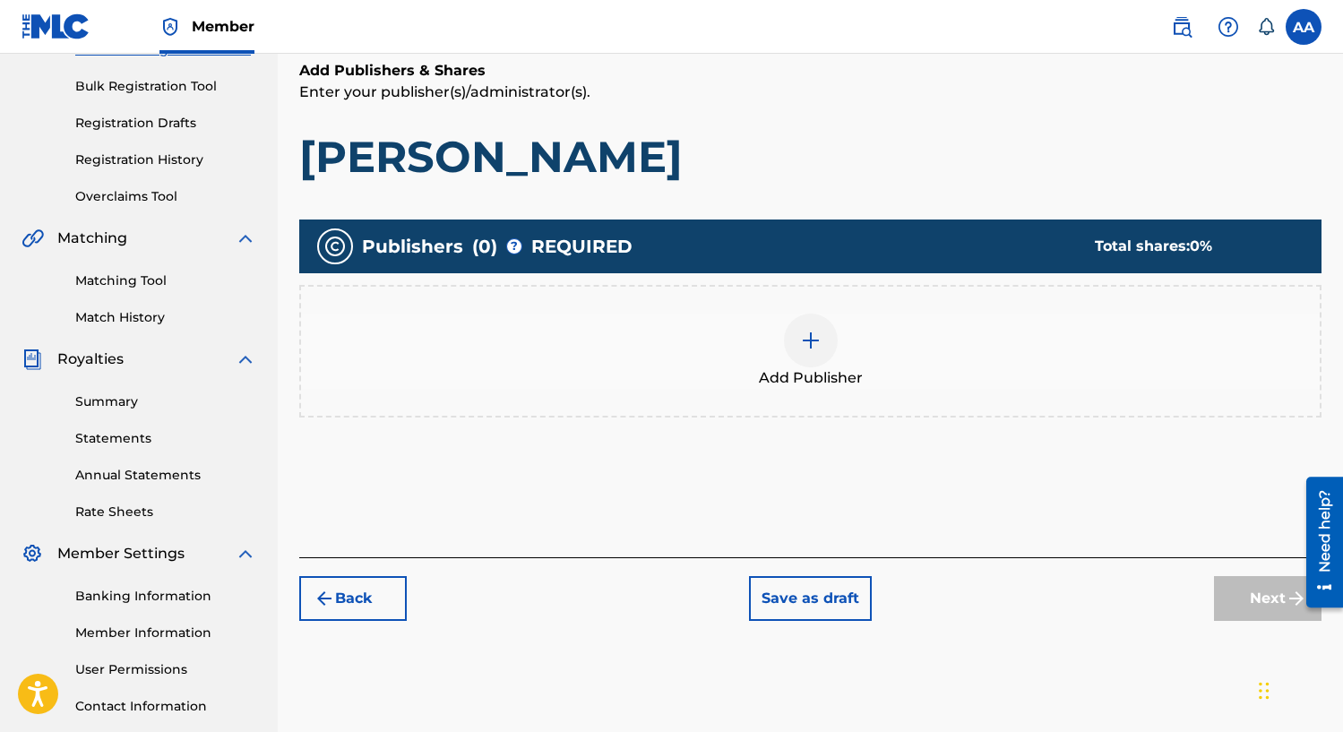
click at [817, 336] on img at bounding box center [810, 340] width 21 height 21
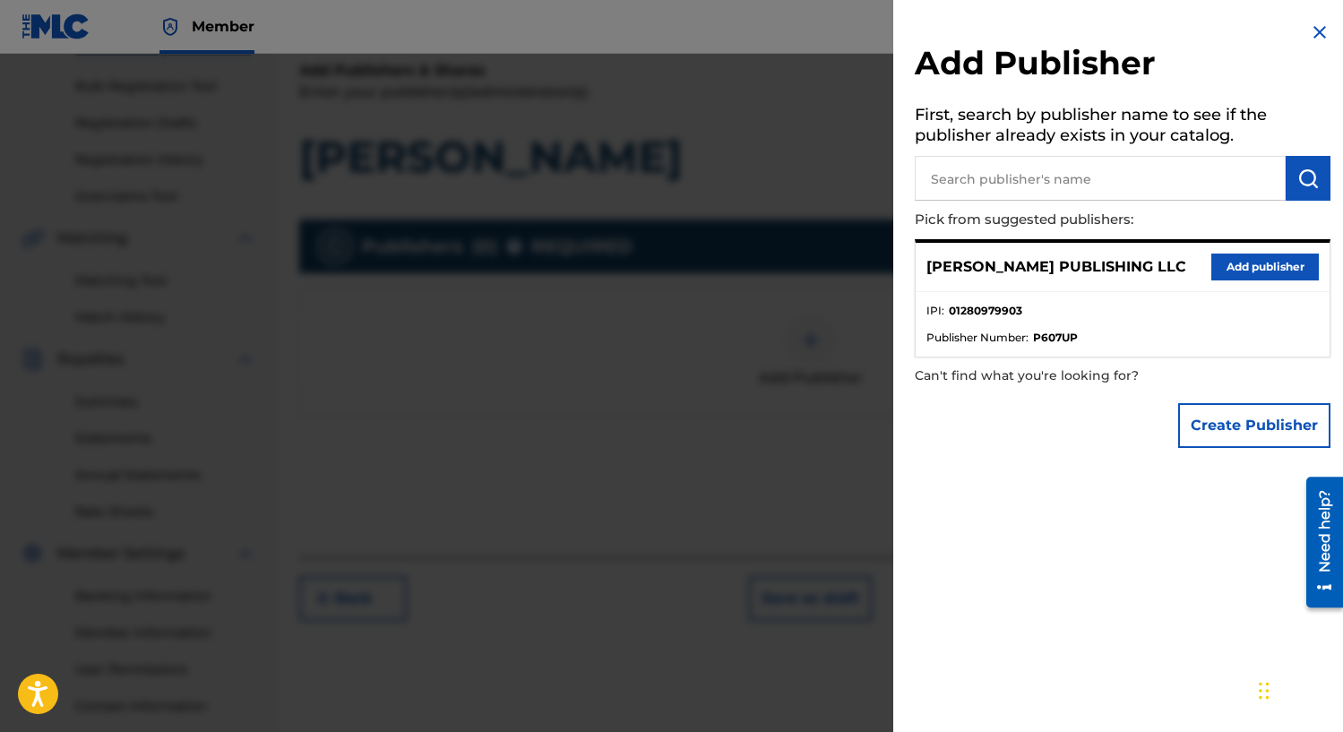
click at [1267, 265] on button "Add publisher" at bounding box center [1264, 266] width 107 height 27
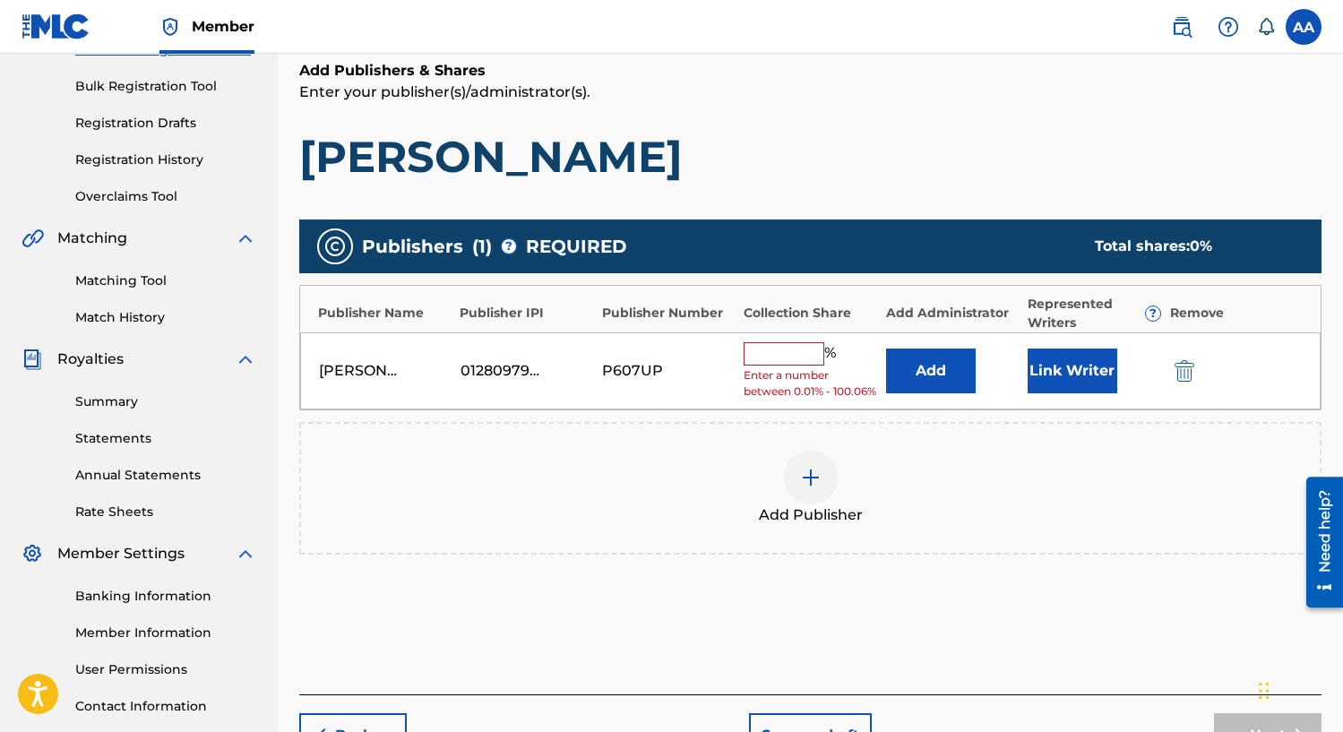
click at [798, 349] on input "text" at bounding box center [783, 353] width 81 height 23
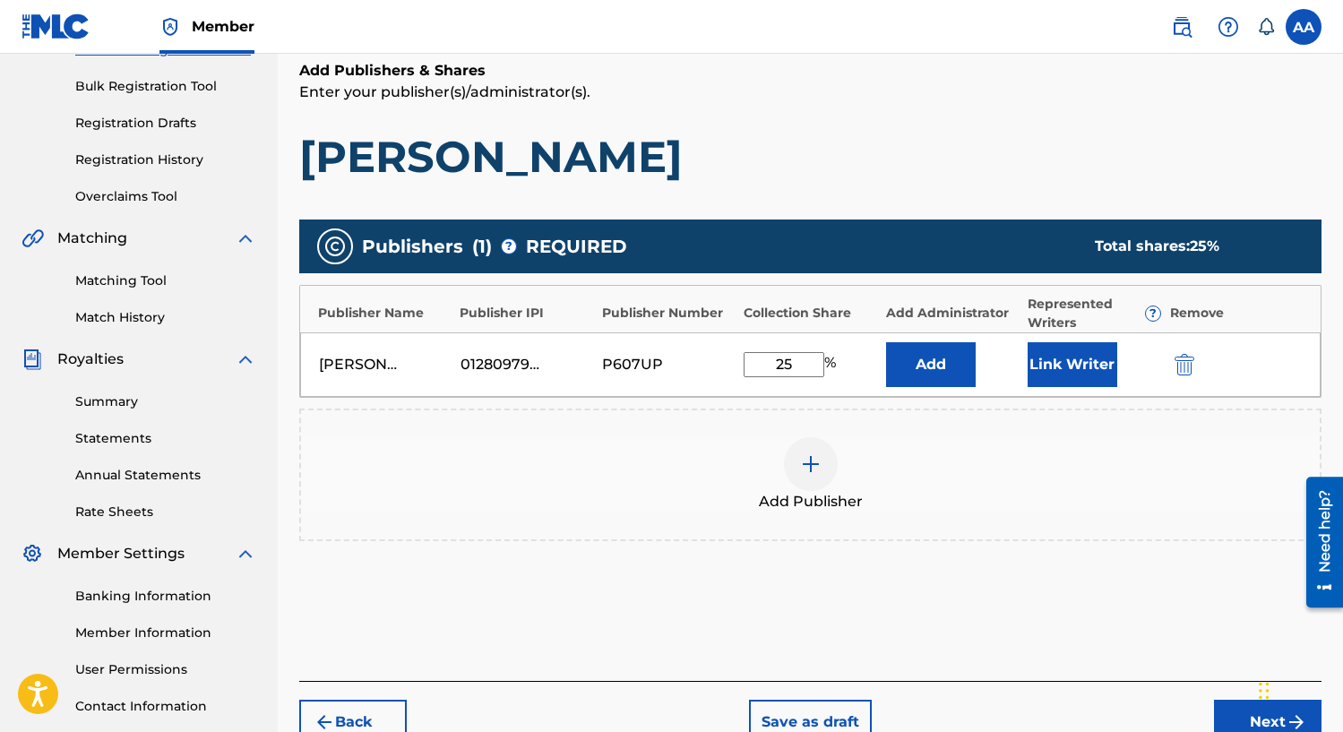
type input "25"
click at [1069, 368] on button "Link Writer" at bounding box center [1072, 364] width 90 height 45
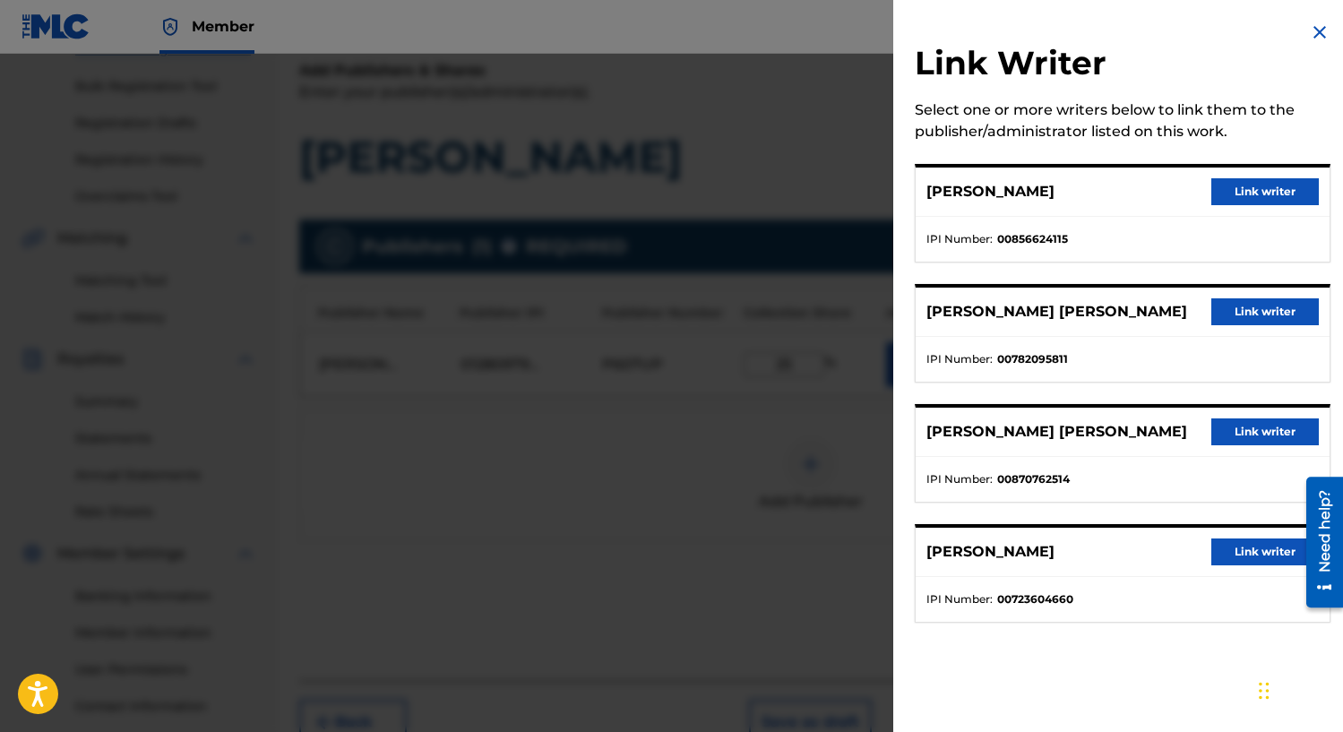
click at [1222, 185] on button "Link writer" at bounding box center [1264, 191] width 107 height 27
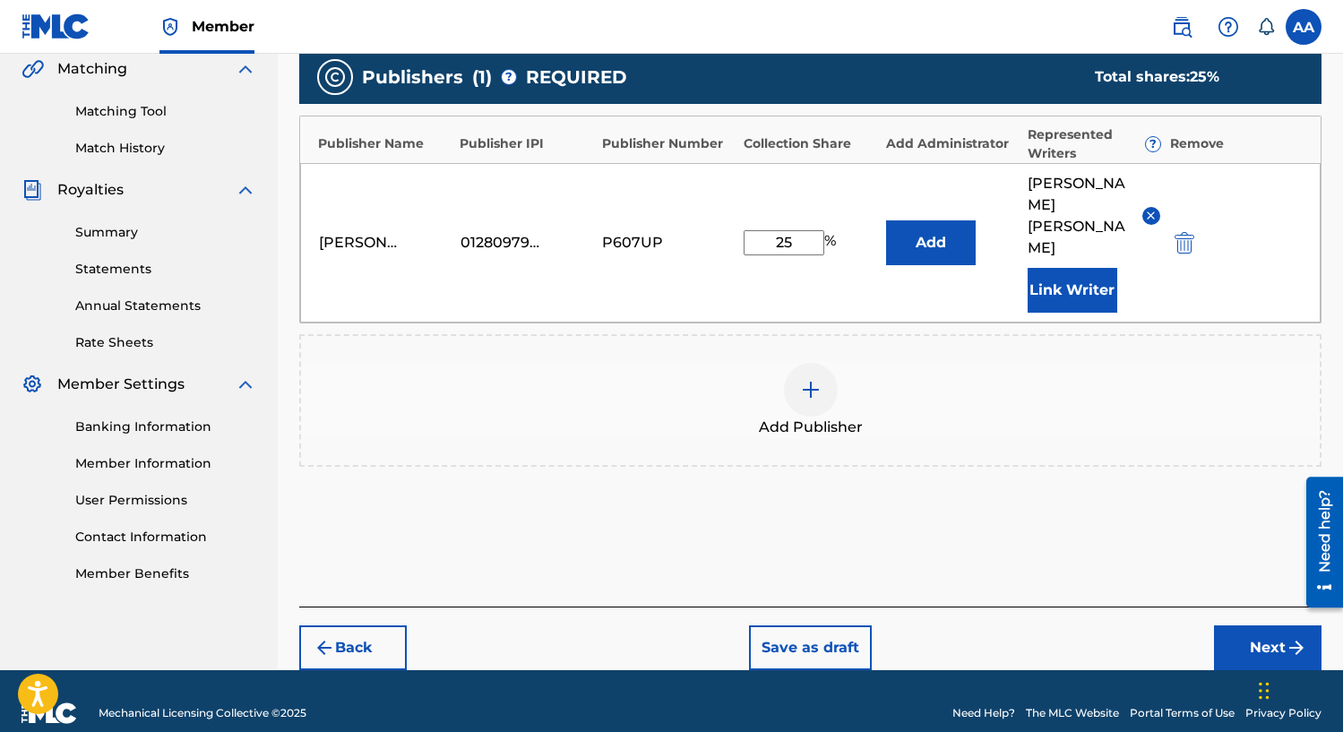
scroll to position [423, 0]
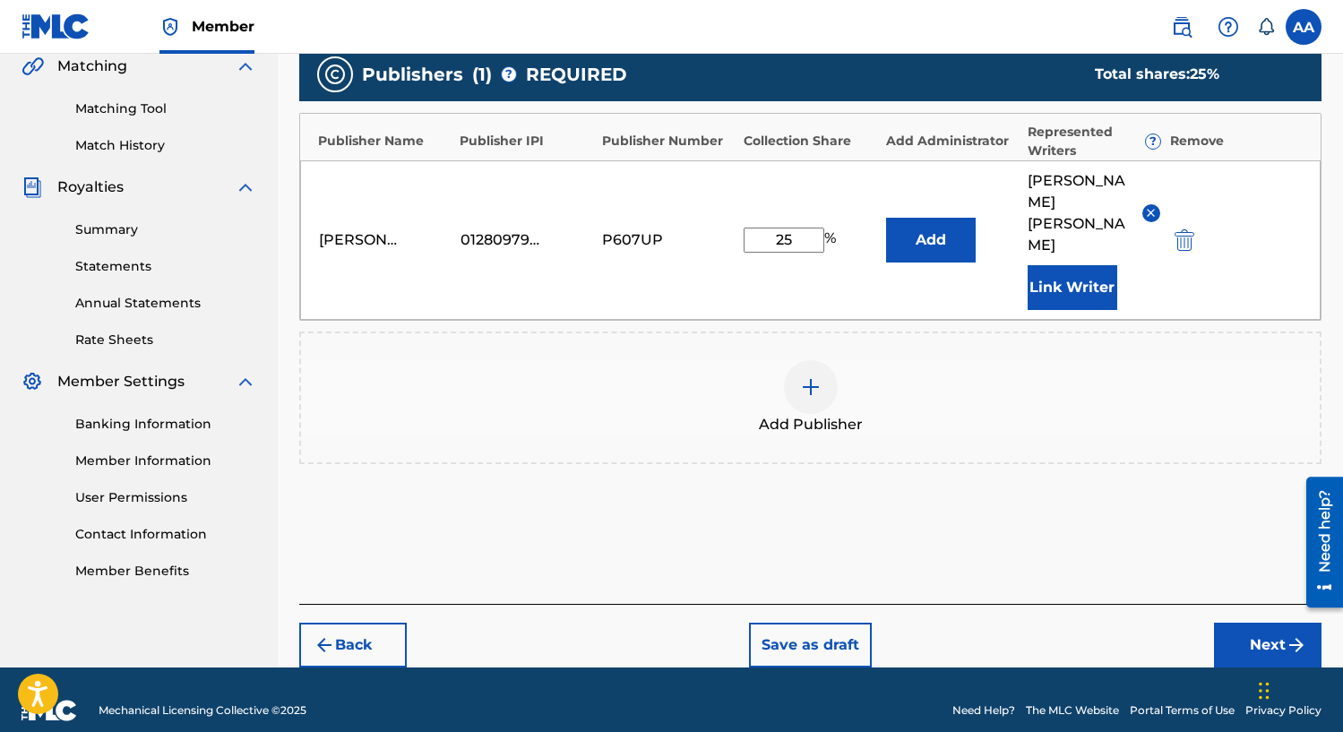
click at [823, 360] on div at bounding box center [811, 387] width 54 height 54
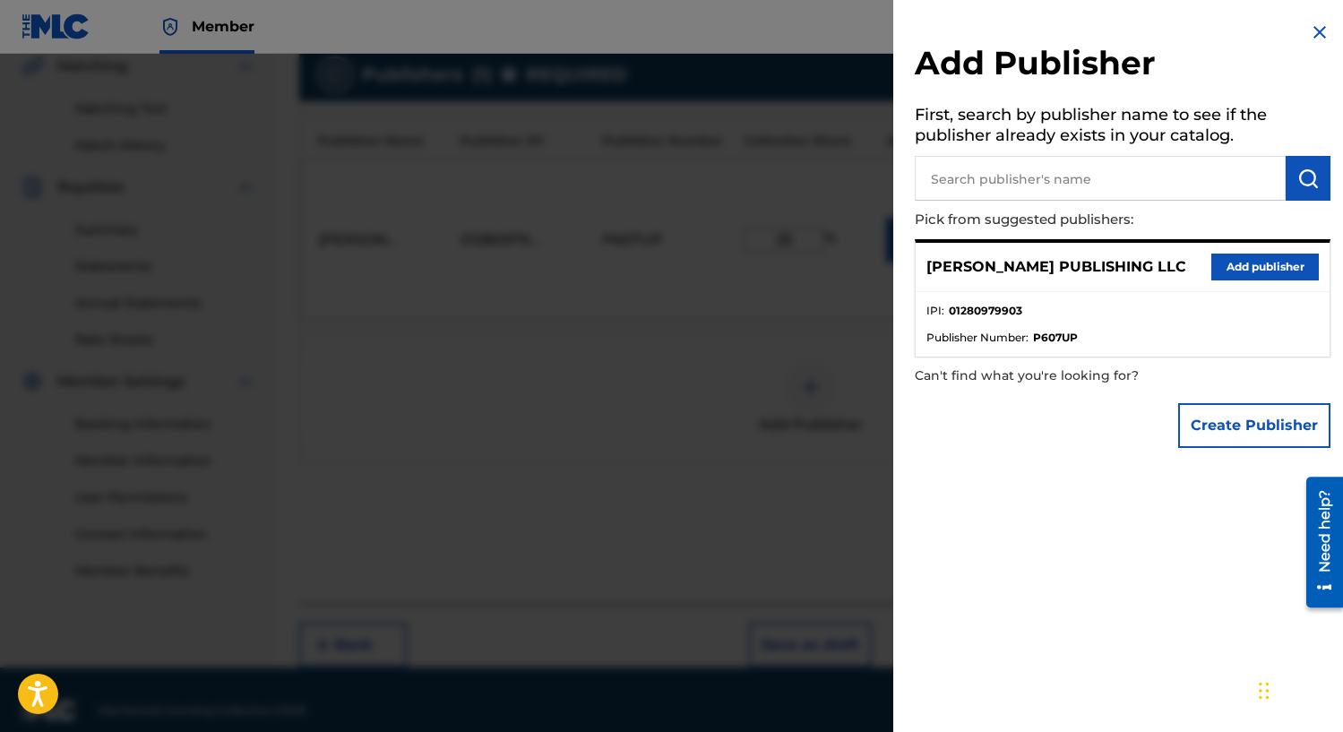
click at [1102, 192] on input "text" at bounding box center [1099, 178] width 371 height 45
type input "[PERSON_NAME]"
click at [1317, 36] on img at bounding box center [1319, 31] width 21 height 21
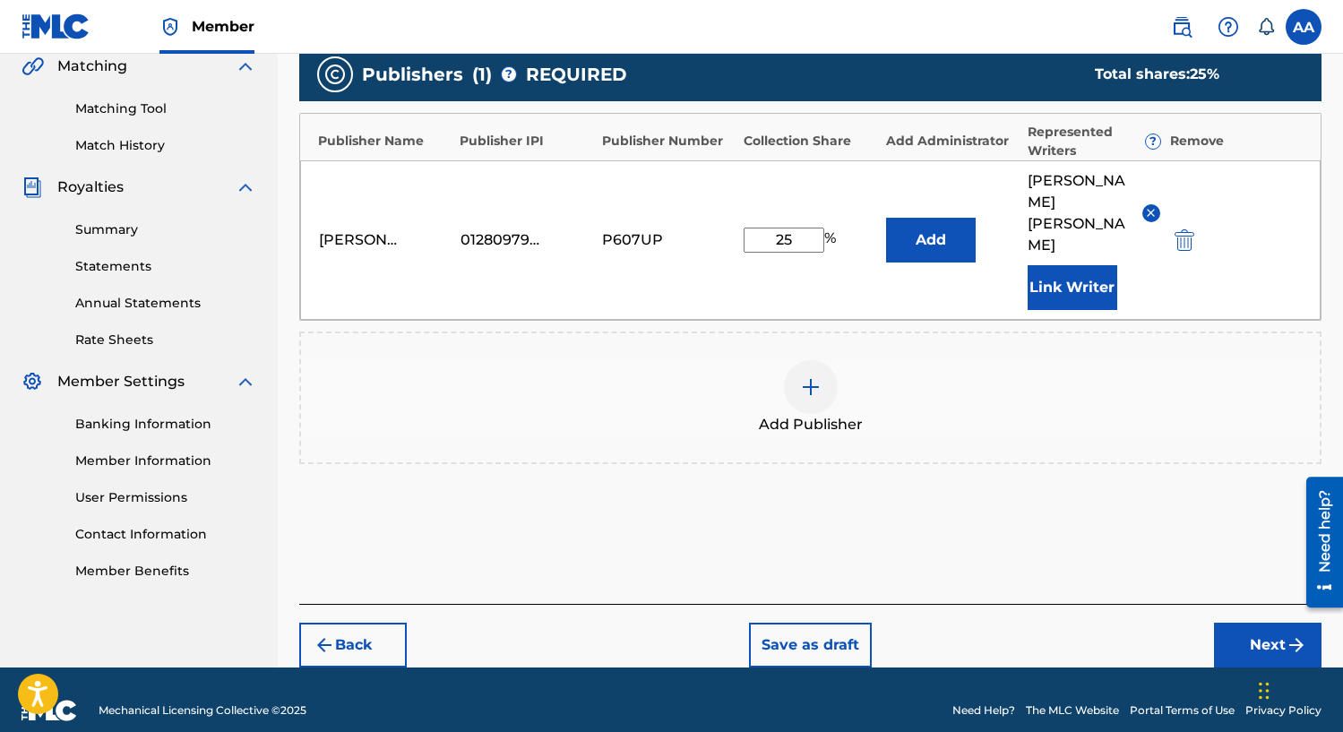
click at [804, 378] on div at bounding box center [811, 387] width 54 height 54
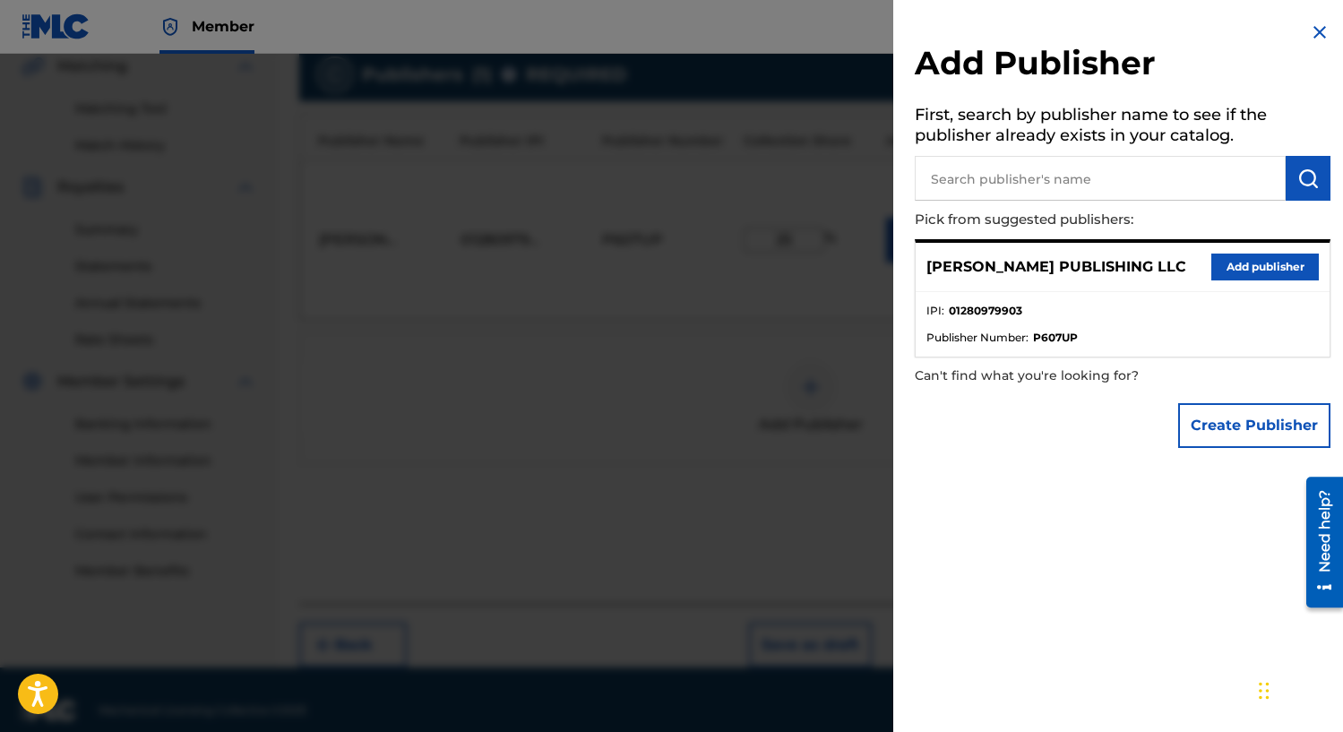
click at [1120, 180] on input "text" at bounding box center [1099, 178] width 371 height 45
type input "uknown"
click at [1305, 179] on img "submit" at bounding box center [1307, 177] width 21 height 21
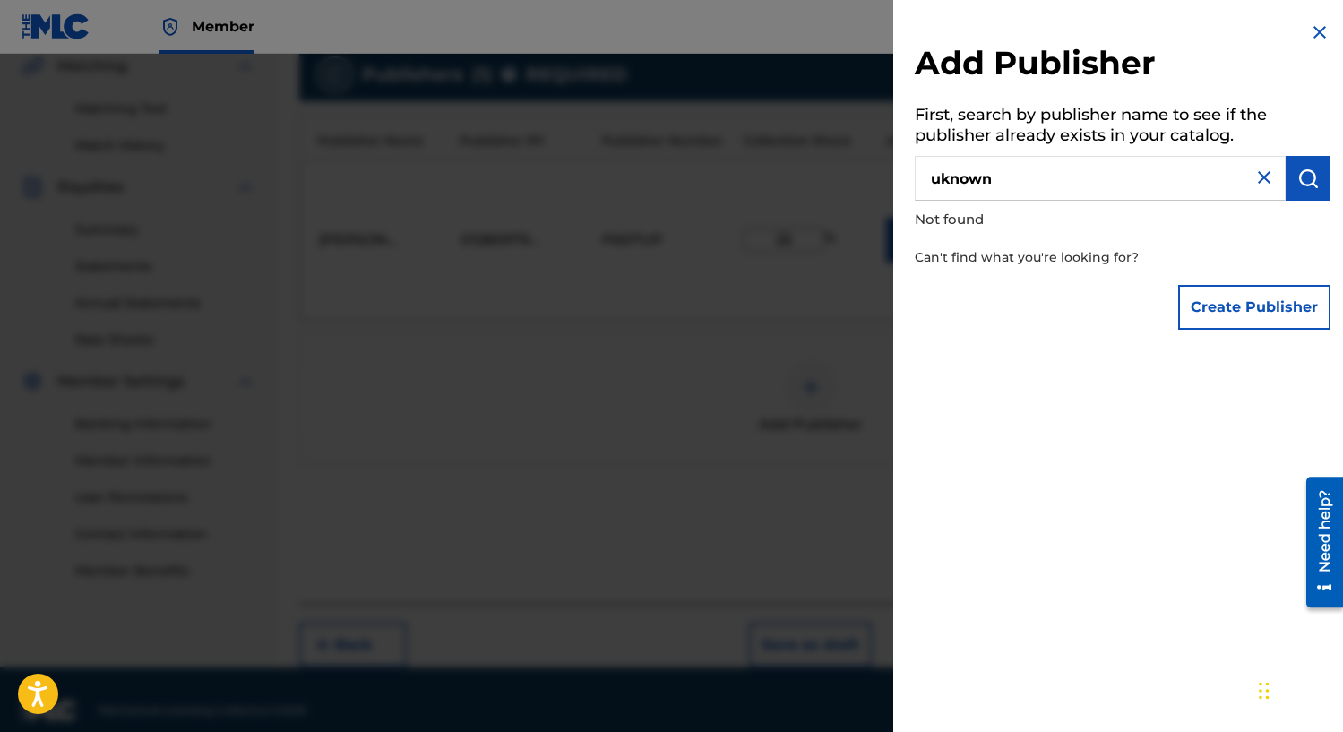
click at [1258, 182] on img at bounding box center [1263, 177] width 21 height 21
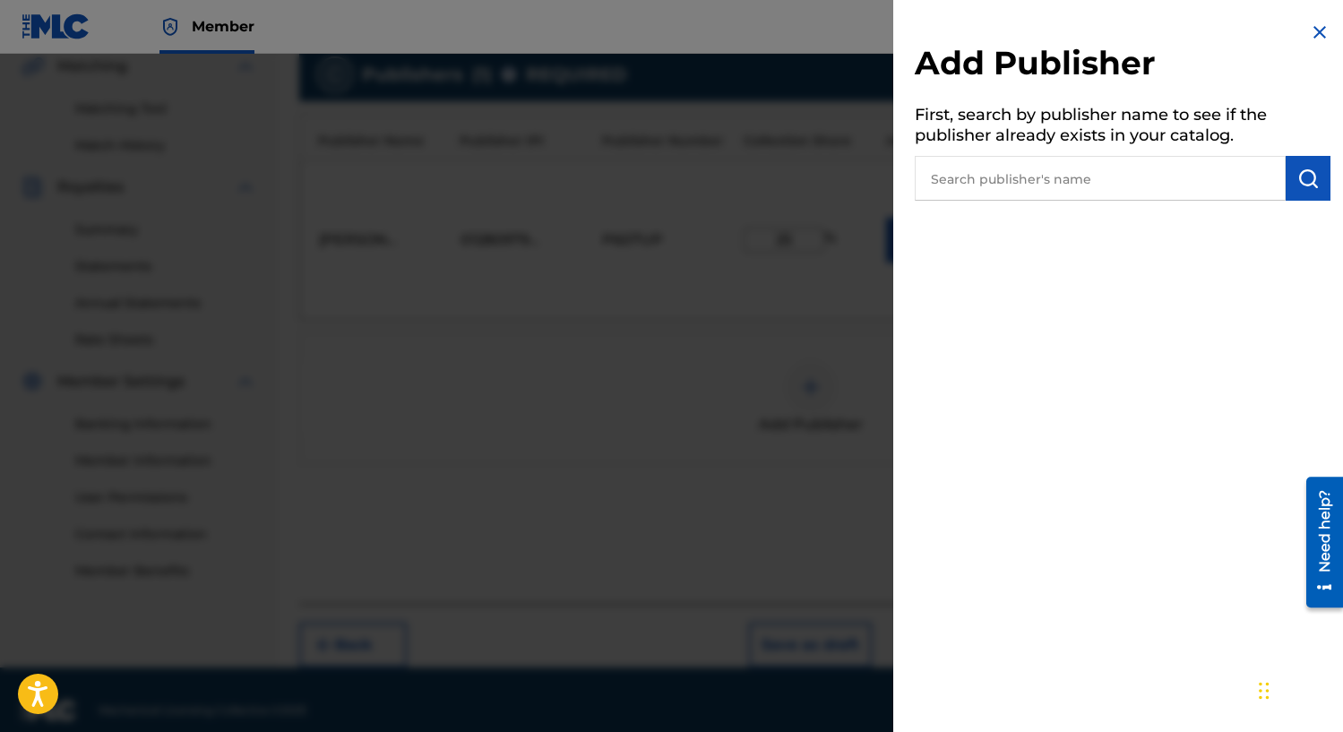
click at [1194, 196] on input "text" at bounding box center [1099, 178] width 371 height 45
type input "[PERSON_NAME]"
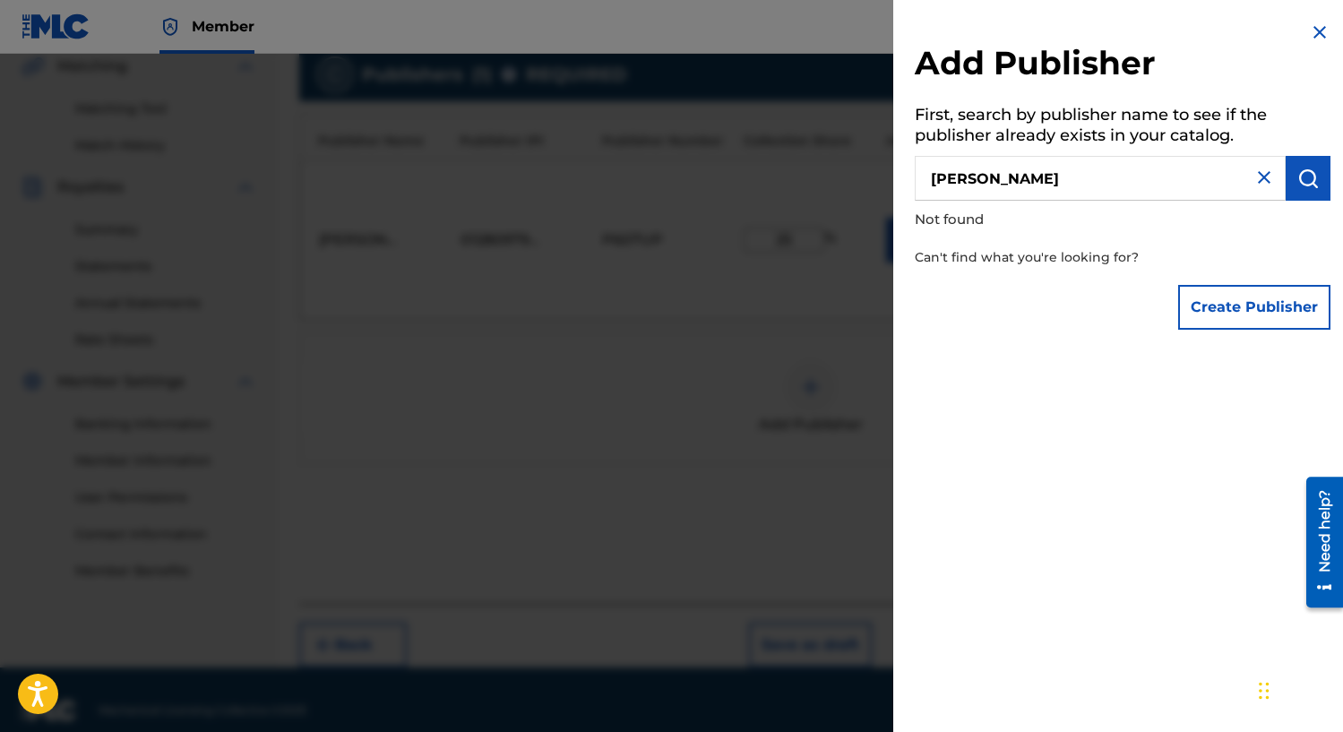
click at [1314, 174] on button "submit" at bounding box center [1307, 178] width 45 height 45
click at [1315, 25] on img at bounding box center [1319, 31] width 21 height 21
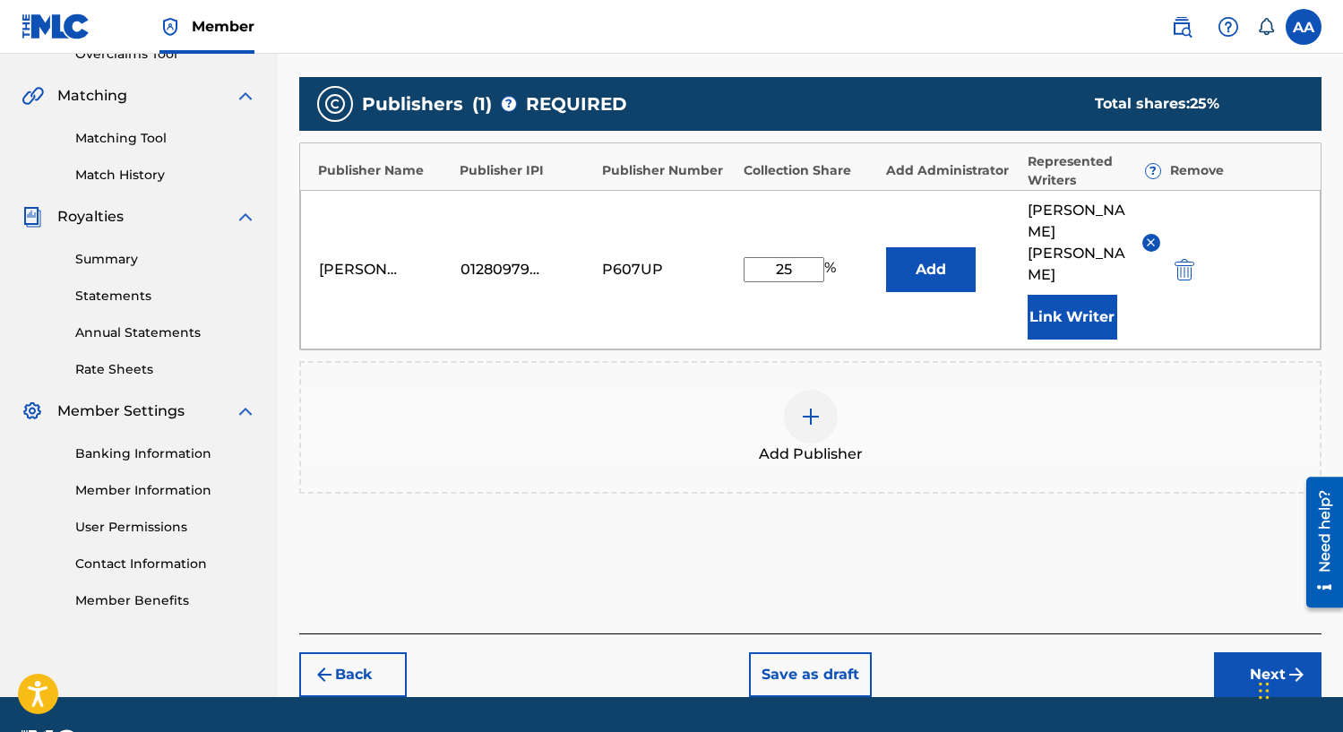
scroll to position [410, 0]
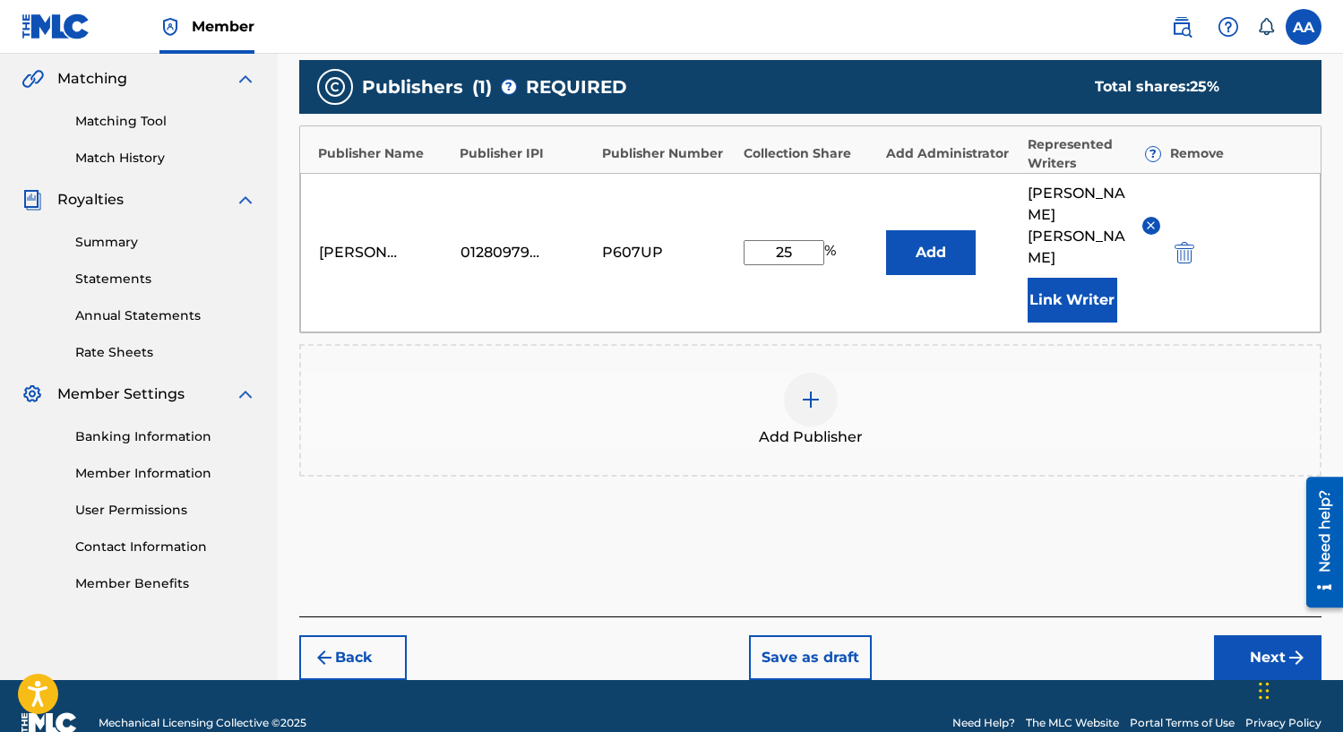
click at [812, 389] on img at bounding box center [810, 399] width 21 height 21
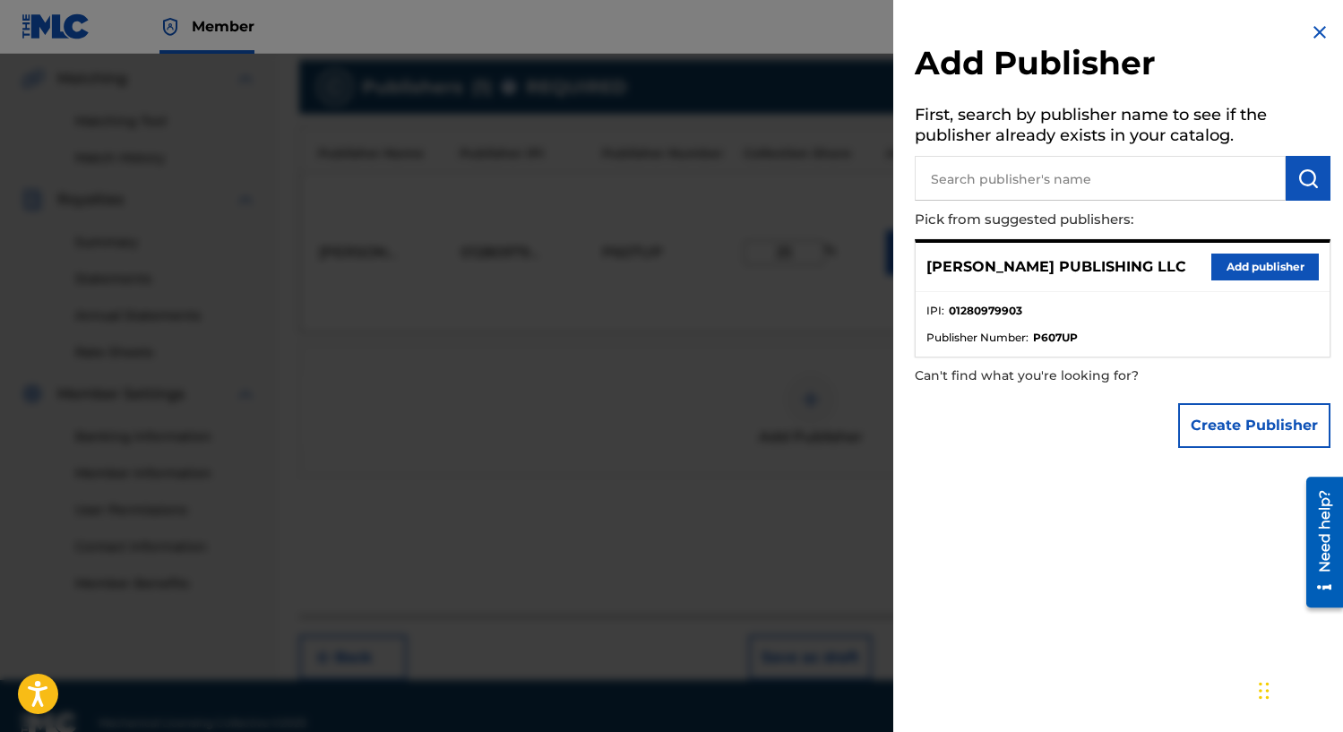
click at [1162, 182] on input "text" at bounding box center [1099, 178] width 371 height 45
click at [1224, 416] on button "Create Publisher" at bounding box center [1254, 425] width 152 height 45
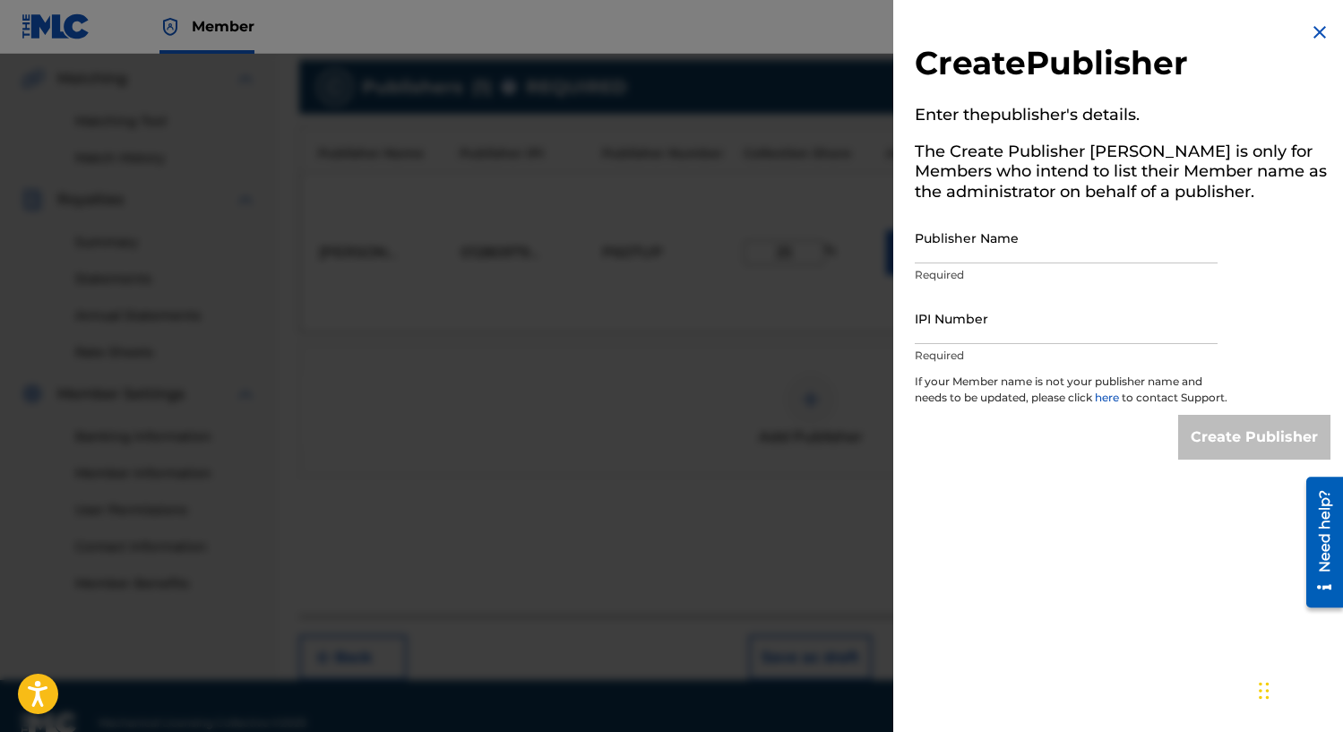
click at [1088, 253] on input "Publisher Name" at bounding box center [1065, 237] width 303 height 51
type input "uknown"
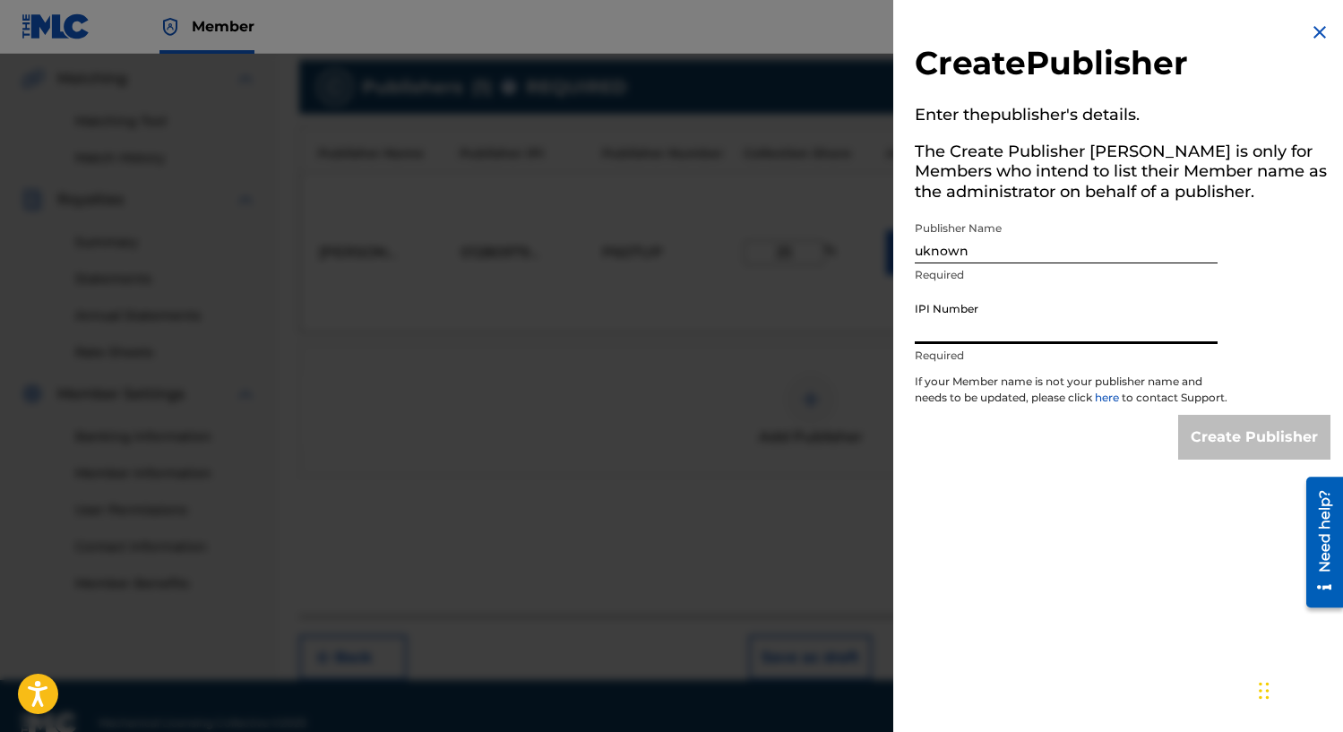
click at [1023, 328] on input "IPI Number" at bounding box center [1065, 318] width 303 height 51
click at [1309, 32] on img at bounding box center [1319, 31] width 21 height 21
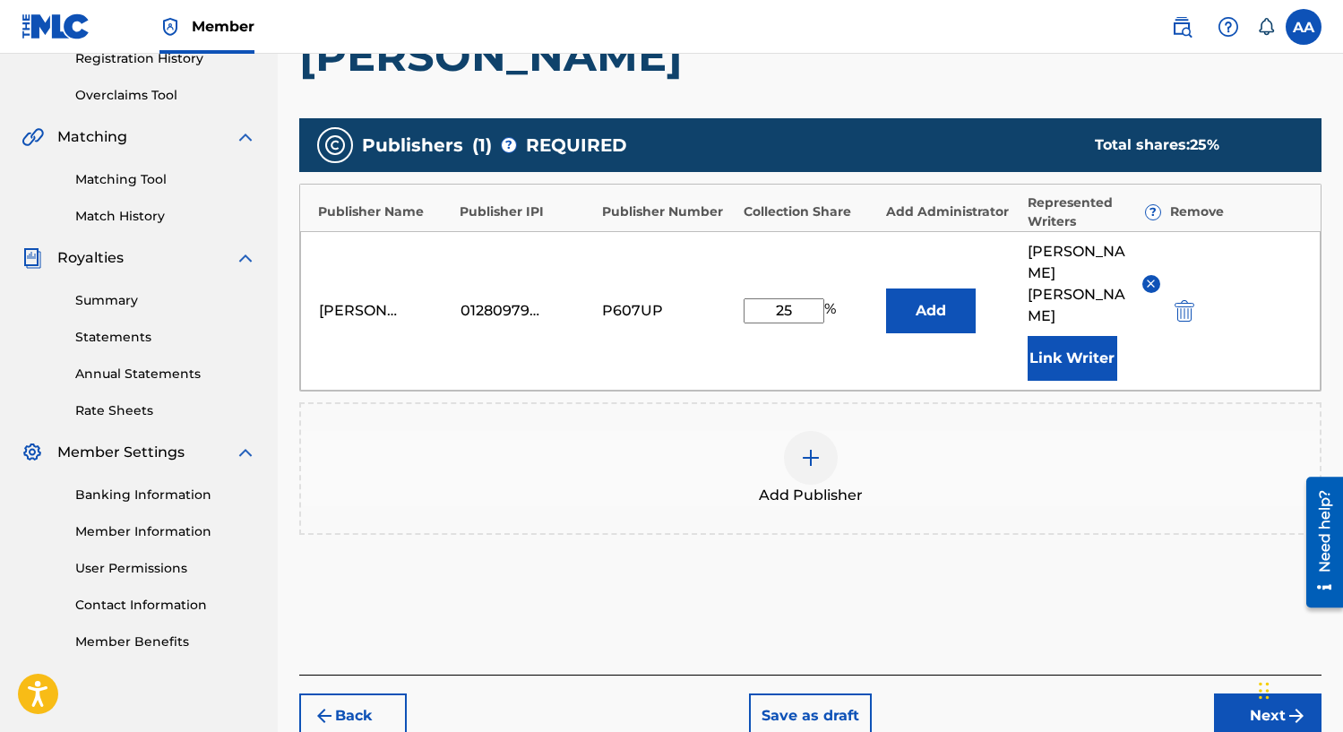
scroll to position [423, 0]
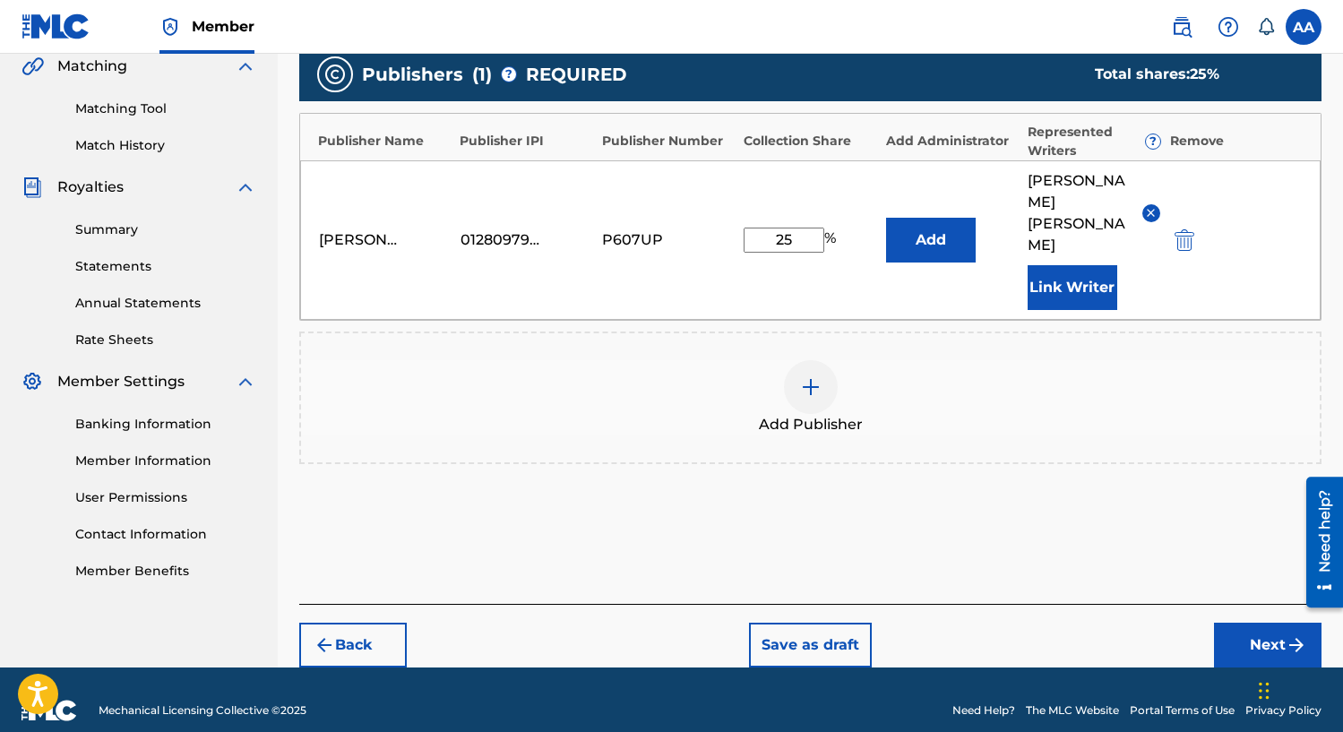
click at [823, 366] on div at bounding box center [811, 387] width 54 height 54
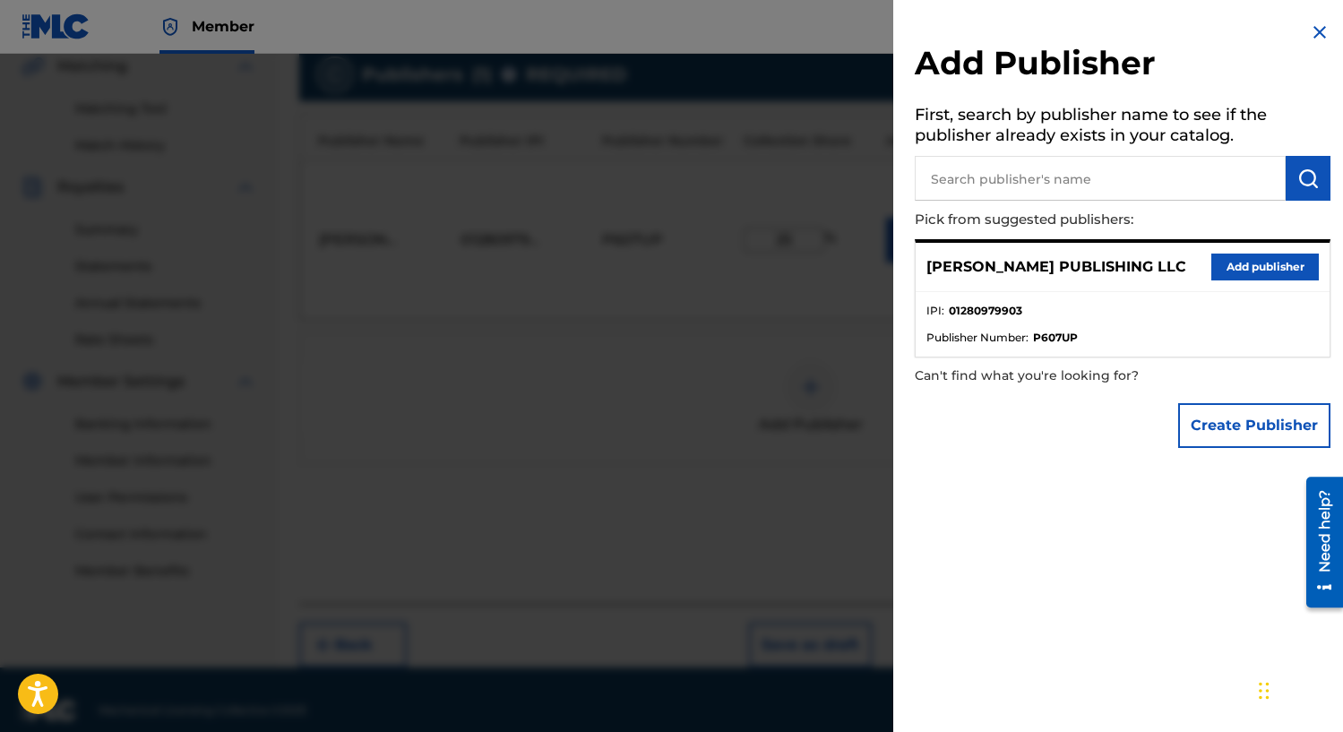
click at [1210, 435] on button "Create Publisher" at bounding box center [1254, 425] width 152 height 45
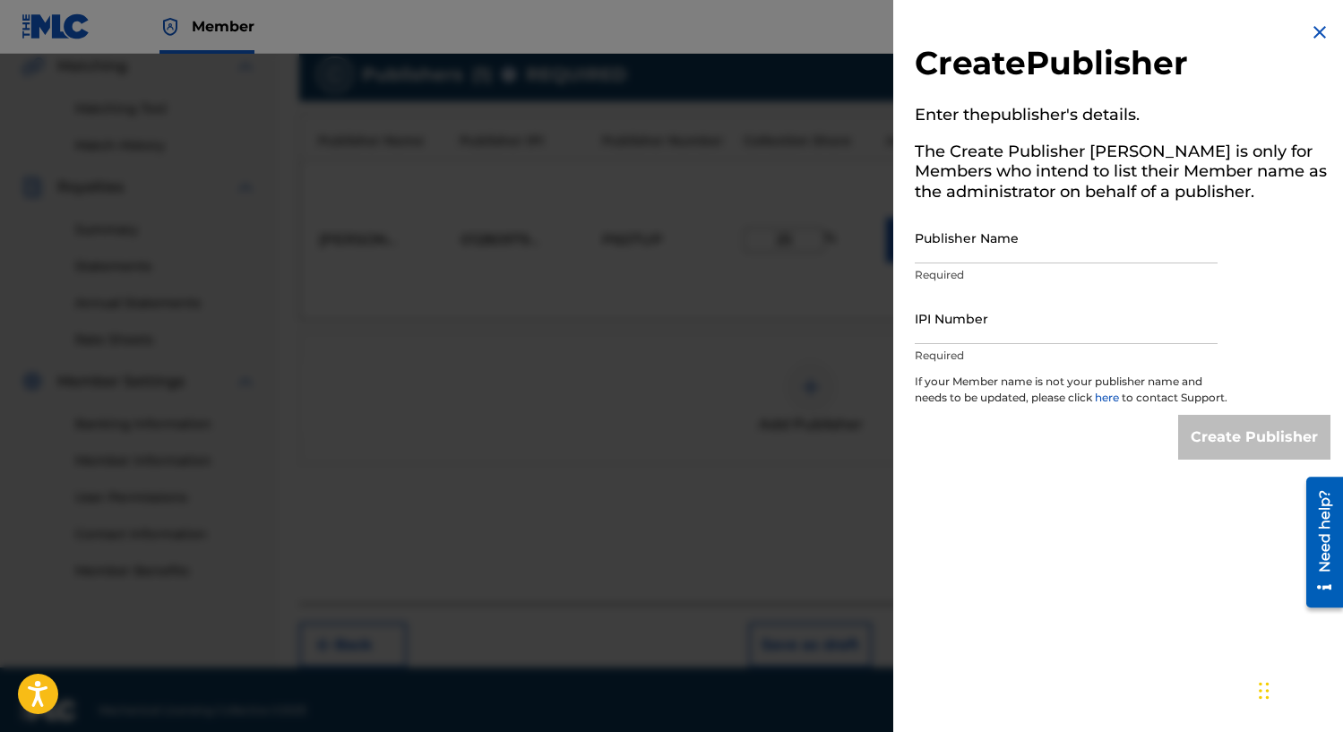
click at [1071, 250] on input "Publisher Name" at bounding box center [1065, 237] width 303 height 51
type input "uknown"
click at [1057, 322] on input "IPI Number" at bounding box center [1065, 318] width 303 height 51
type input "n/a"
click at [1194, 622] on div "Create Publisher Enter the publisher 's details. The Create Publisher button is…" at bounding box center [1122, 366] width 459 height 732
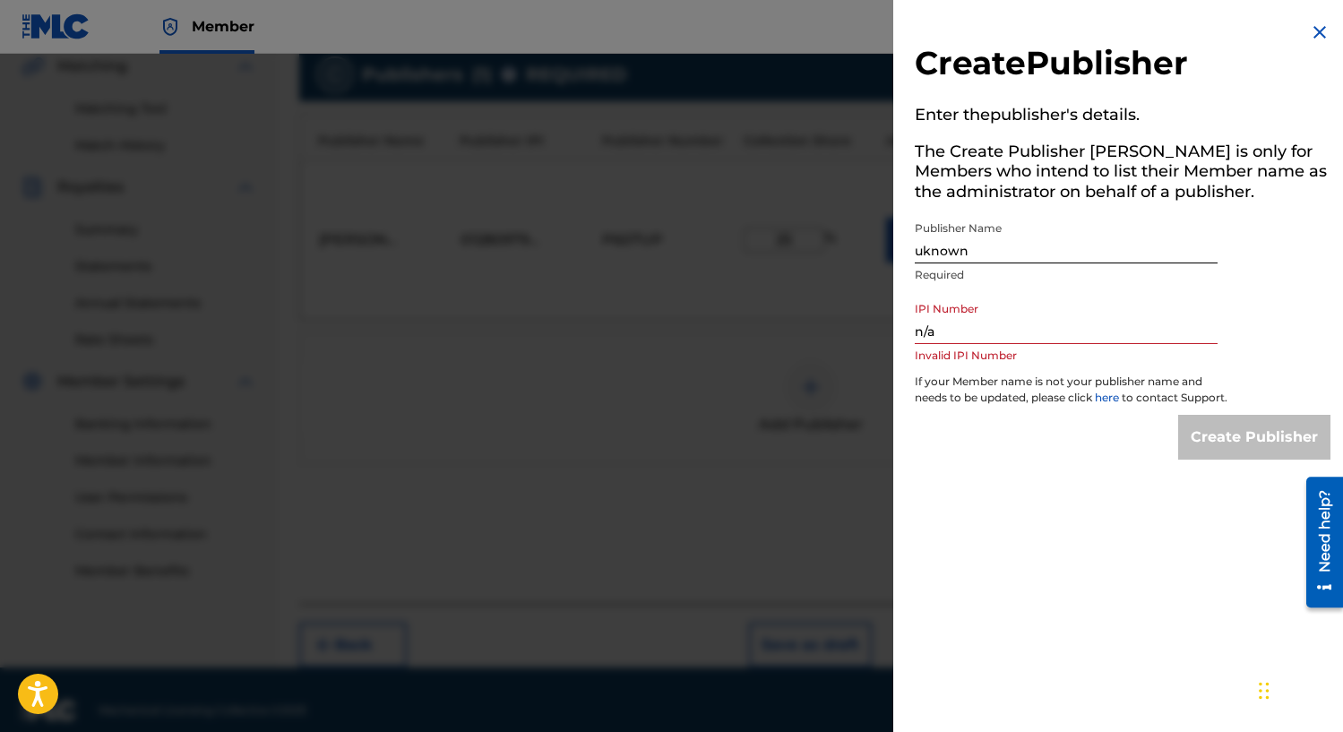
click at [1308, 55] on h2 "Create Publisher" at bounding box center [1122, 66] width 416 height 46
click at [1309, 36] on img at bounding box center [1319, 31] width 21 height 21
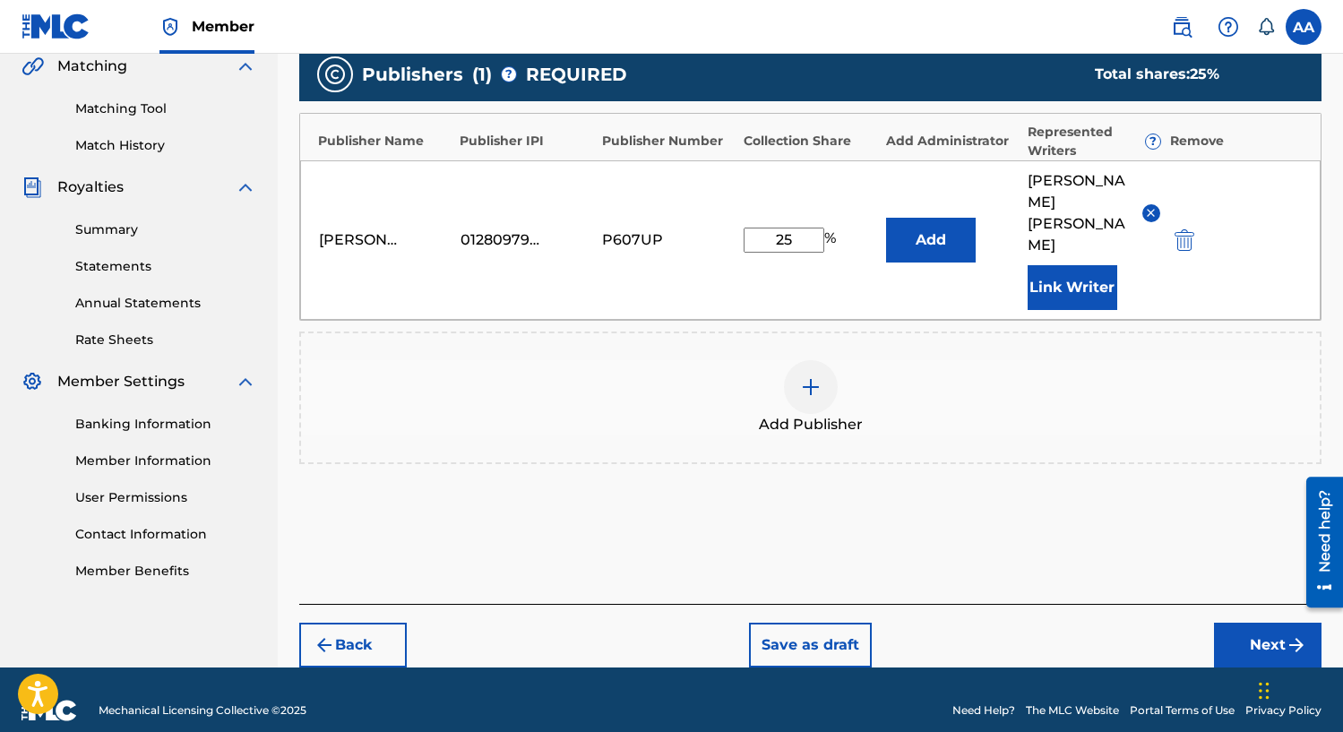
click at [366, 622] on button "Back" at bounding box center [352, 644] width 107 height 45
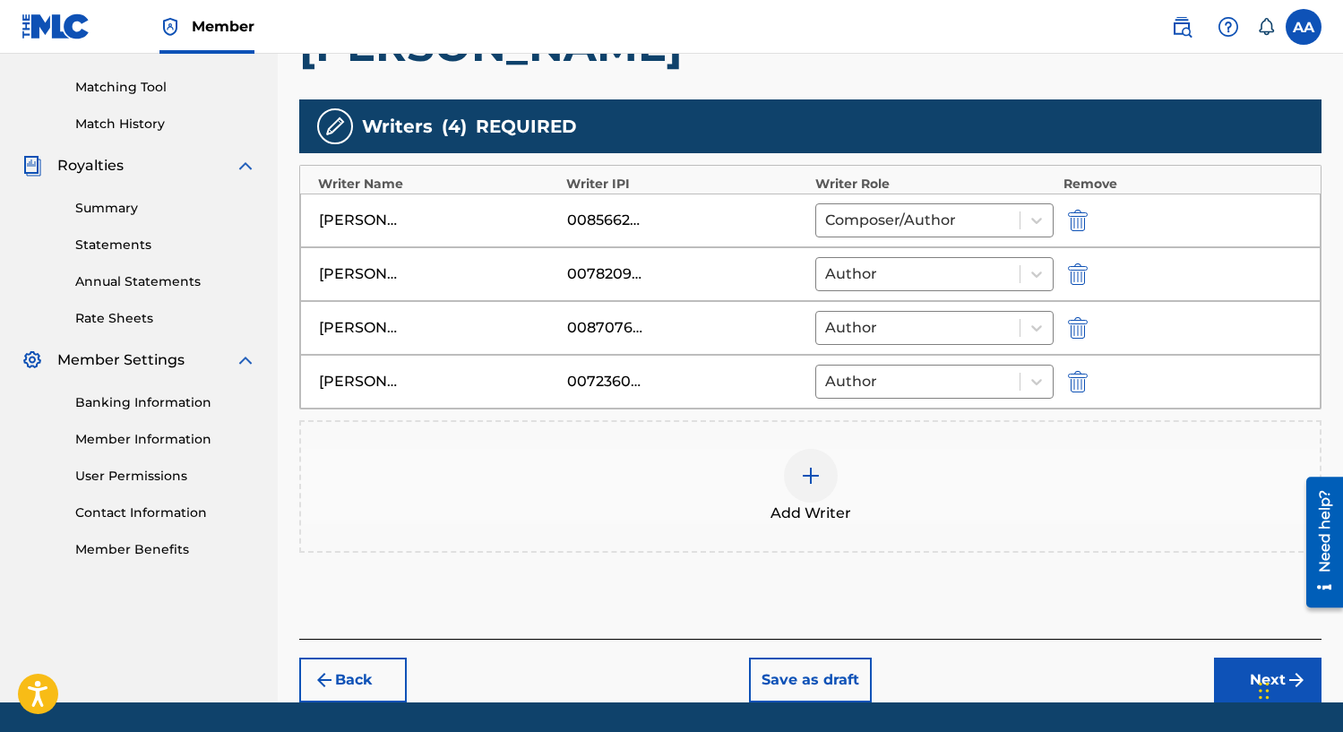
scroll to position [447, 0]
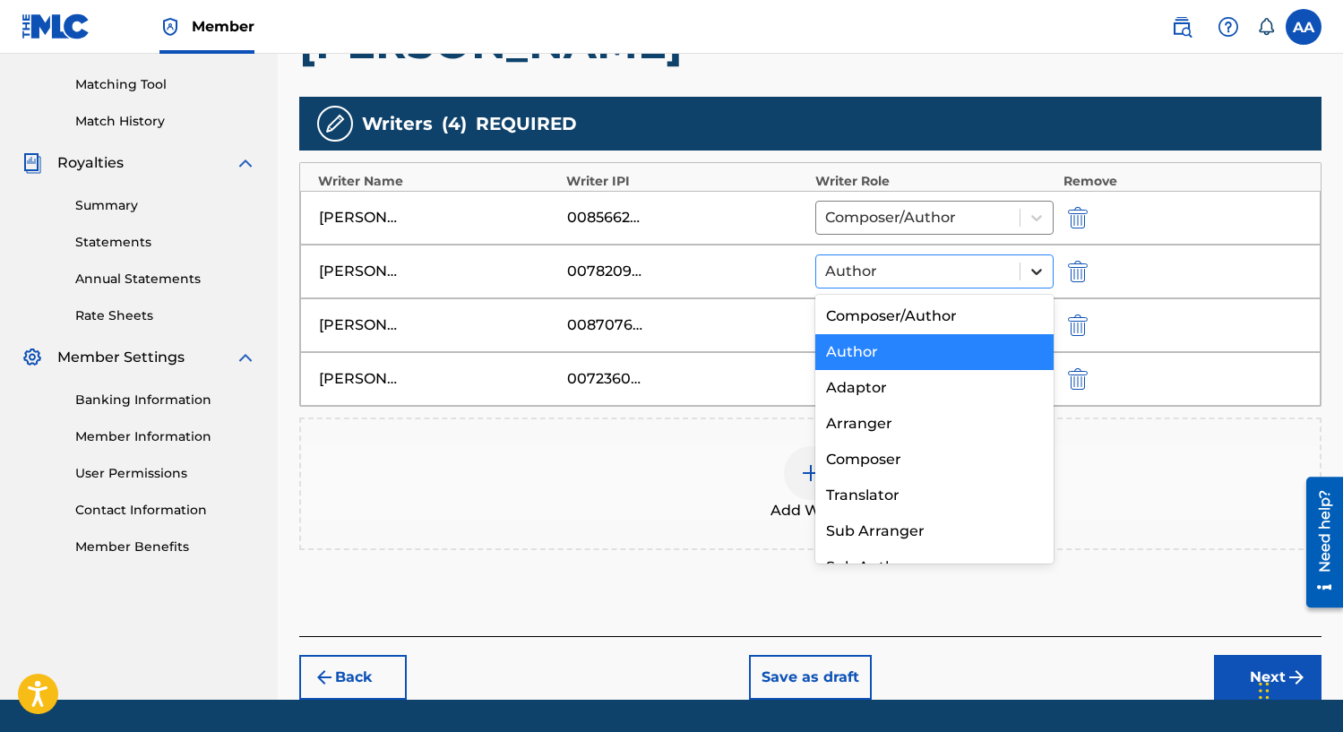
click at [1038, 267] on icon at bounding box center [1036, 271] width 18 height 18
click at [1209, 476] on div "Add Writer" at bounding box center [810, 483] width 1018 height 75
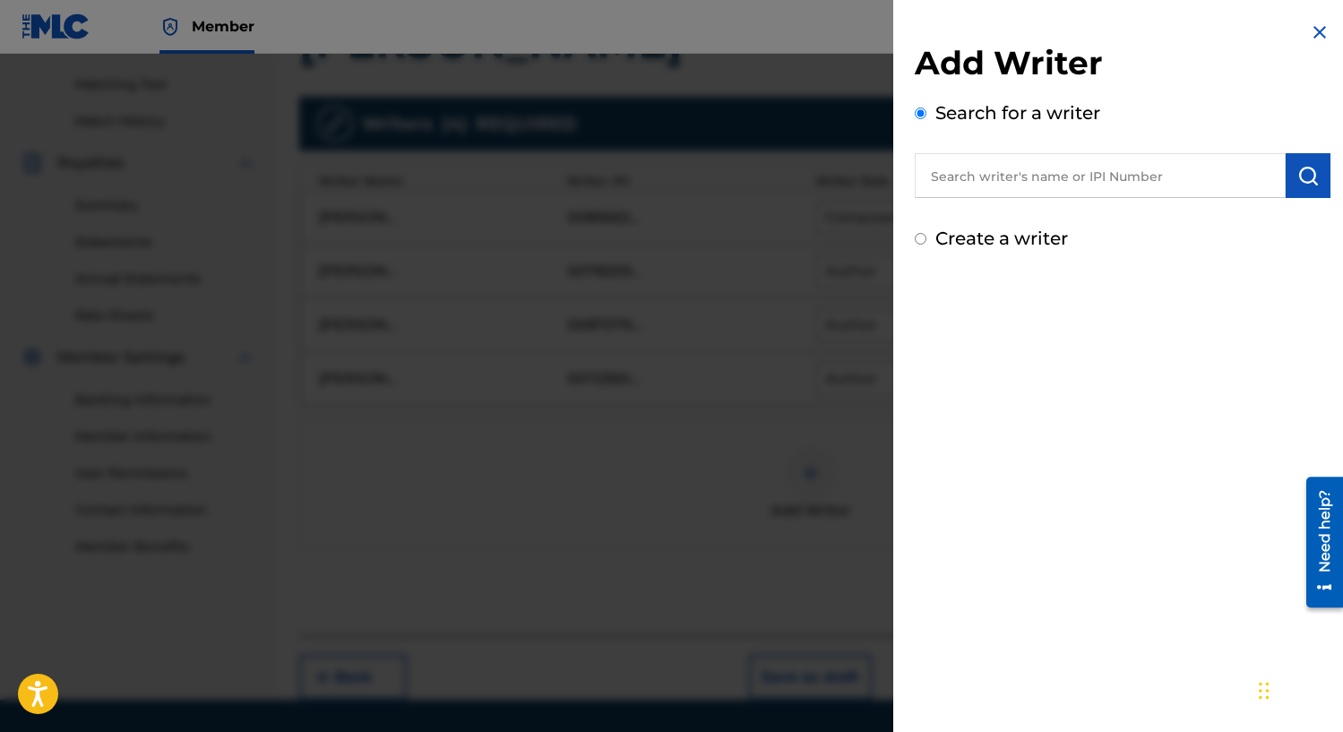
click at [1321, 21] on div "Add Writer Search for a writer Create a writer" at bounding box center [1122, 136] width 459 height 273
click at [1315, 31] on img at bounding box center [1319, 31] width 21 height 21
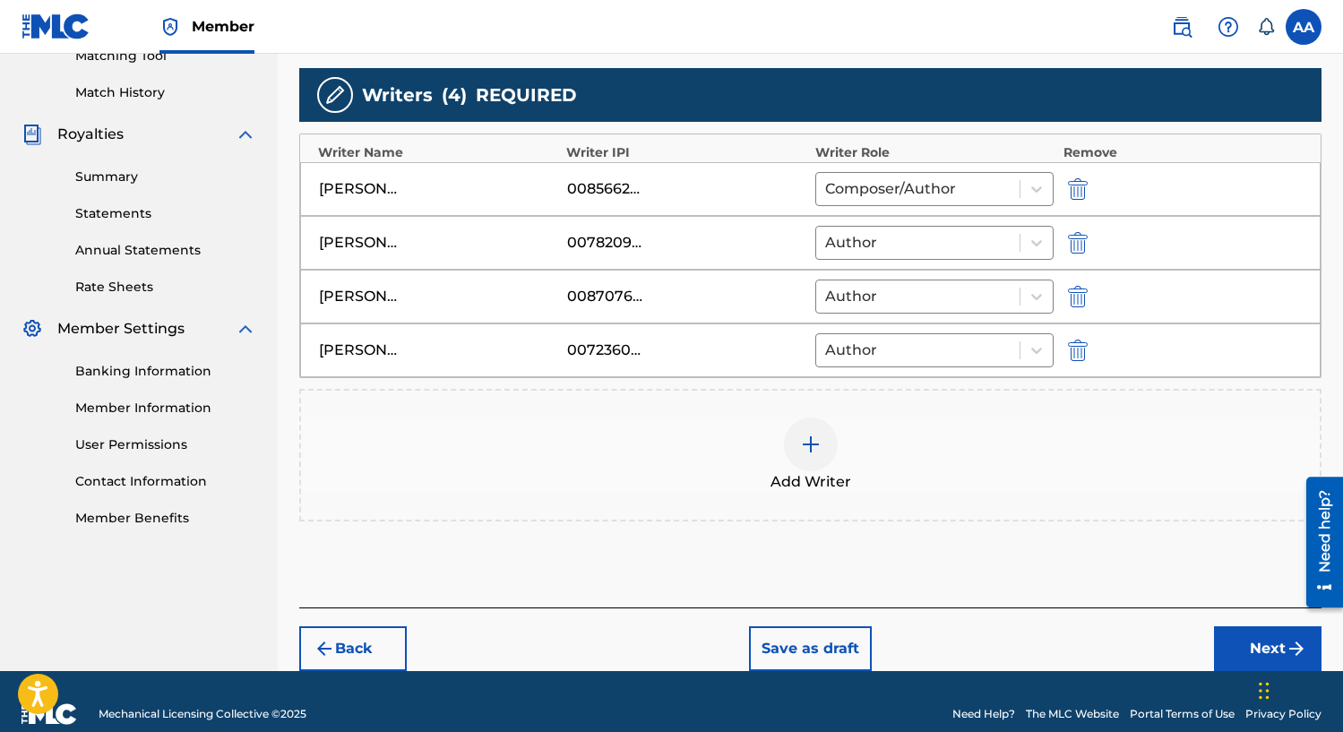
scroll to position [501, 0]
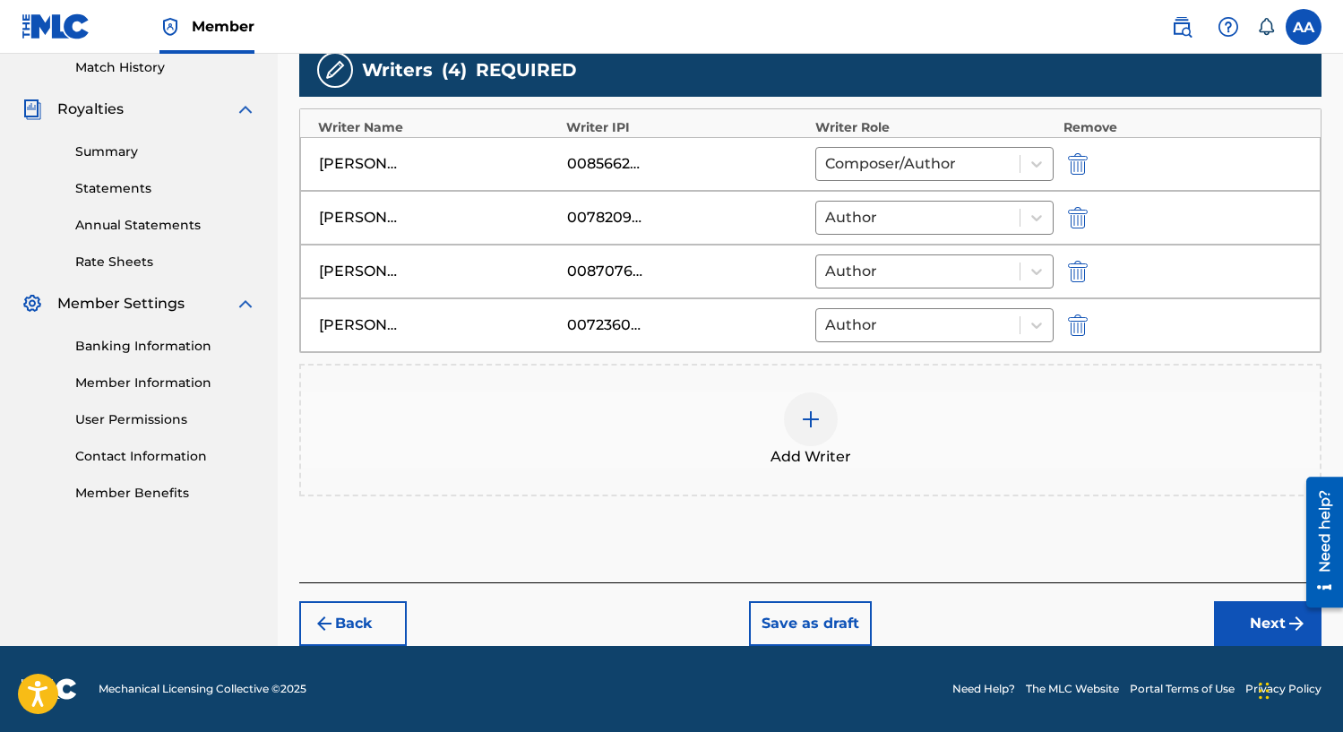
click at [1223, 621] on button "Next" at bounding box center [1267, 623] width 107 height 45
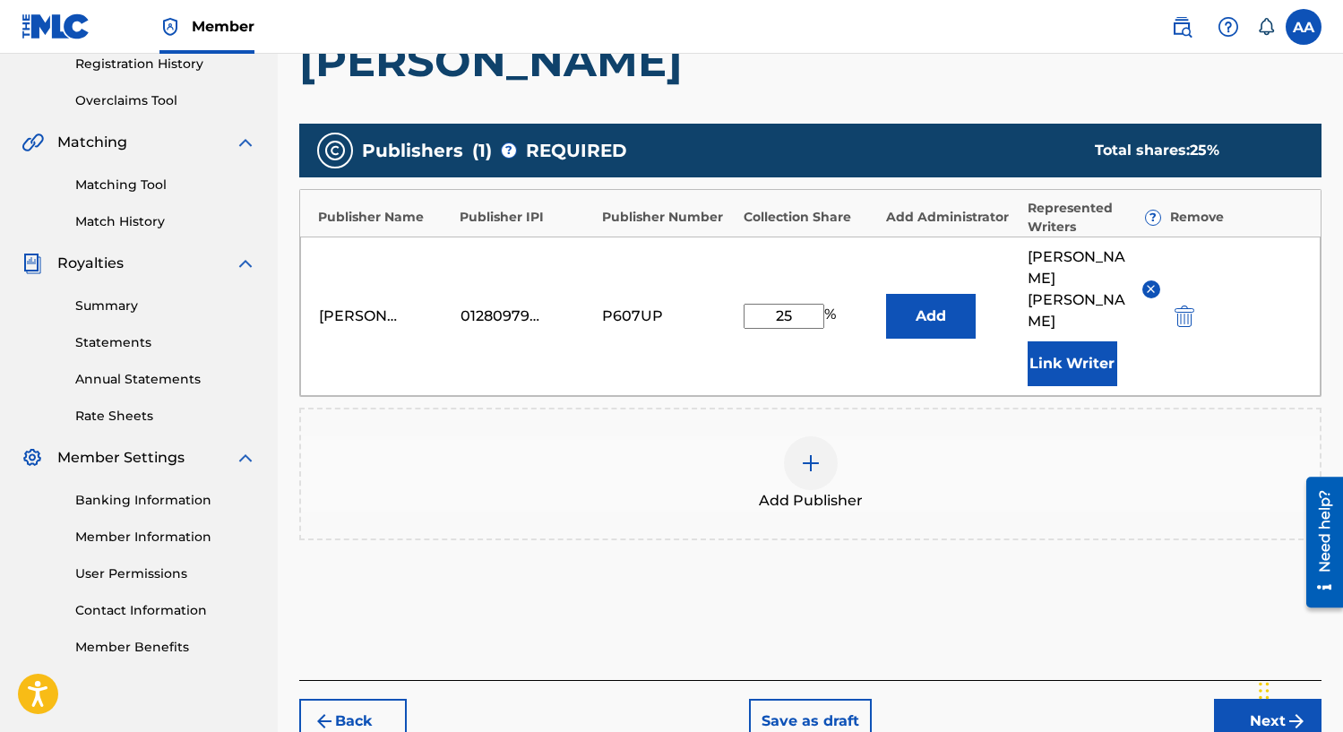
scroll to position [324, 0]
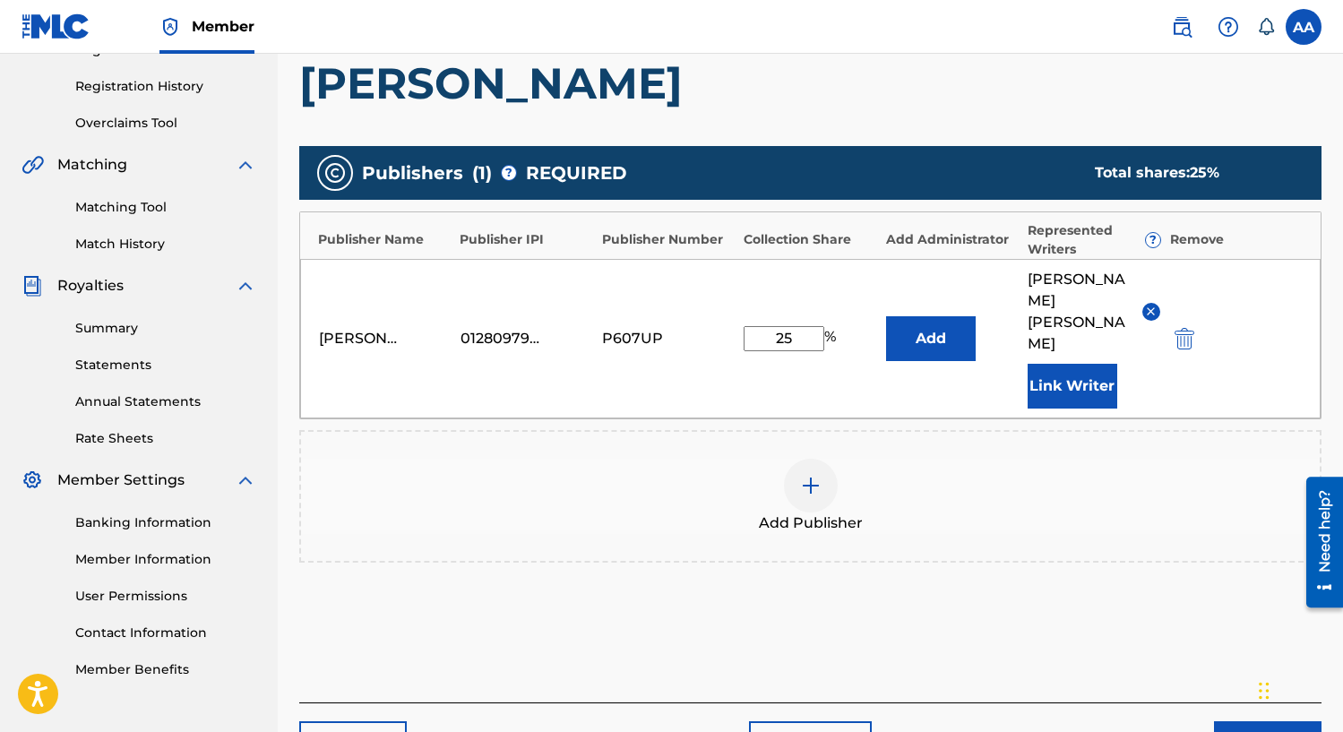
click at [617, 614] on div "Add Publishers & Shares Enter your publisher(s)/administrator(s). Sabina Publis…" at bounding box center [810, 345] width 1022 height 716
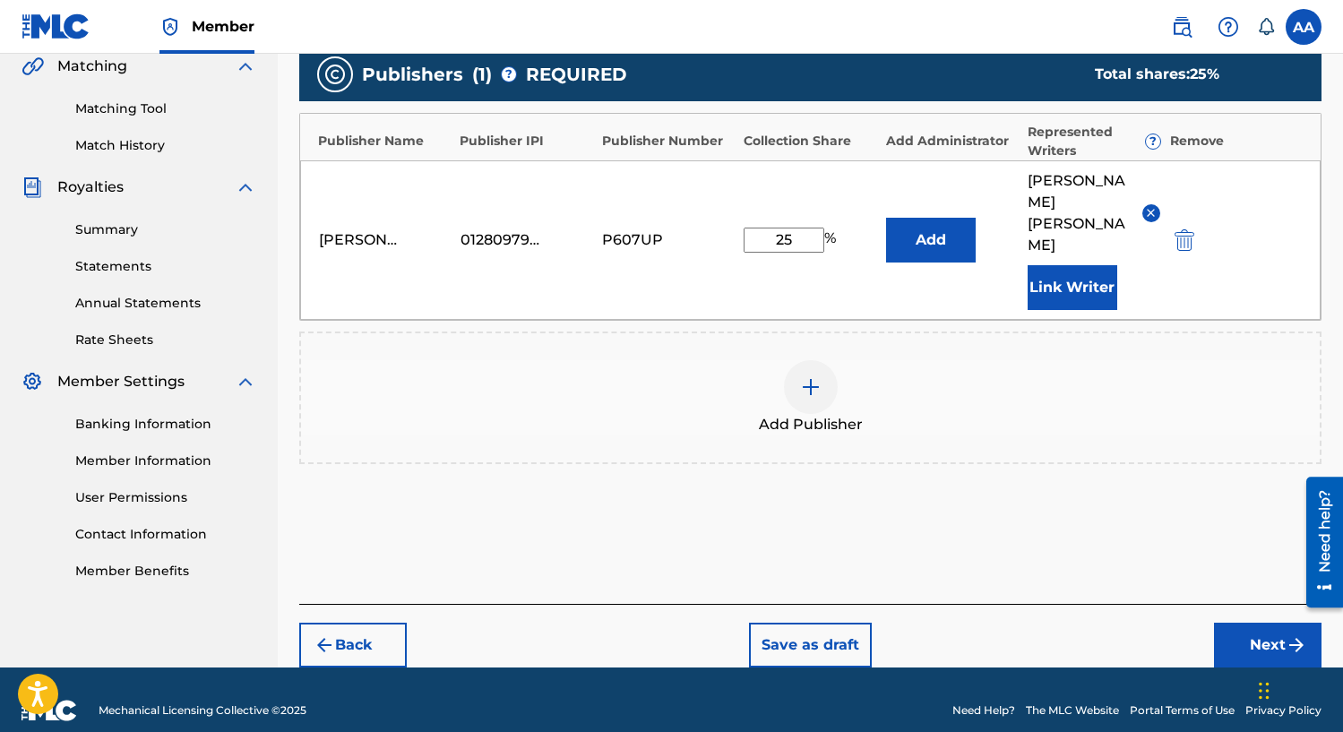
click at [1250, 628] on button "Next" at bounding box center [1267, 644] width 107 height 45
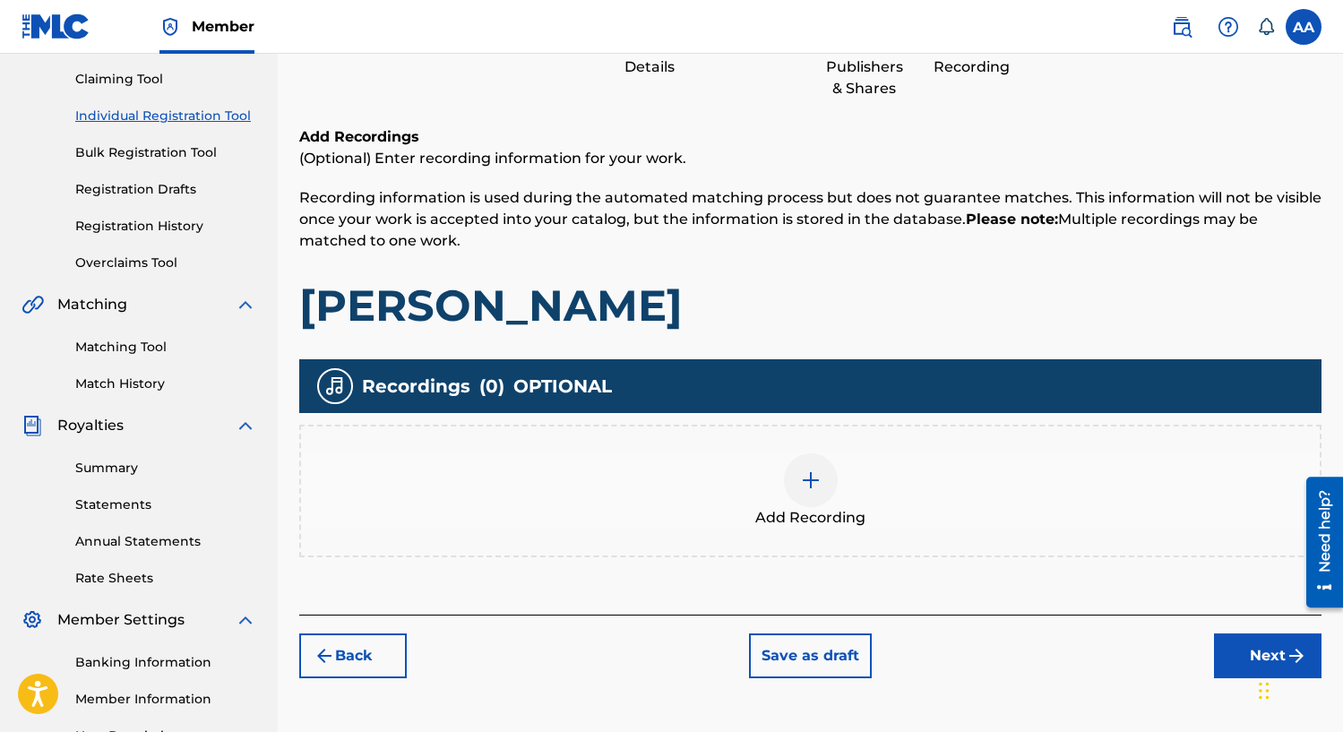
scroll to position [152, 0]
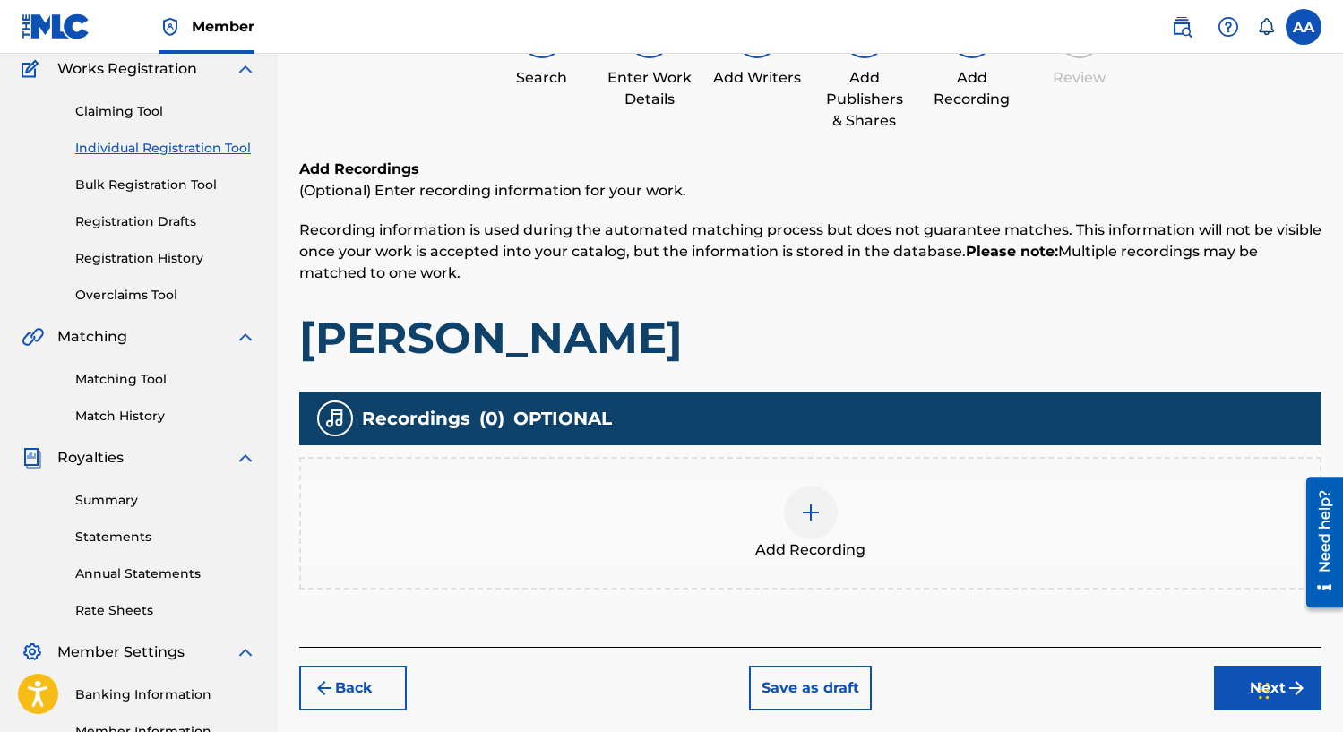
click at [814, 506] on img at bounding box center [810, 512] width 21 height 21
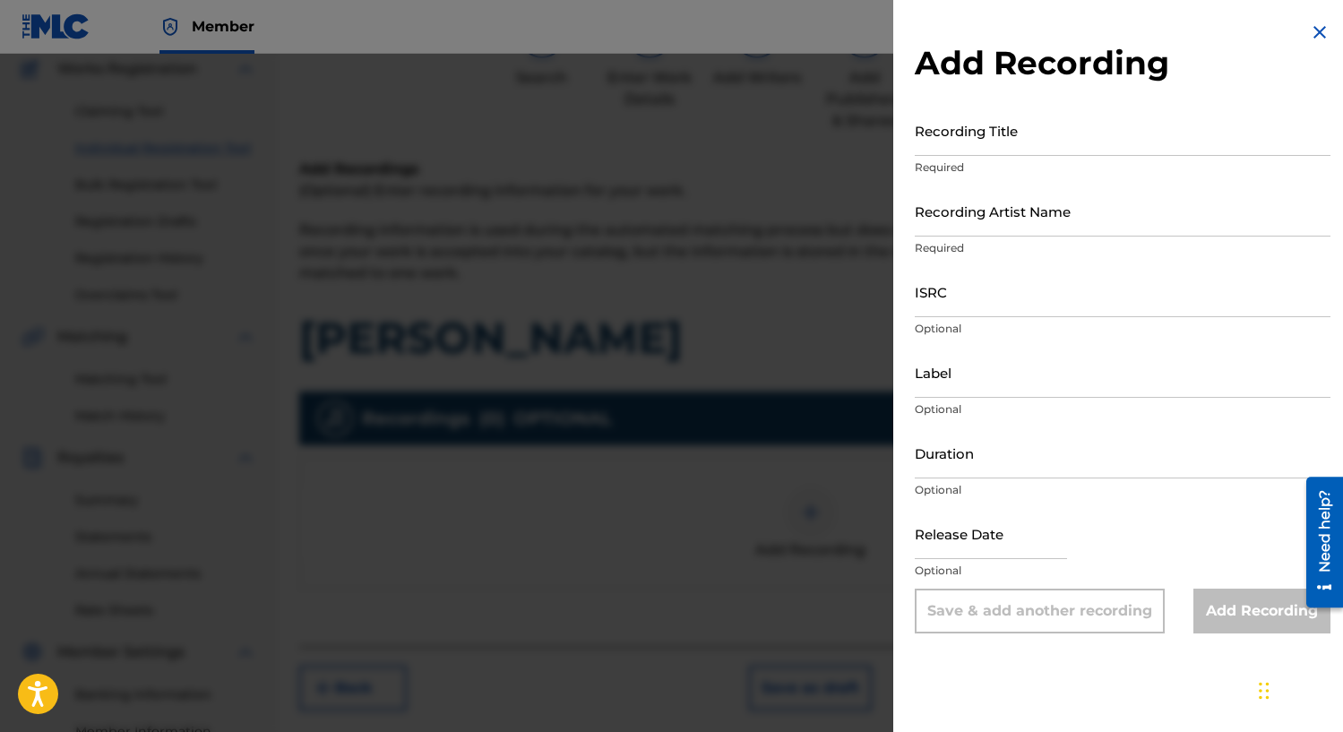
click at [1019, 145] on input "Recording Title" at bounding box center [1122, 130] width 416 height 51
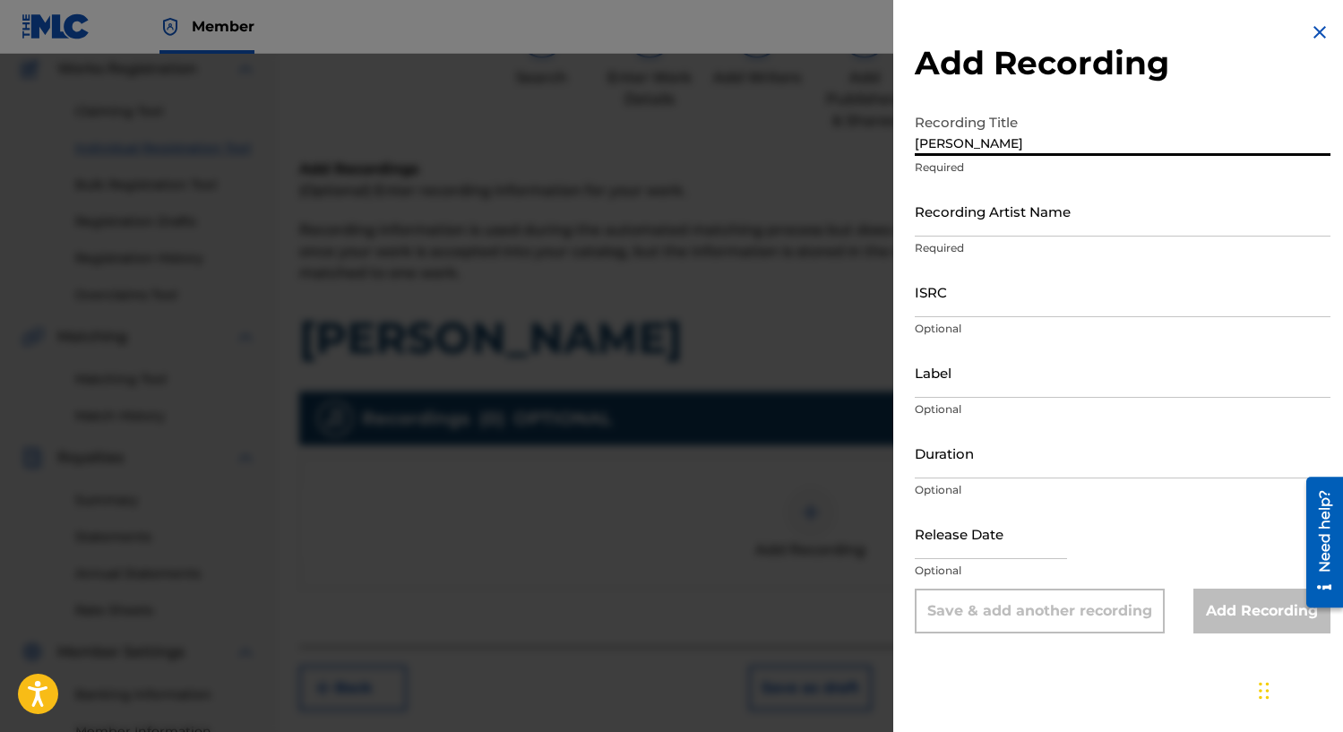
type input "[PERSON_NAME]"
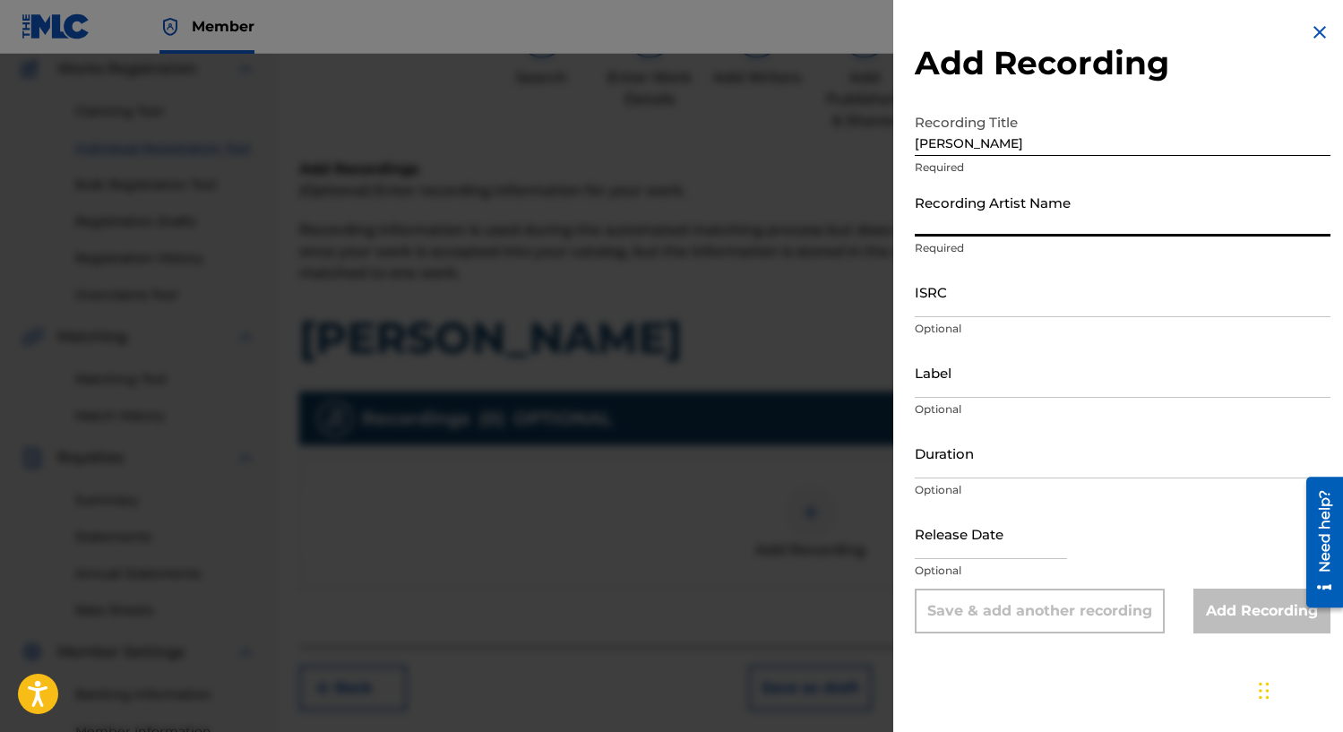
click at [1048, 231] on input "Recording Artist Name" at bounding box center [1122, 210] width 416 height 51
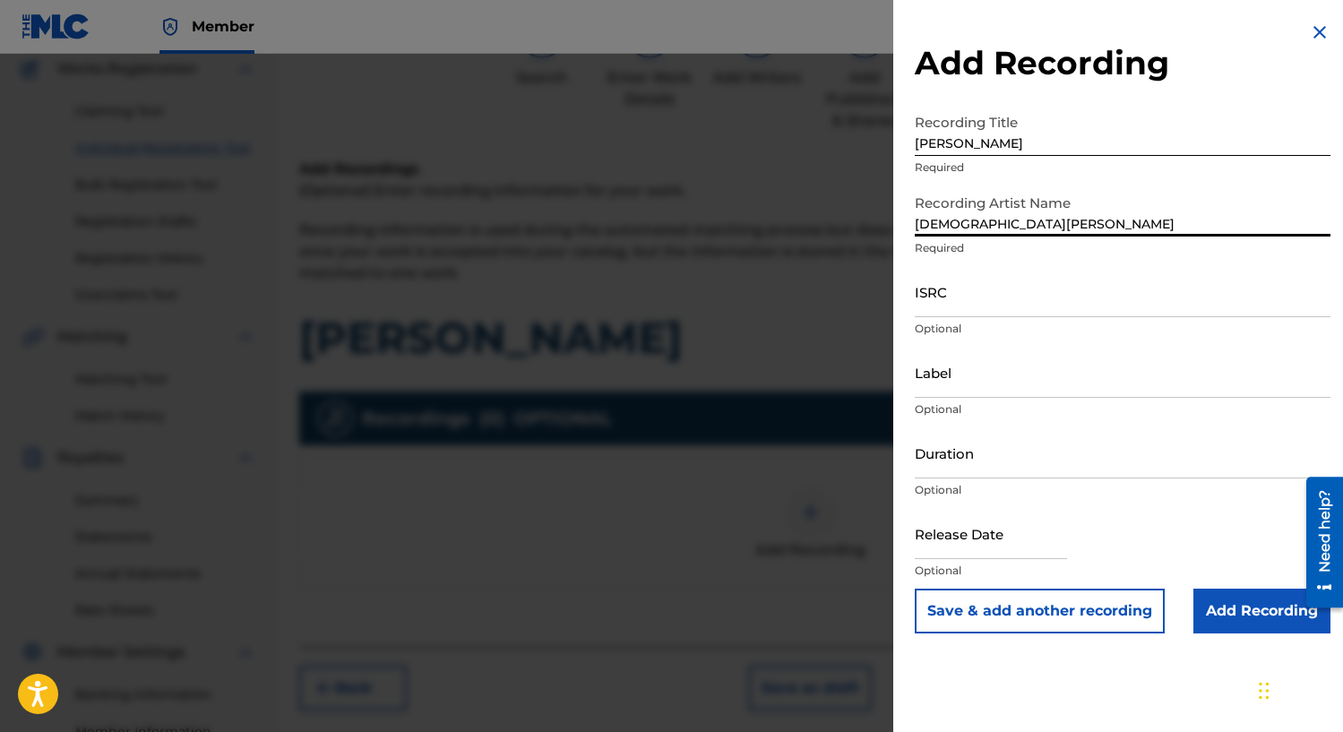
type input "[DEMOGRAPHIC_DATA][PERSON_NAME]"
click at [1026, 313] on input "ISRC" at bounding box center [1122, 291] width 416 height 51
click at [1008, 389] on input "Label" at bounding box center [1122, 372] width 416 height 51
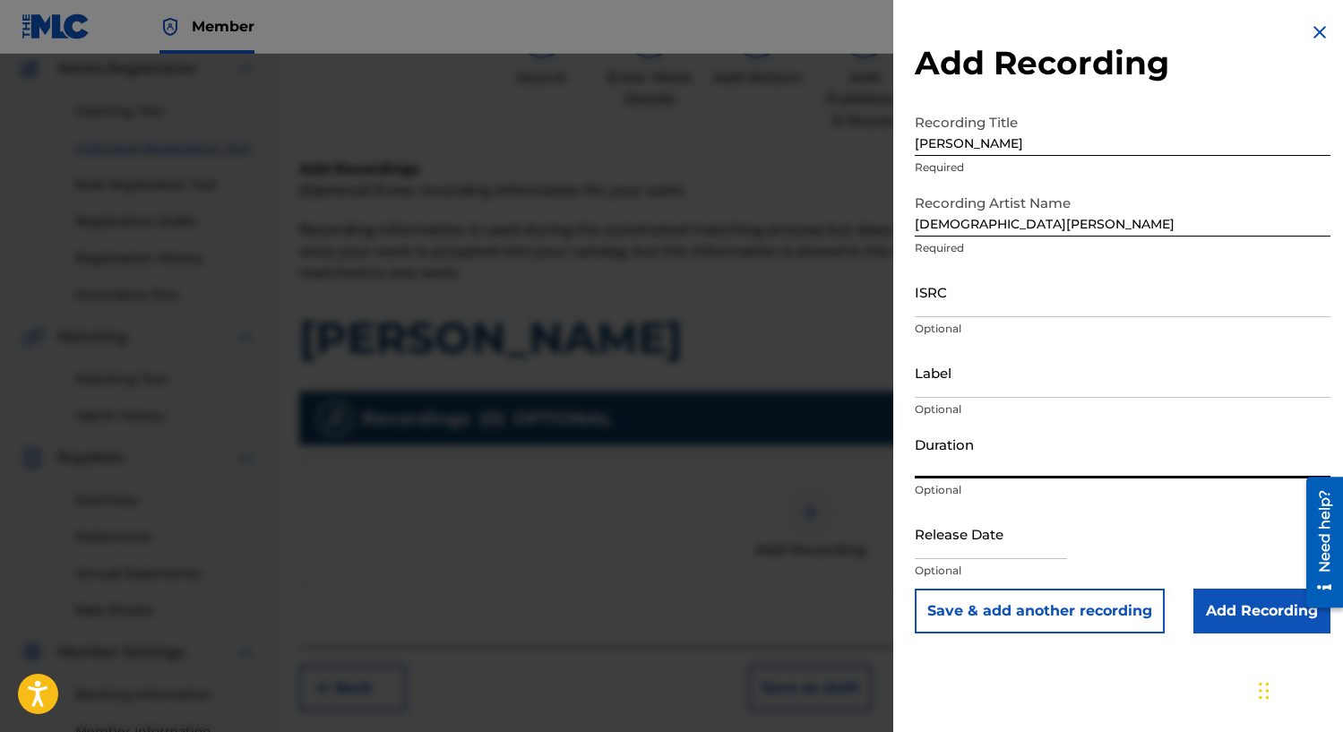
click at [983, 470] on input "Duration" at bounding box center [1122, 452] width 416 height 51
type input "02:44"
click at [986, 554] on input "text" at bounding box center [990, 533] width 152 height 51
select select "8"
select select "2025"
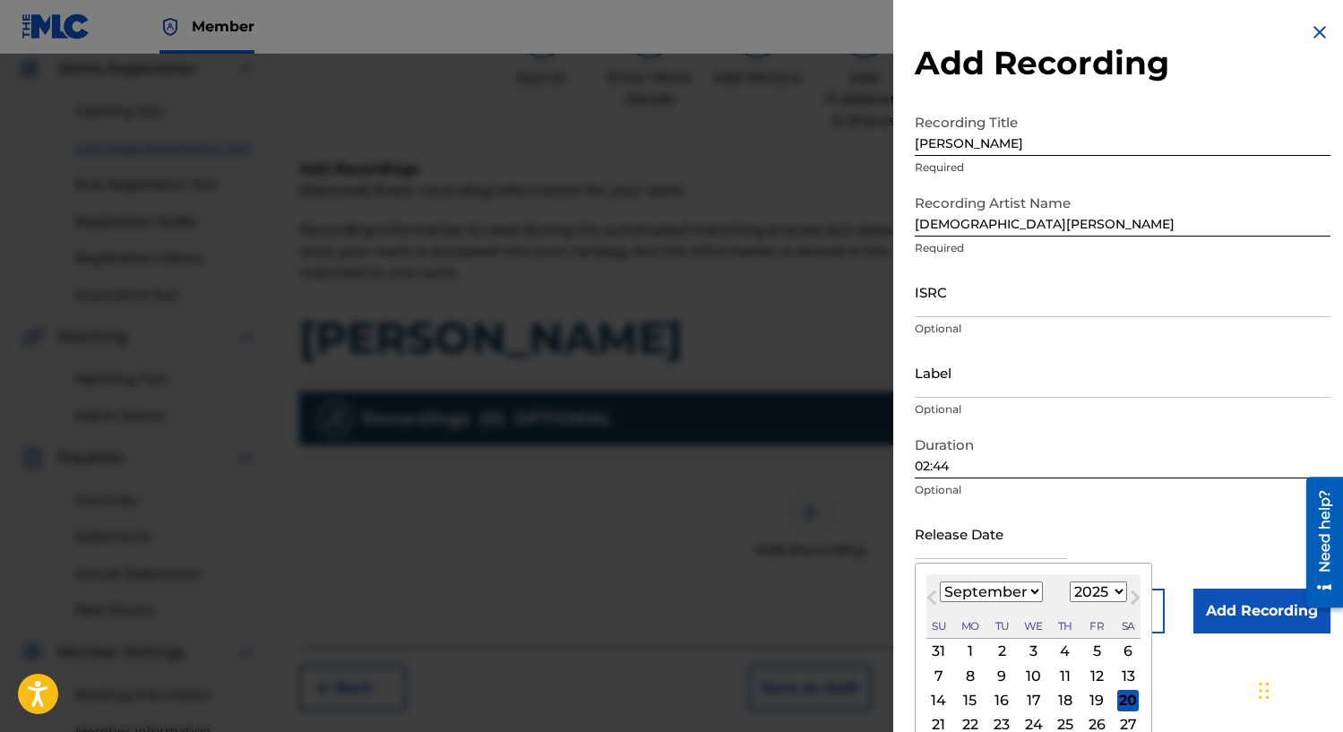
click at [958, 588] on select "January February March April May June July August September October November De…" at bounding box center [991, 591] width 103 height 21
select select "6"
click at [940, 581] on select "January February March April May June July August September October November De…" at bounding box center [991, 591] width 103 height 21
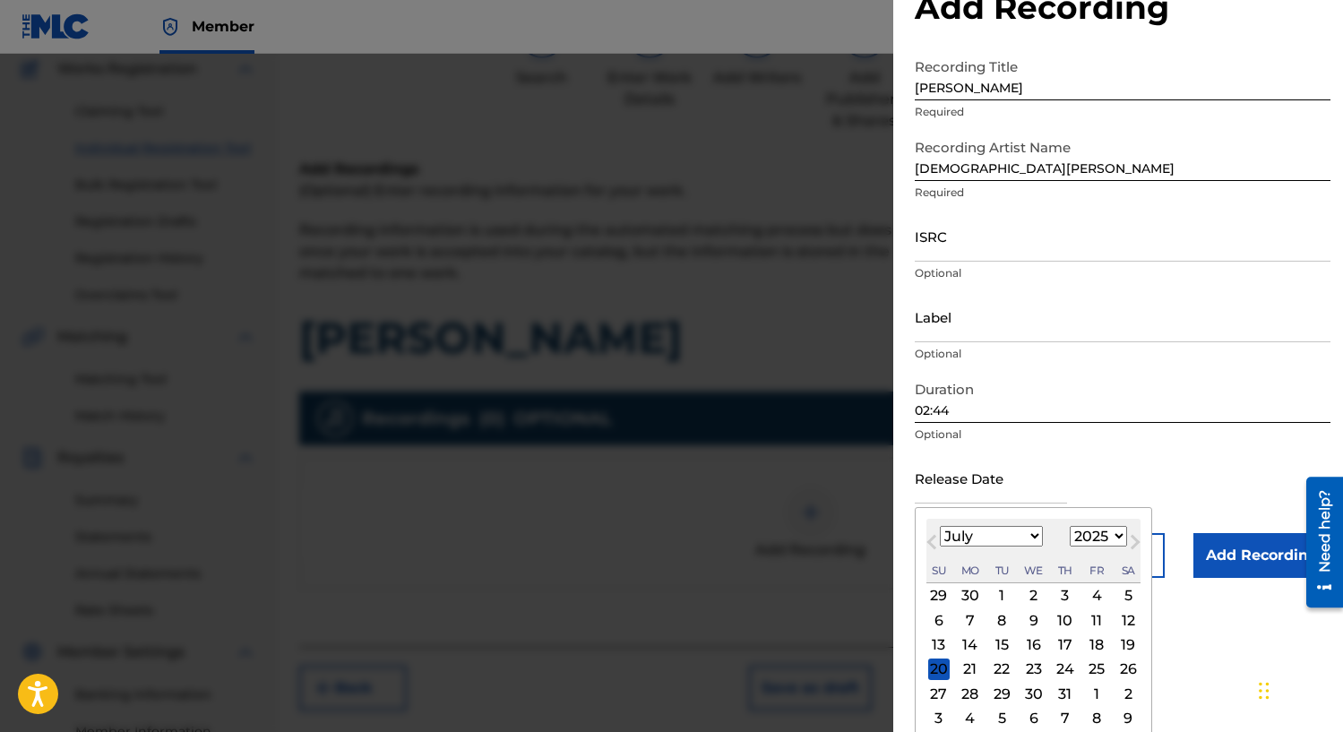
scroll to position [65, 0]
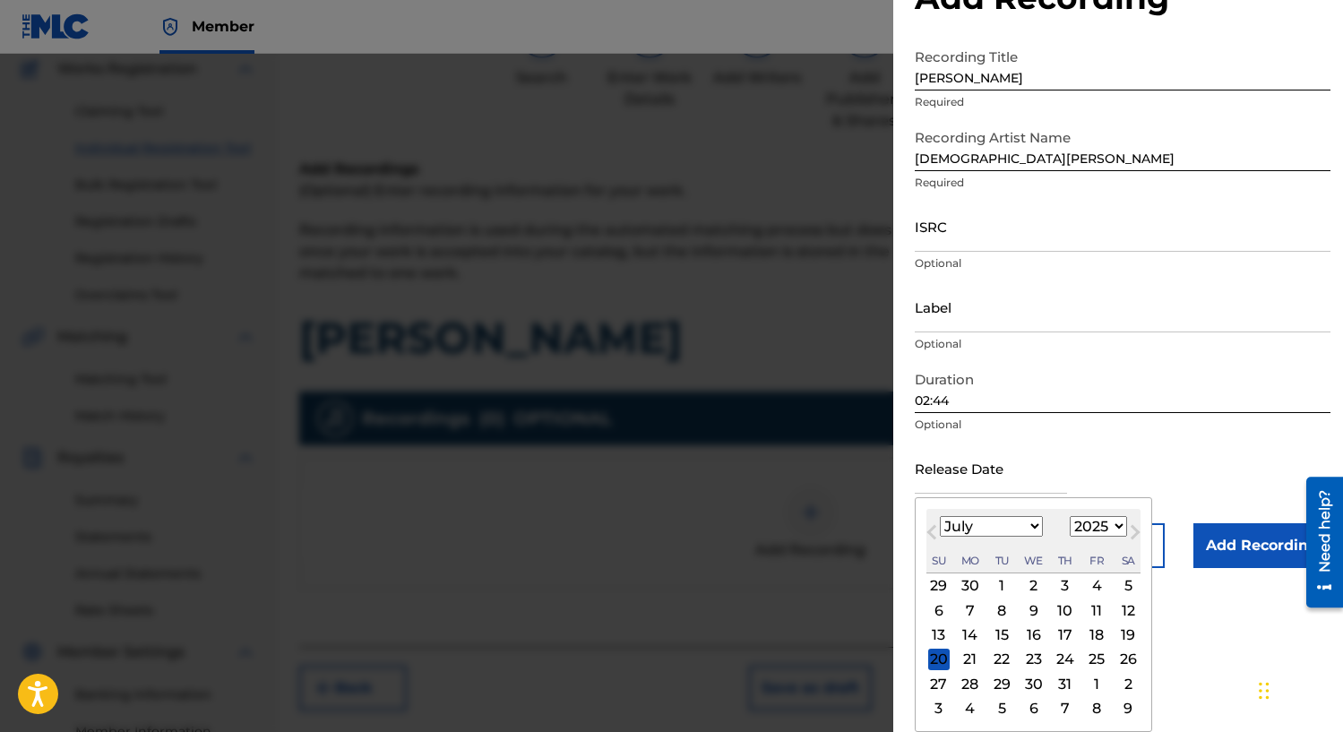
click at [1068, 635] on div "17" at bounding box center [1064, 634] width 21 height 21
type input "[DATE]"
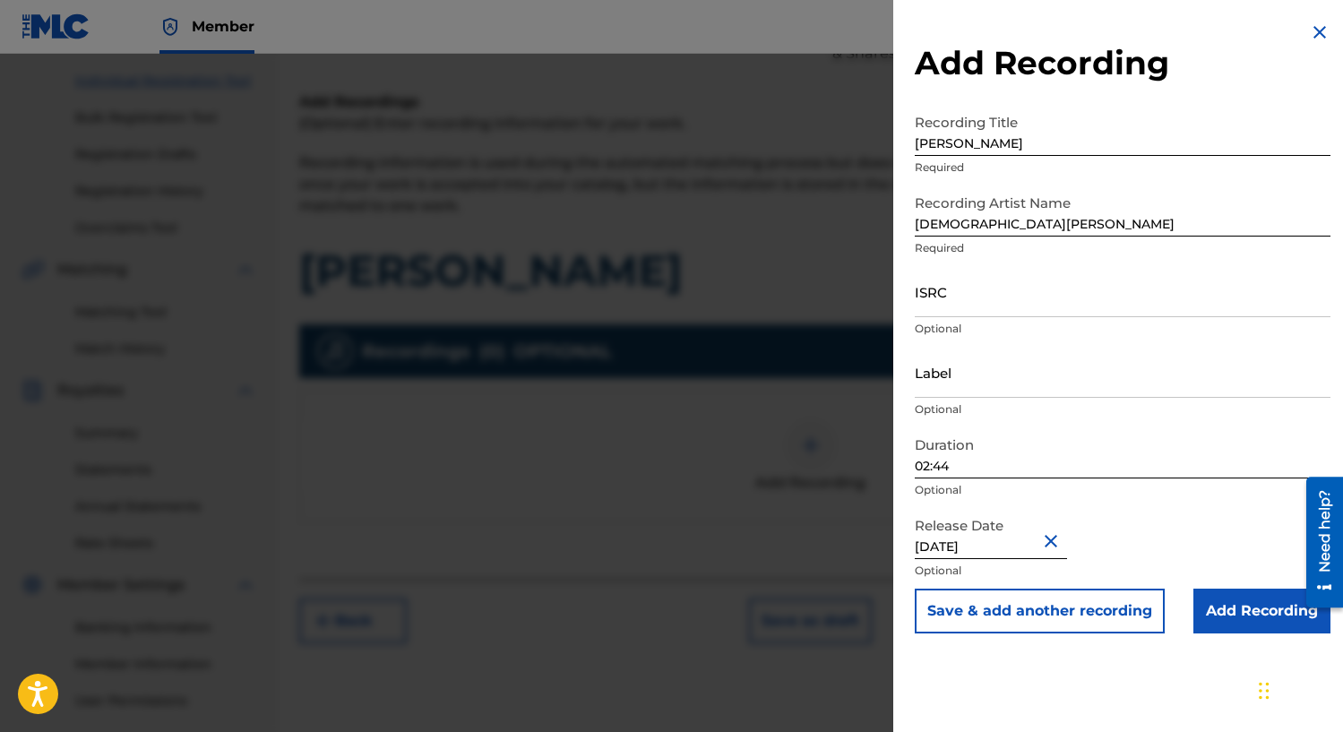
scroll to position [224, 0]
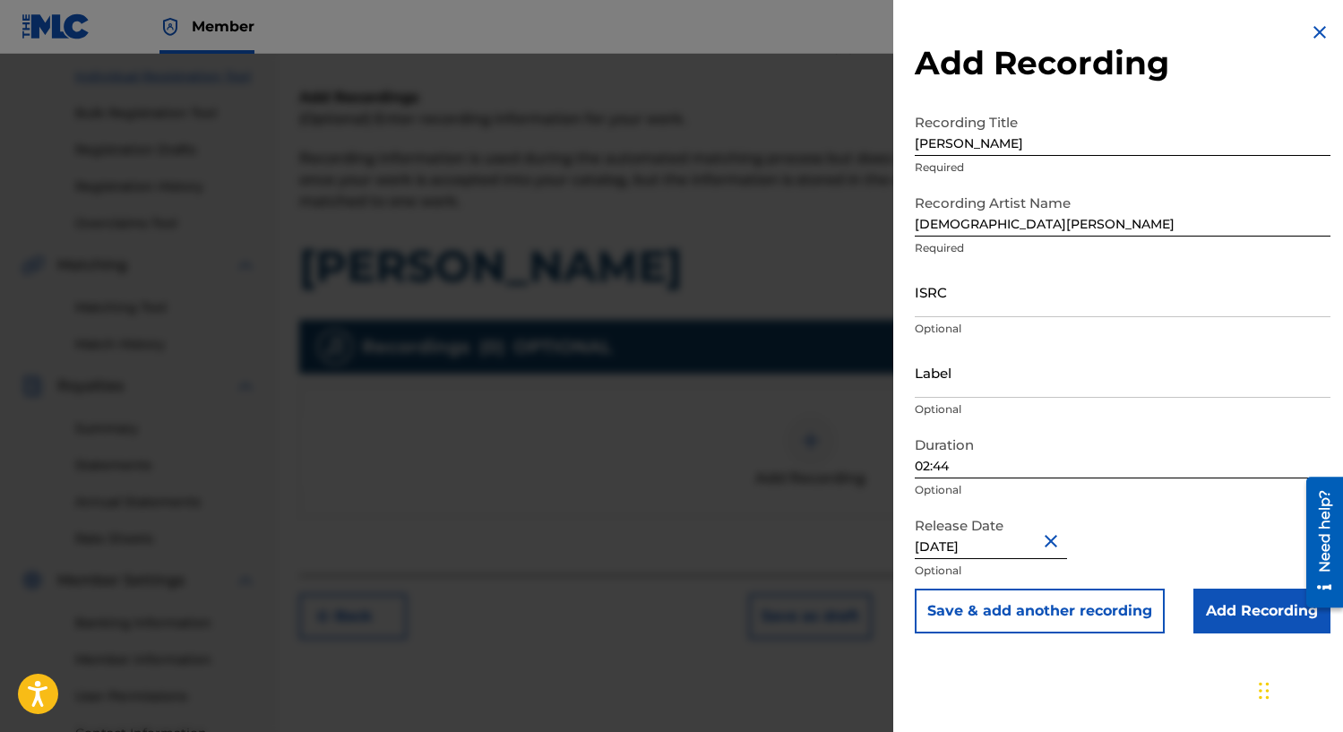
click at [1062, 383] on input "Label" at bounding box center [1122, 372] width 416 height 51
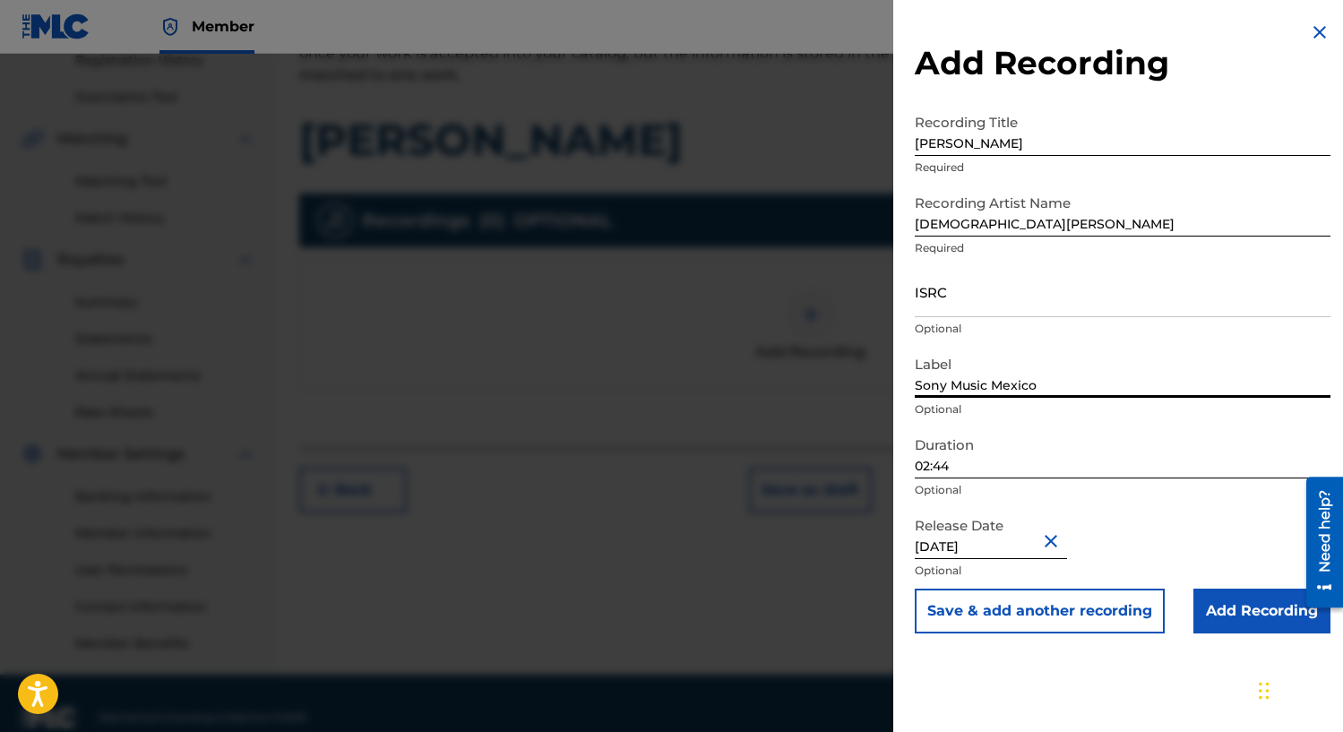
scroll to position [379, 0]
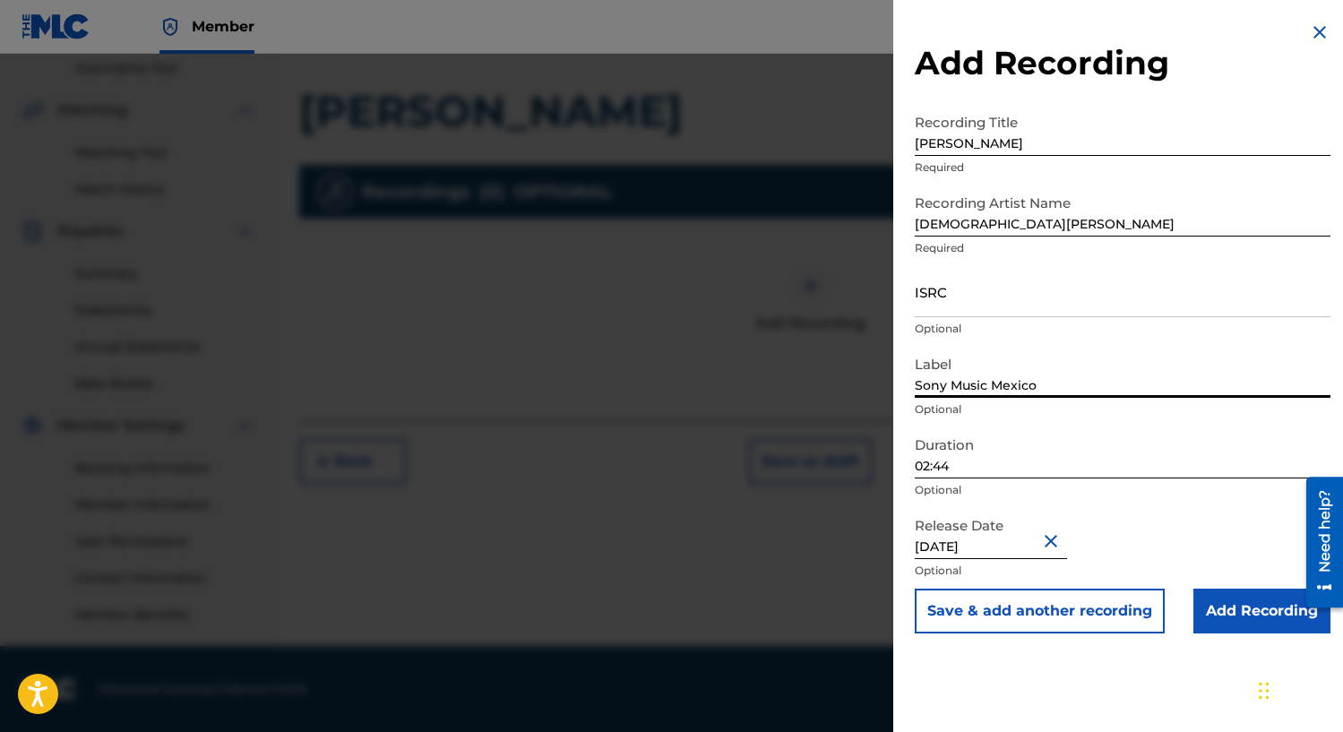
type input "Sony Music Mexico"
click at [1209, 609] on input "Add Recording" at bounding box center [1261, 610] width 137 height 45
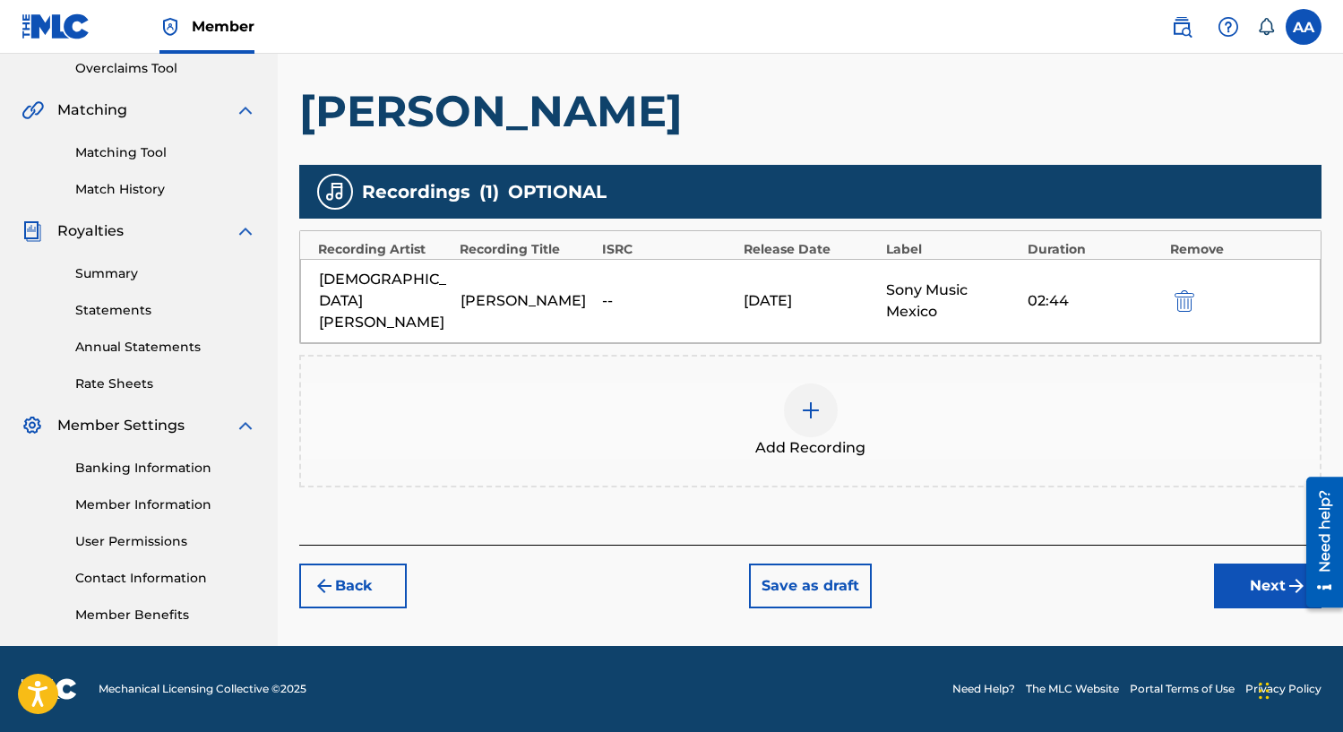
click at [834, 572] on button "Save as draft" at bounding box center [810, 585] width 123 height 45
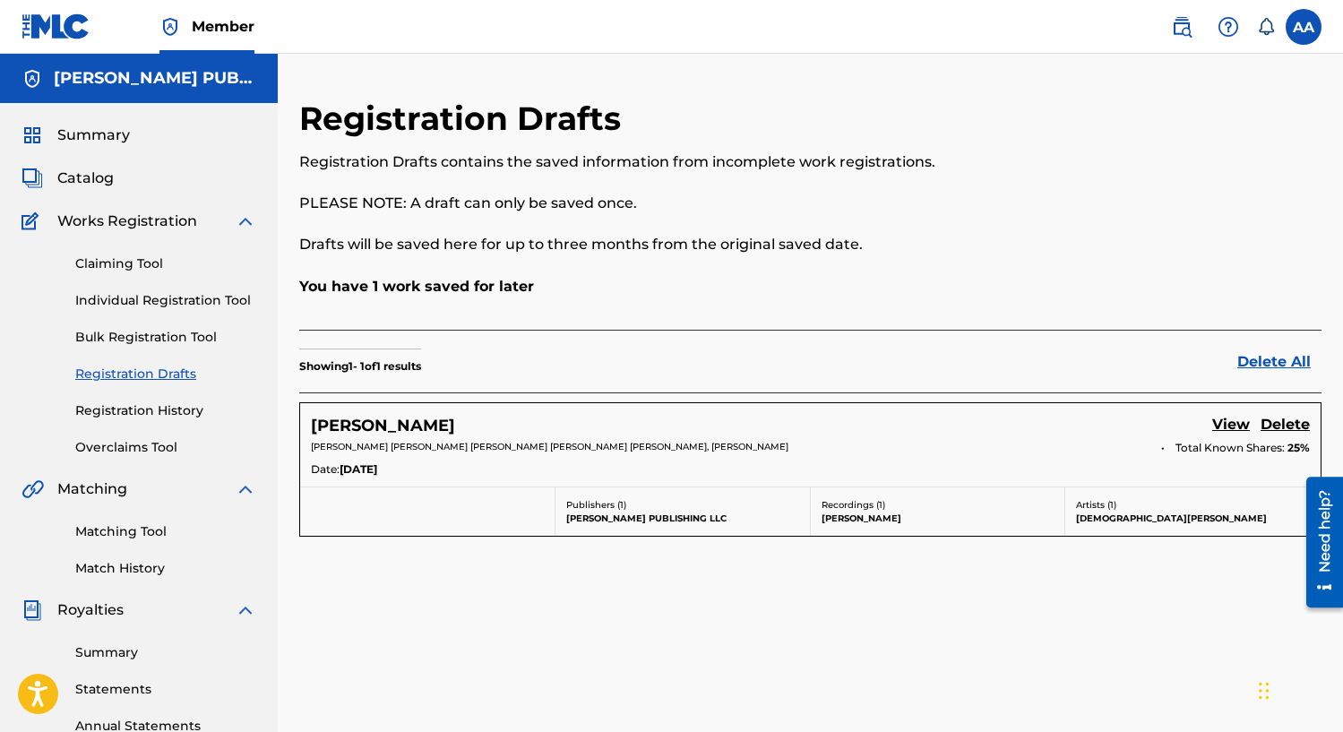
click at [145, 402] on link "Registration History" at bounding box center [165, 410] width 181 height 19
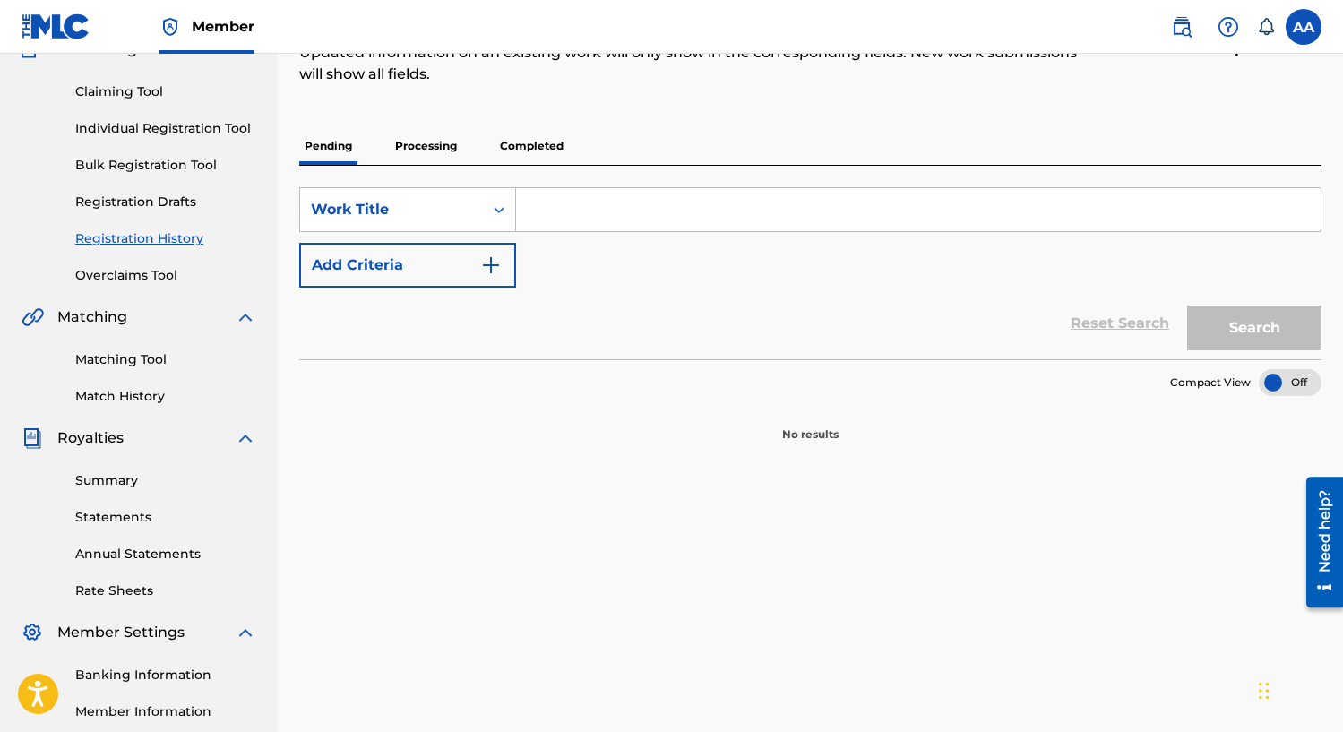
scroll to position [166, 0]
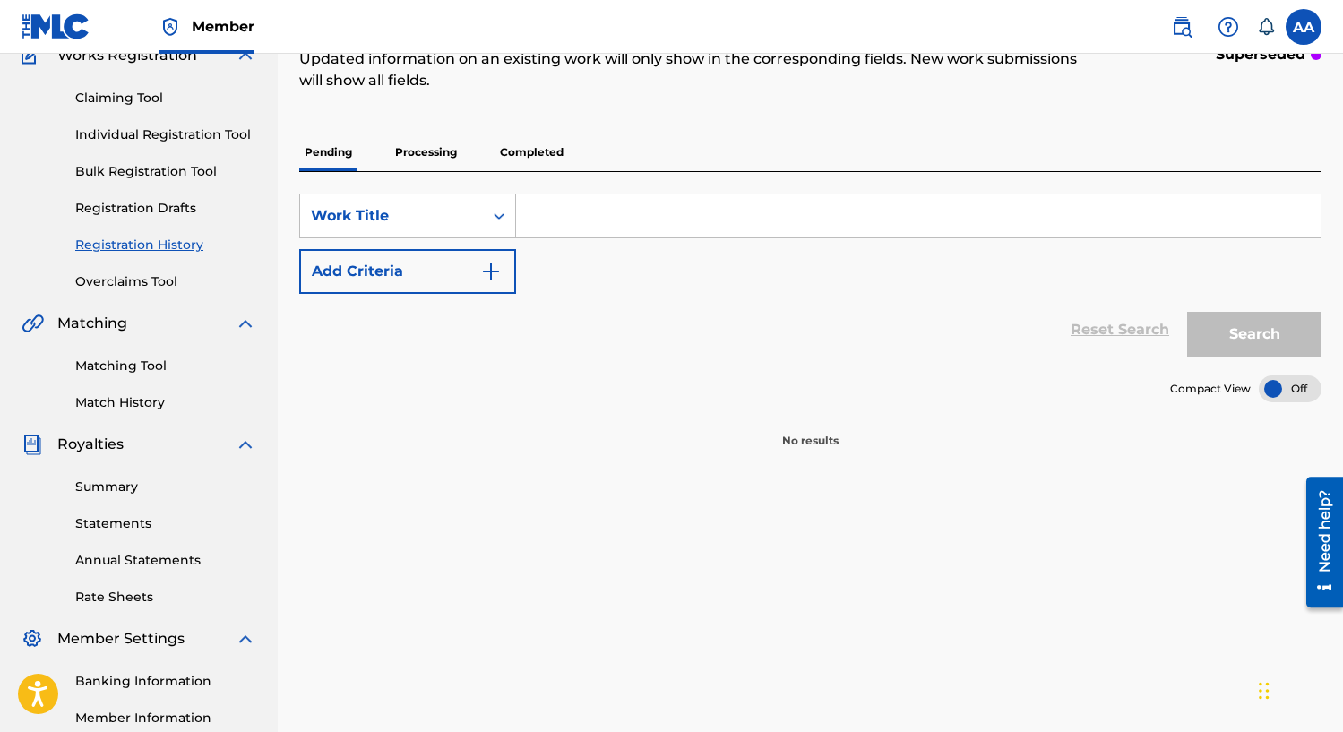
click at [174, 199] on link "Registration Drafts" at bounding box center [165, 208] width 181 height 19
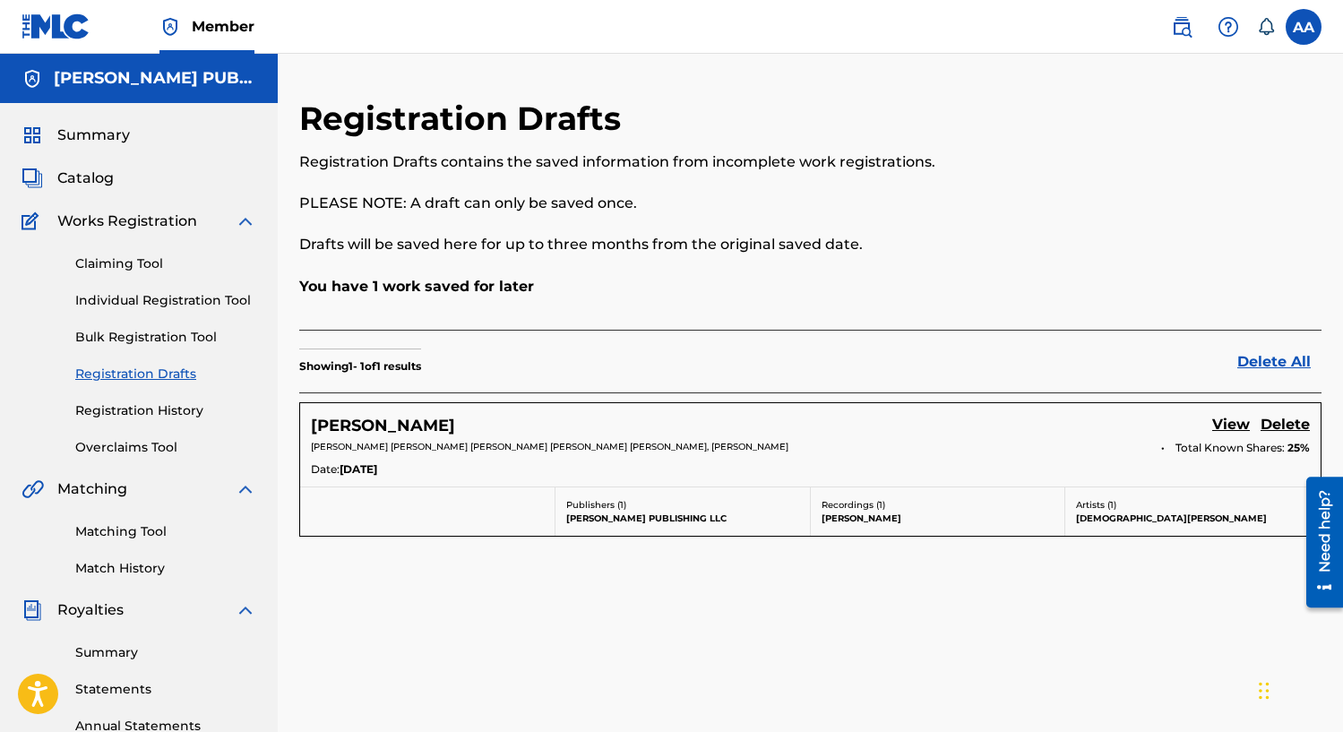
click at [166, 300] on link "Individual Registration Tool" at bounding box center [165, 300] width 181 height 19
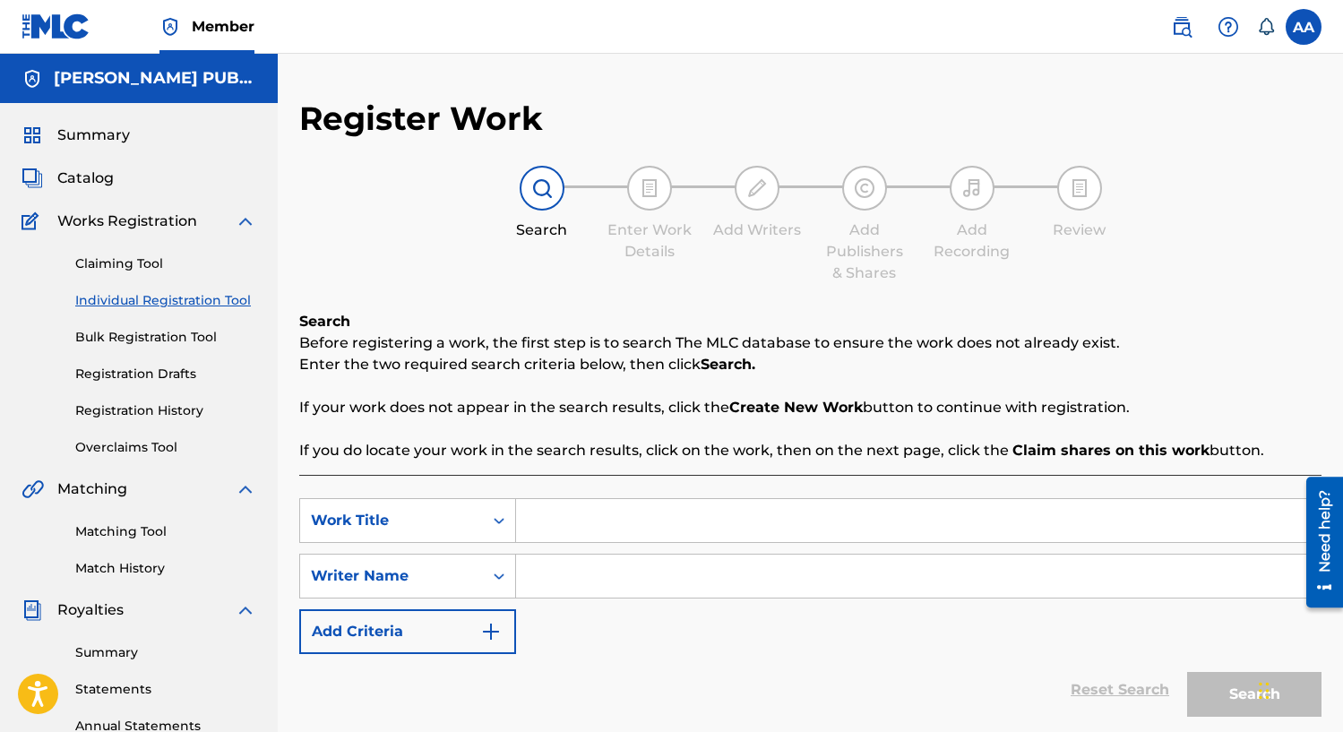
click at [586, 513] on input "Search Form" at bounding box center [918, 520] width 804 height 43
type input "Solo por [PERSON_NAME]"
click at [601, 560] on input "Search Form" at bounding box center [918, 575] width 804 height 43
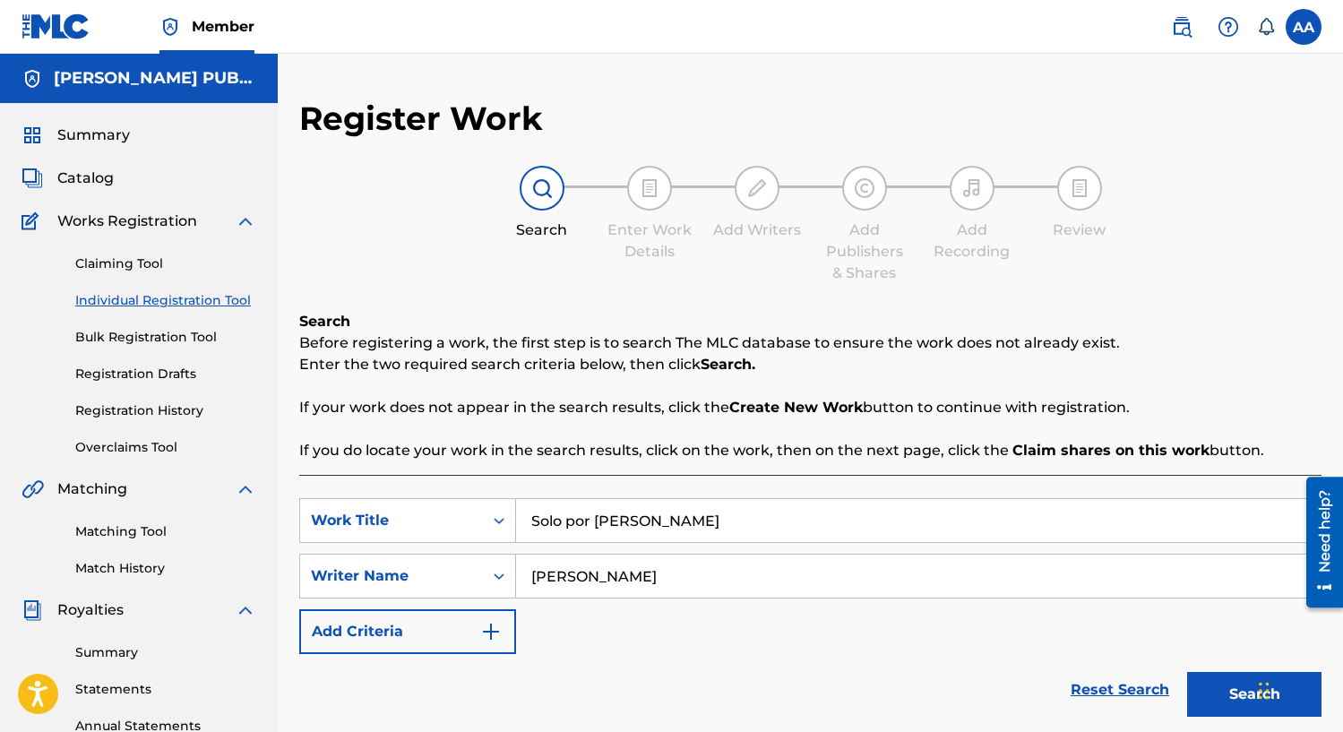
type input "[PERSON_NAME]"
click at [1220, 691] on button "Search" at bounding box center [1254, 694] width 134 height 45
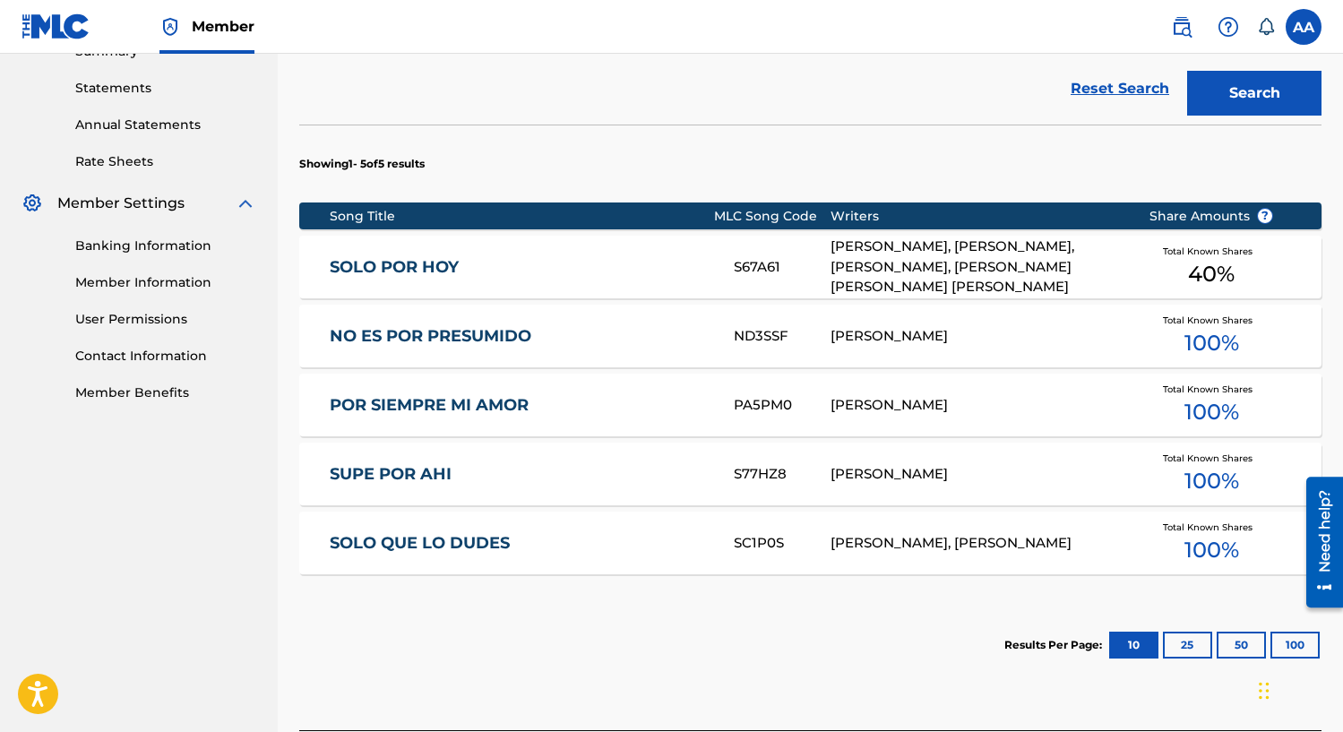
scroll to position [592, 0]
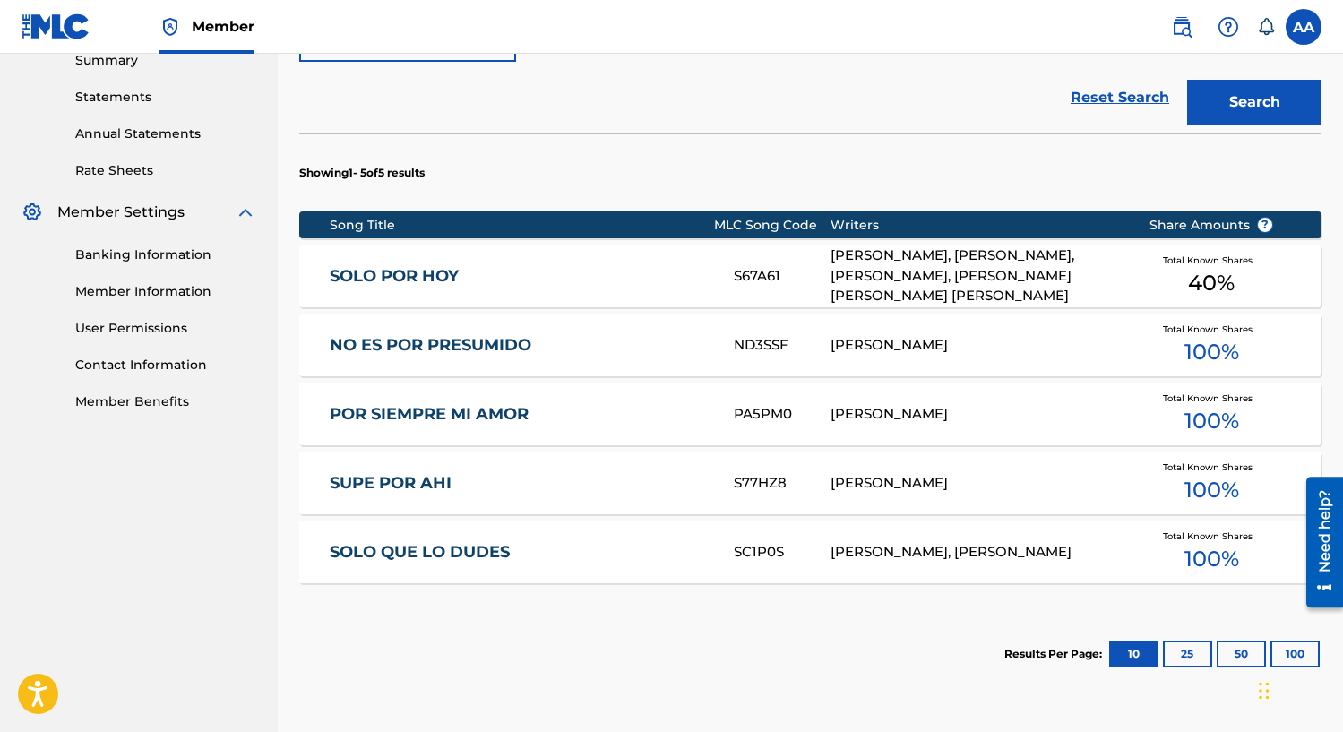
click at [966, 281] on div "[PERSON_NAME], [PERSON_NAME], [PERSON_NAME], [PERSON_NAME] [PERSON_NAME] [PERSO…" at bounding box center [975, 275] width 291 height 61
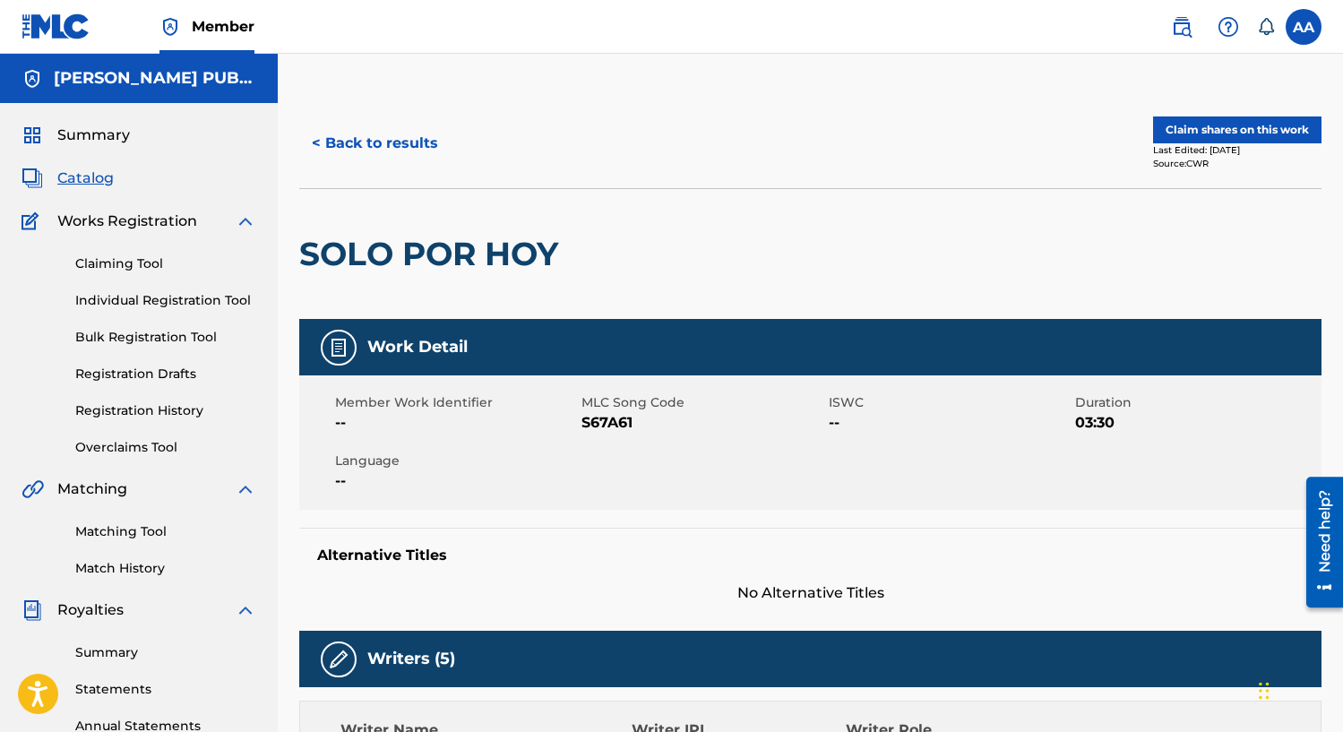
click at [171, 308] on link "Individual Registration Tool" at bounding box center [165, 300] width 181 height 19
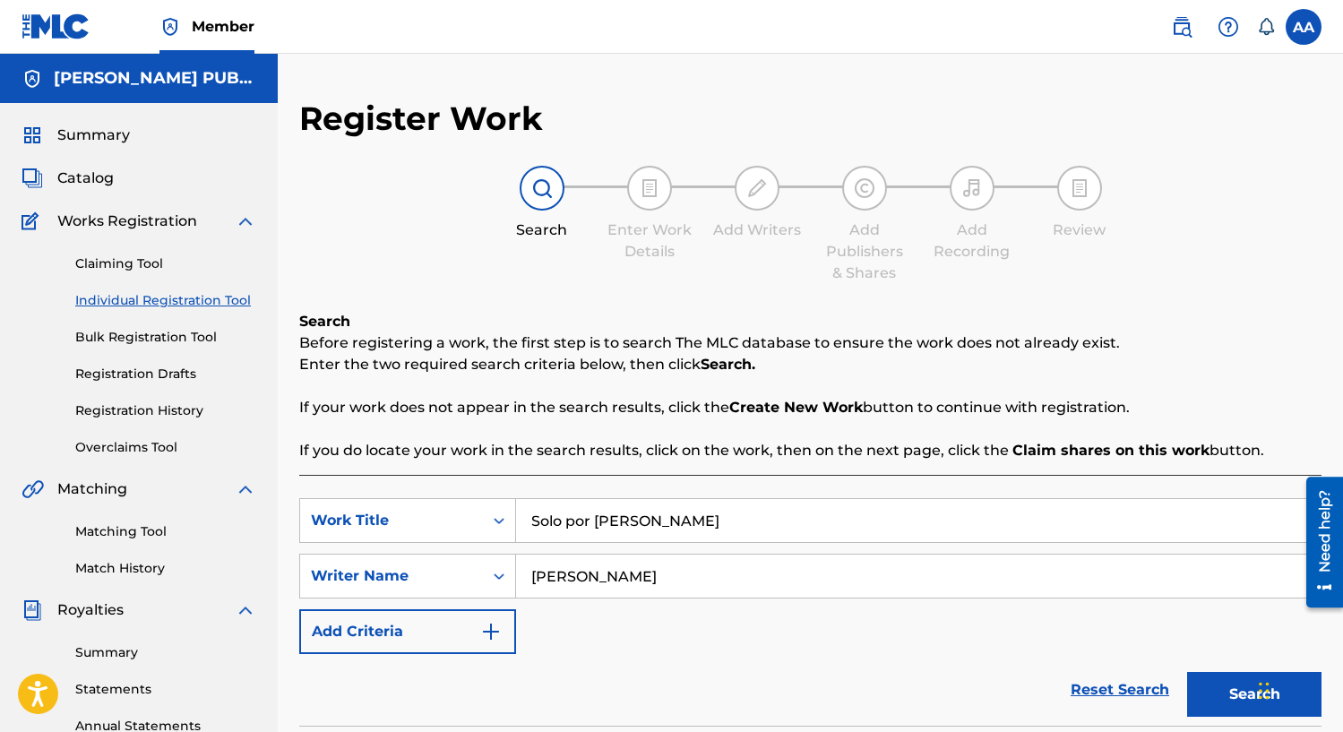
click at [657, 523] on input "Solo por [PERSON_NAME]" at bounding box center [918, 520] width 804 height 43
type input "Es tan corta la vida"
click at [1204, 699] on button "Search" at bounding box center [1254, 694] width 134 height 45
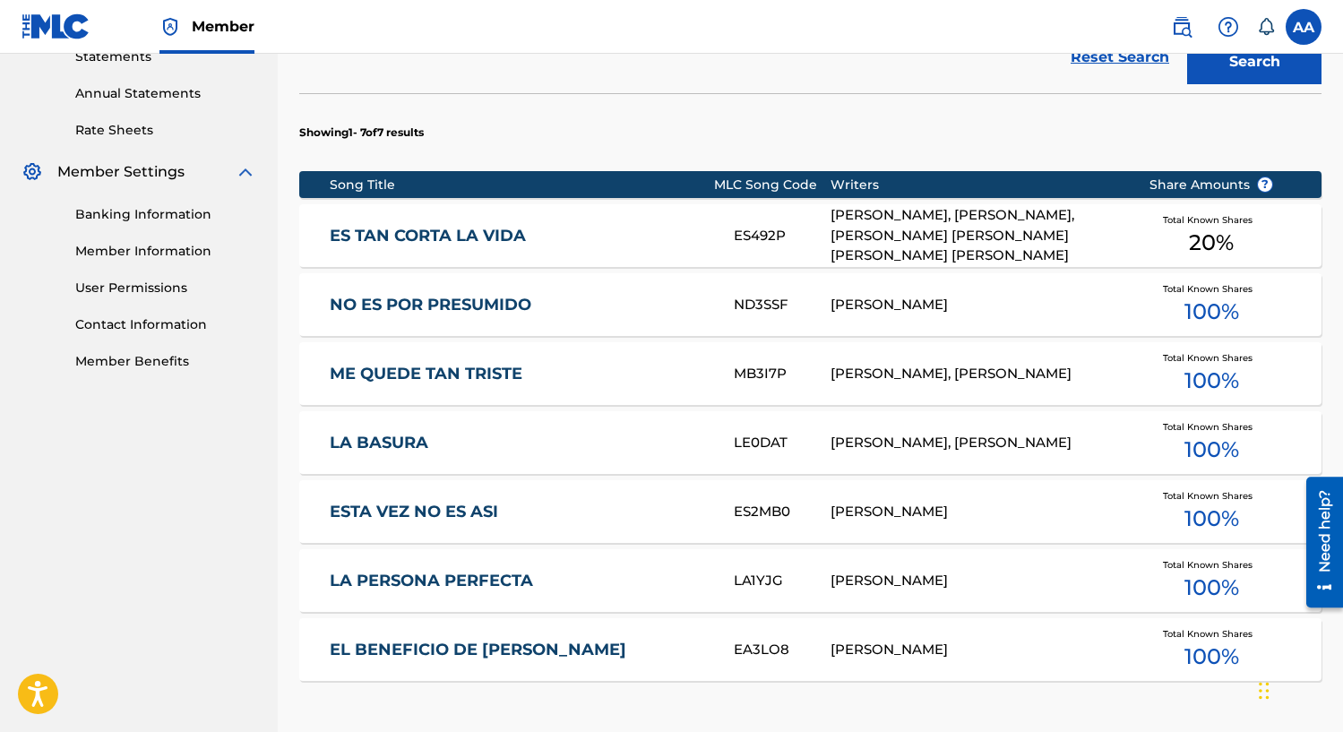
scroll to position [631, 0]
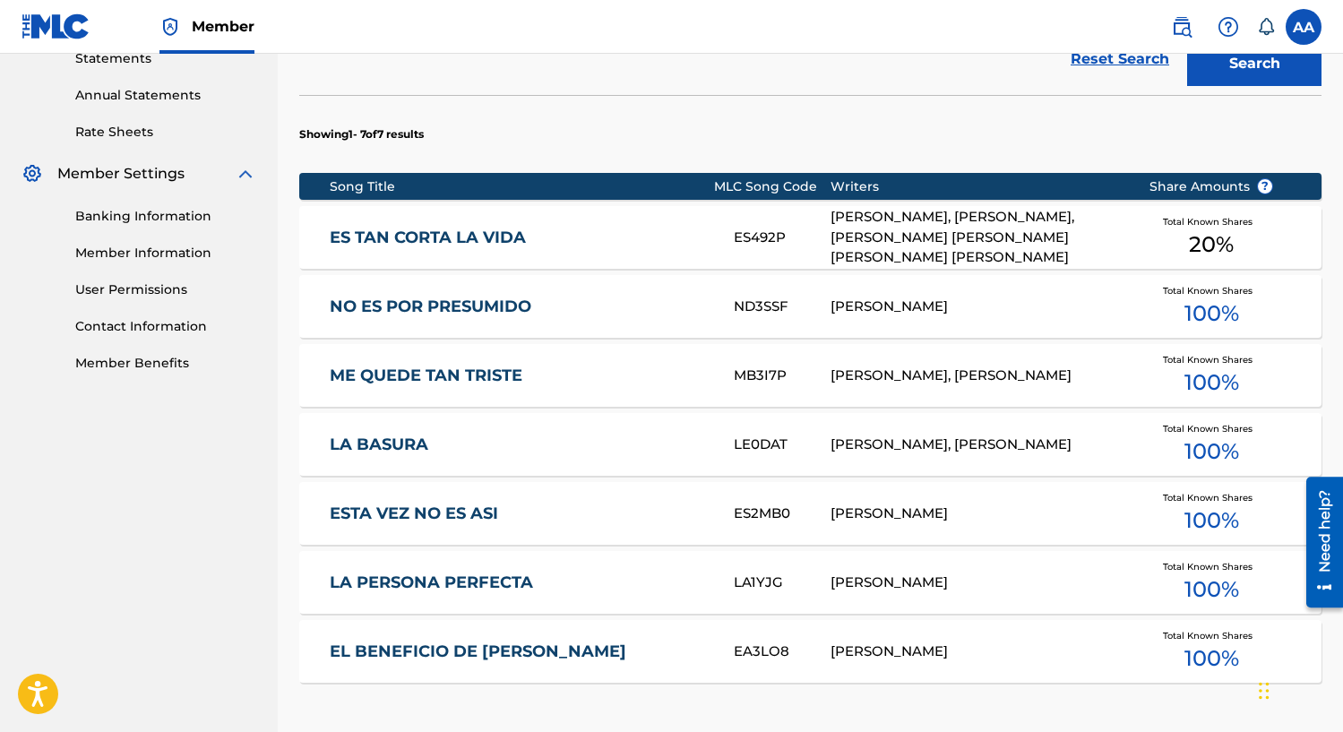
click at [1019, 239] on div "[PERSON_NAME], [PERSON_NAME], [PERSON_NAME] [PERSON_NAME] [PERSON_NAME] [PERSON…" at bounding box center [975, 237] width 291 height 61
